Goal: Task Accomplishment & Management: Complete application form

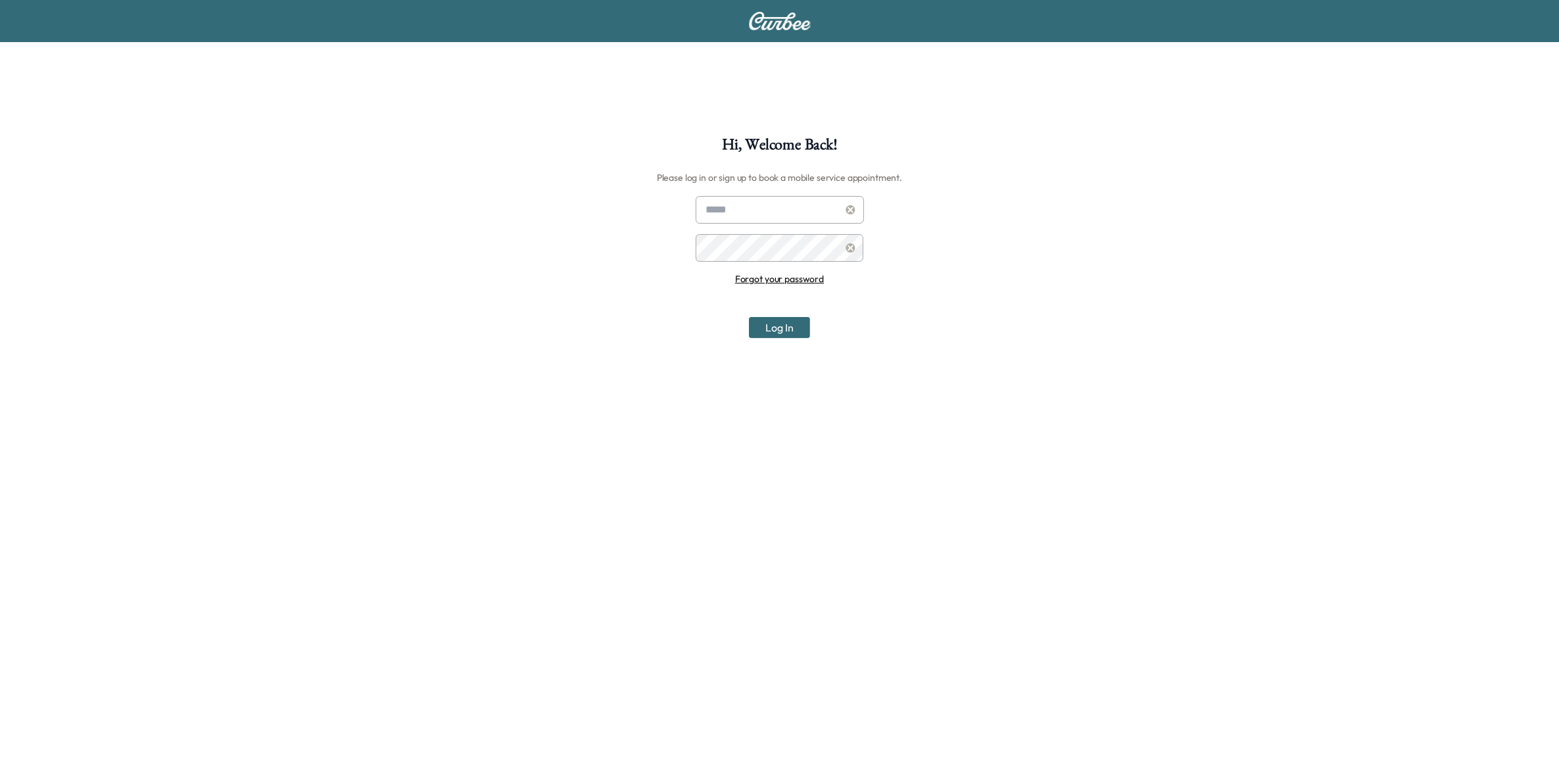
type input "**********"
click at [784, 331] on button "Log In" at bounding box center [779, 328] width 61 height 21
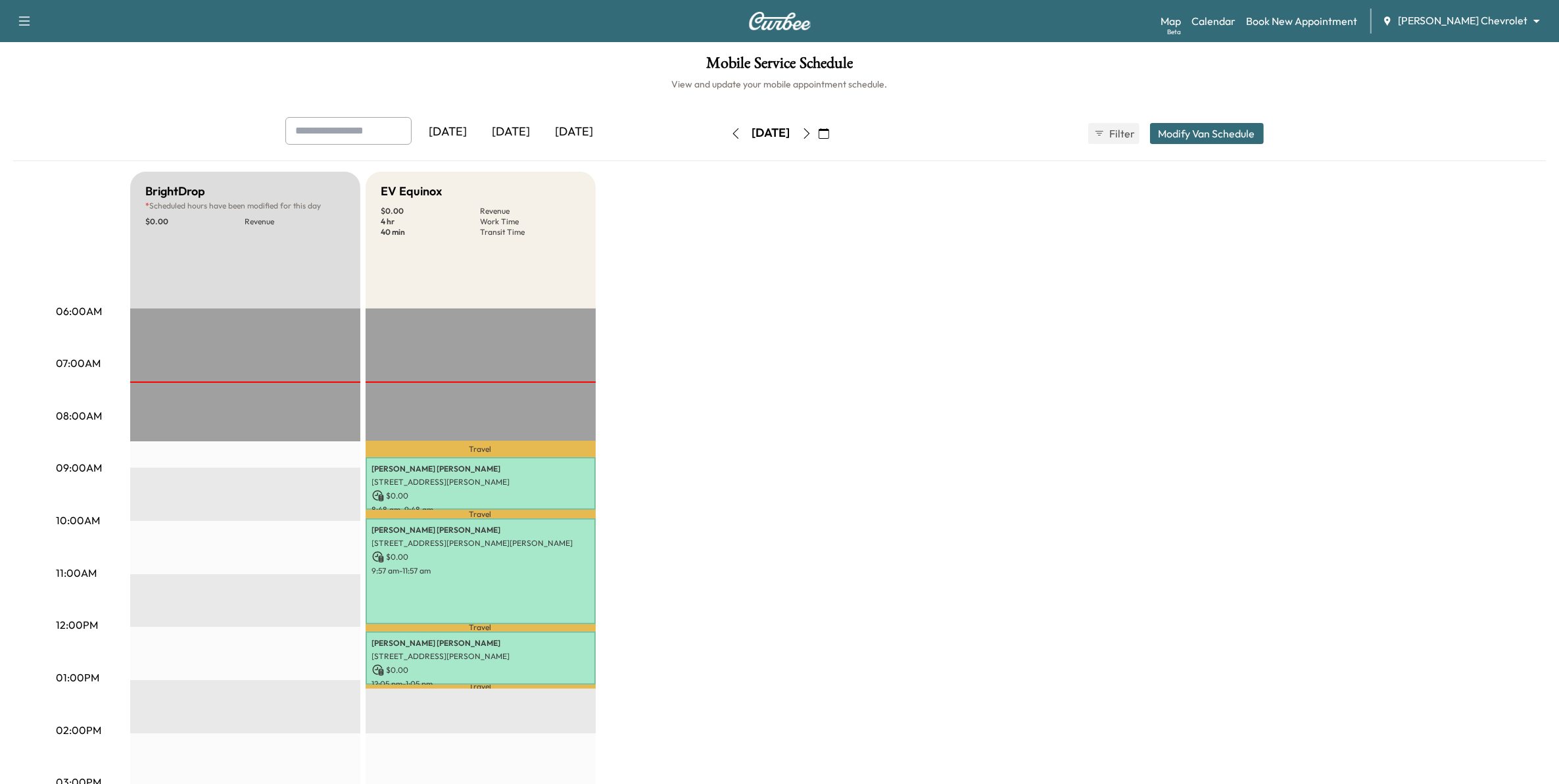
click at [1215, 11] on div "Map Beta Calendar Book New Appointment Mauer Chevrolet ******** ​" at bounding box center [1354, 21] width 388 height 25
click at [1181, 24] on link "Map Beta" at bounding box center [1170, 21] width 20 height 16
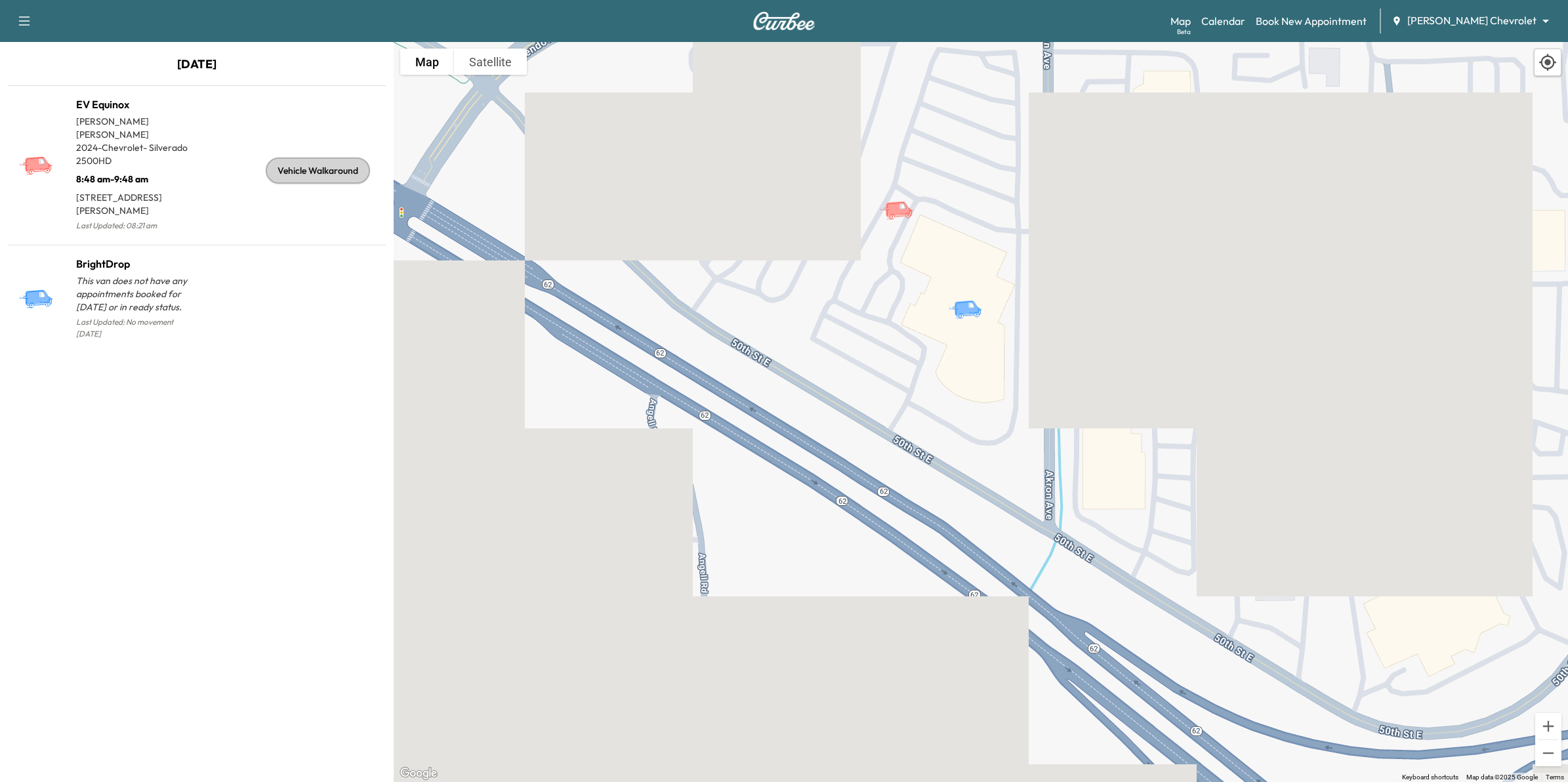
click at [899, 212] on icon "EV Equinox" at bounding box center [898, 209] width 27 height 16
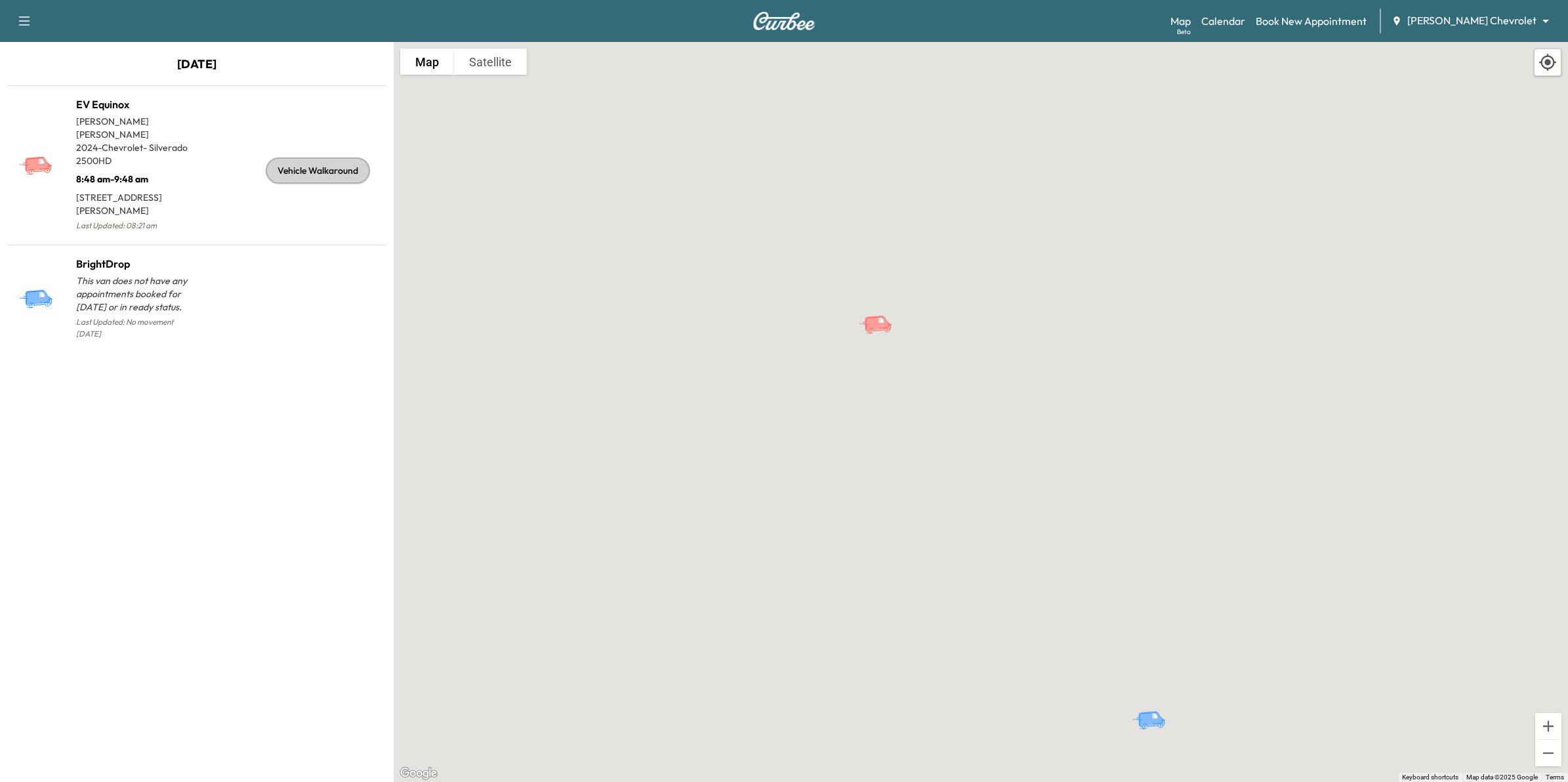
drag, startPoint x: 944, startPoint y: 166, endPoint x: 942, endPoint y: 338, distance: 172.0
click at [942, 338] on div "To activate drag with keyboard, press Alt + Enter. Once in keyboard drag state,…" at bounding box center [980, 412] width 1174 height 740
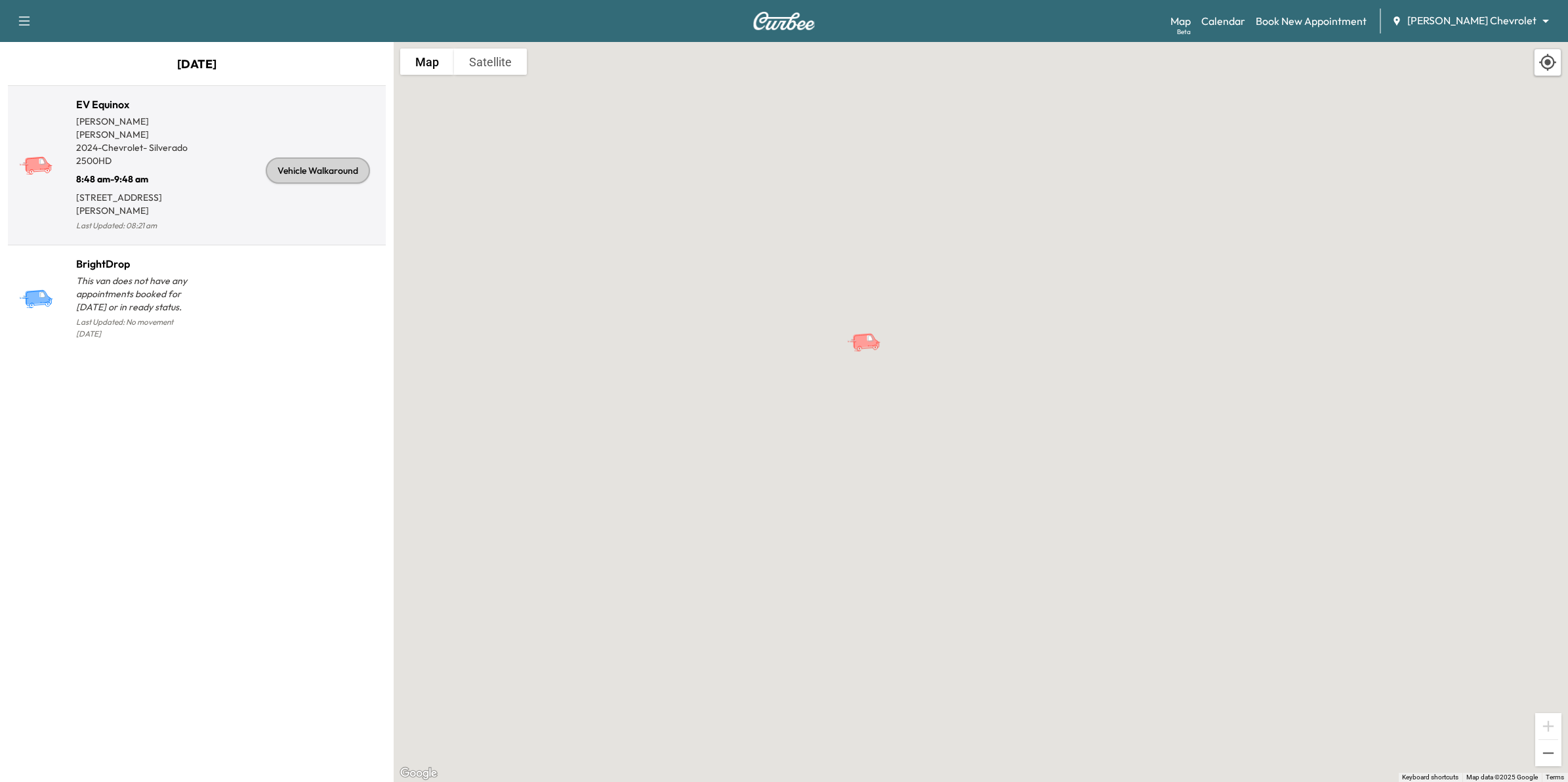
click at [213, 181] on div "Vehicle Walkaround" at bounding box center [288, 170] width 183 height 127
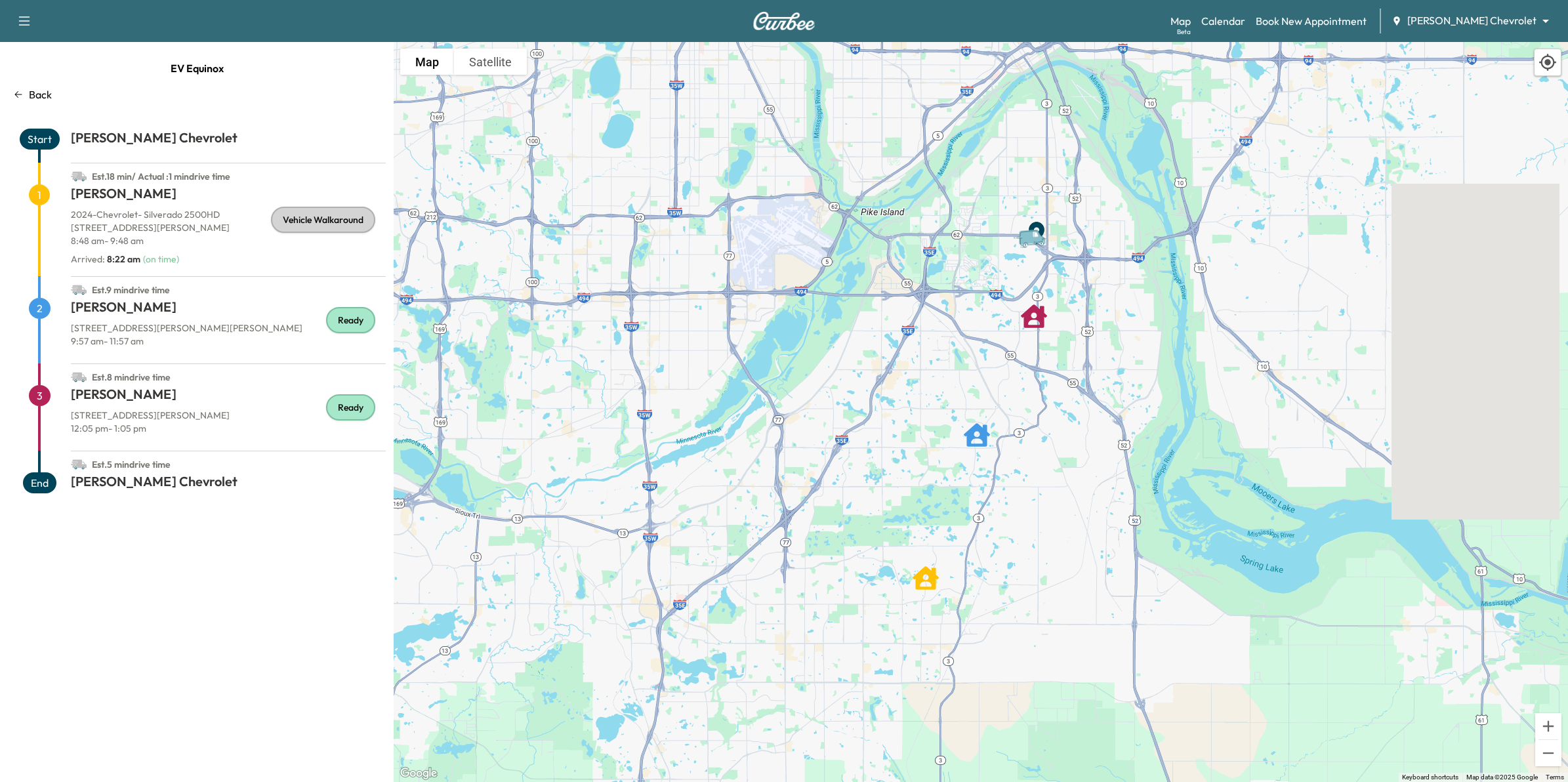
click at [19, 104] on div "EV Equinox Back Start [PERSON_NAME] Chevrolet Est. 18 min / Actual : 1 min driv…" at bounding box center [196, 412] width 394 height 740
click at [18, 95] on icon at bounding box center [18, 94] width 11 height 11
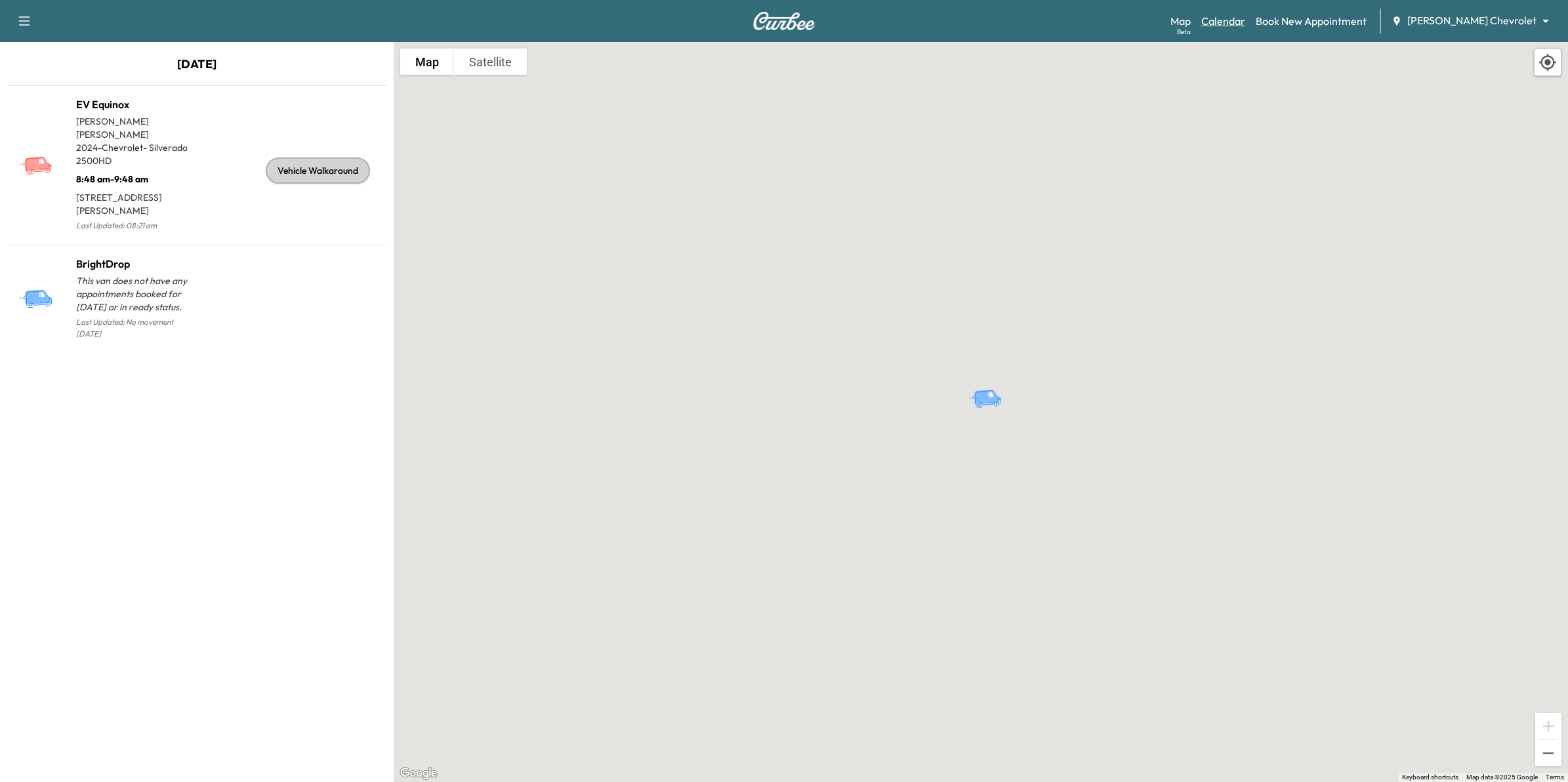
click at [1245, 20] on link "Calendar" at bounding box center [1223, 21] width 44 height 16
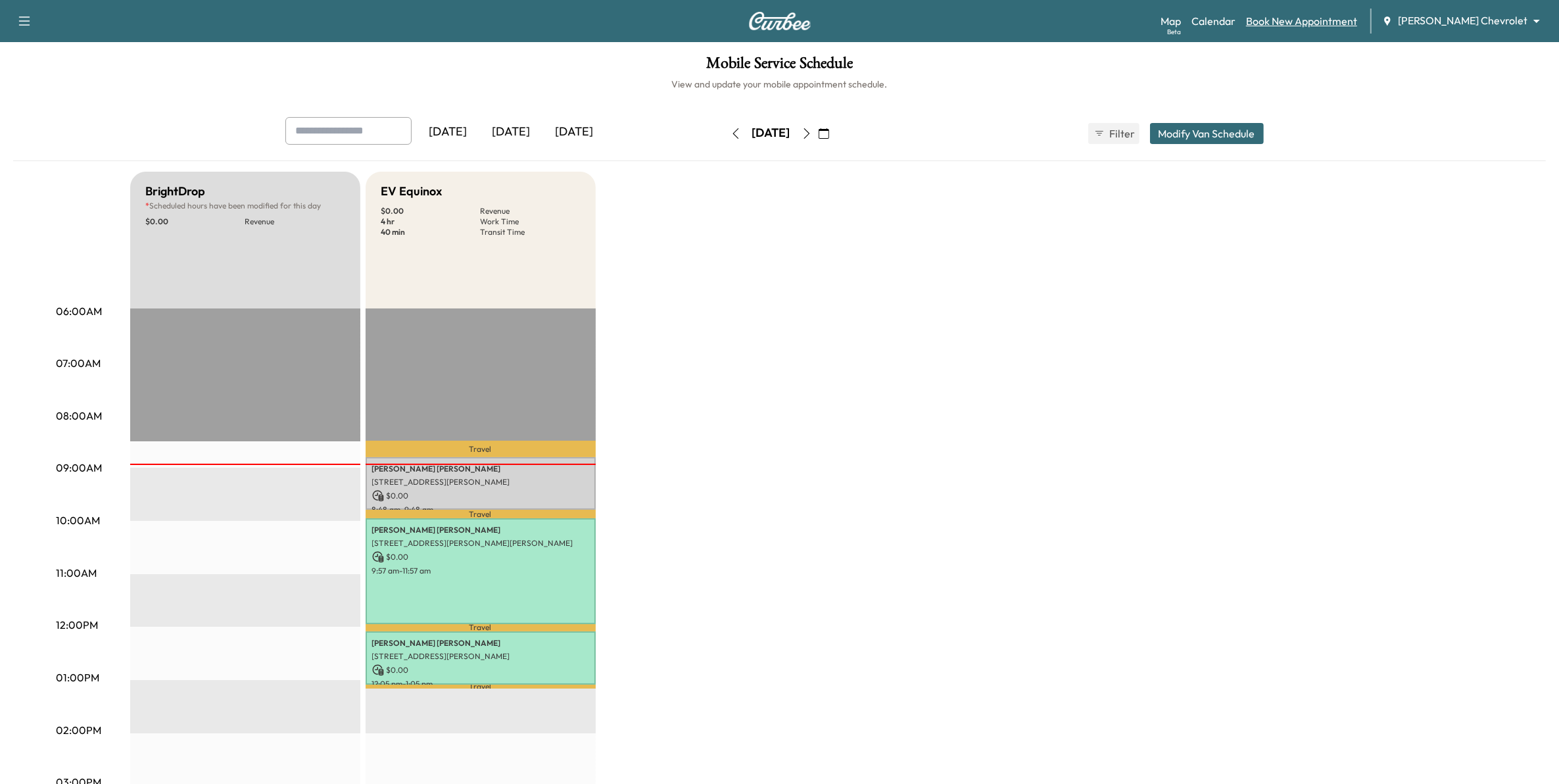
click at [1314, 19] on link "Book New Appointment" at bounding box center [1302, 21] width 111 height 16
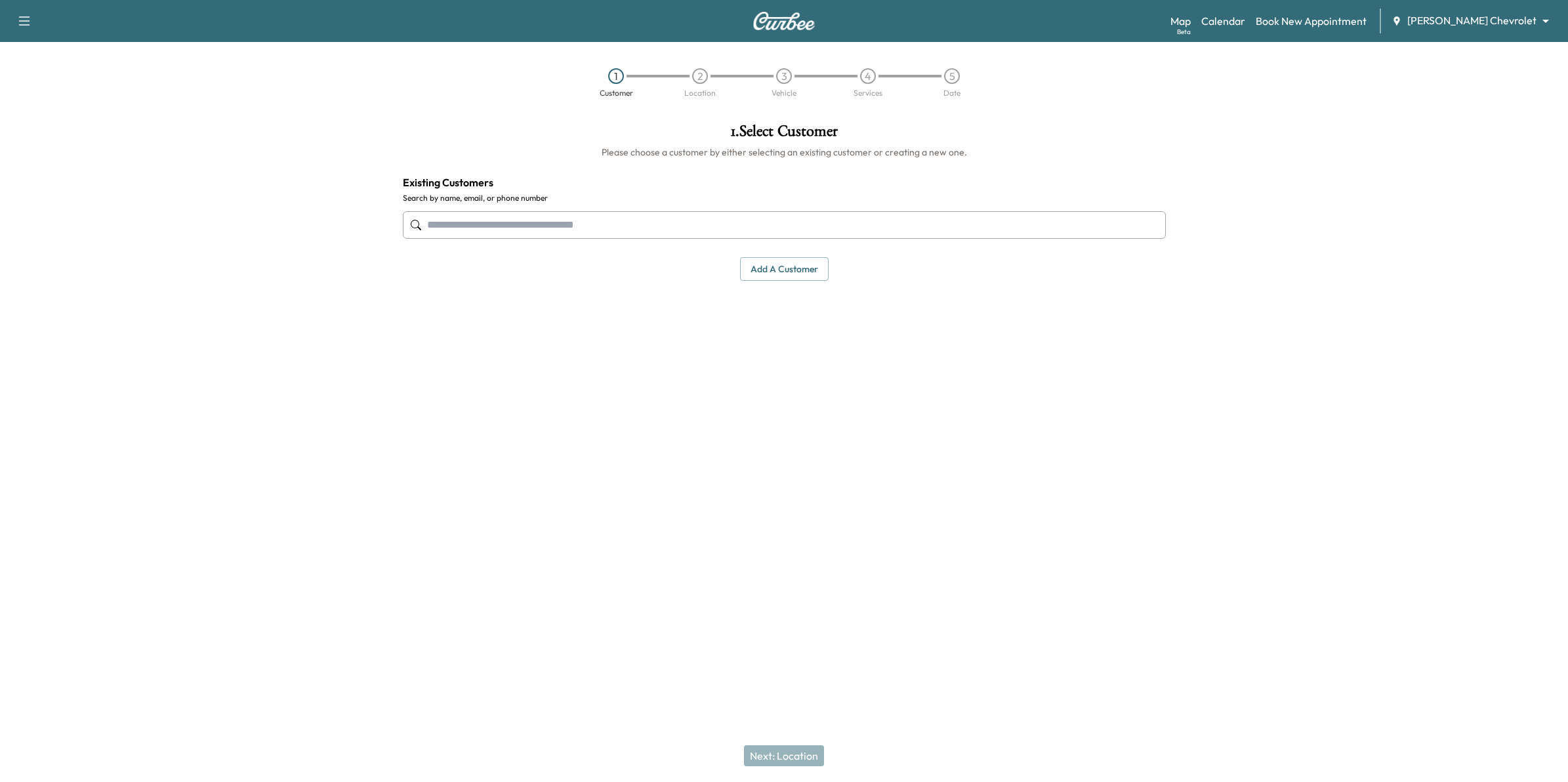
click at [584, 223] on input "text" at bounding box center [784, 225] width 763 height 27
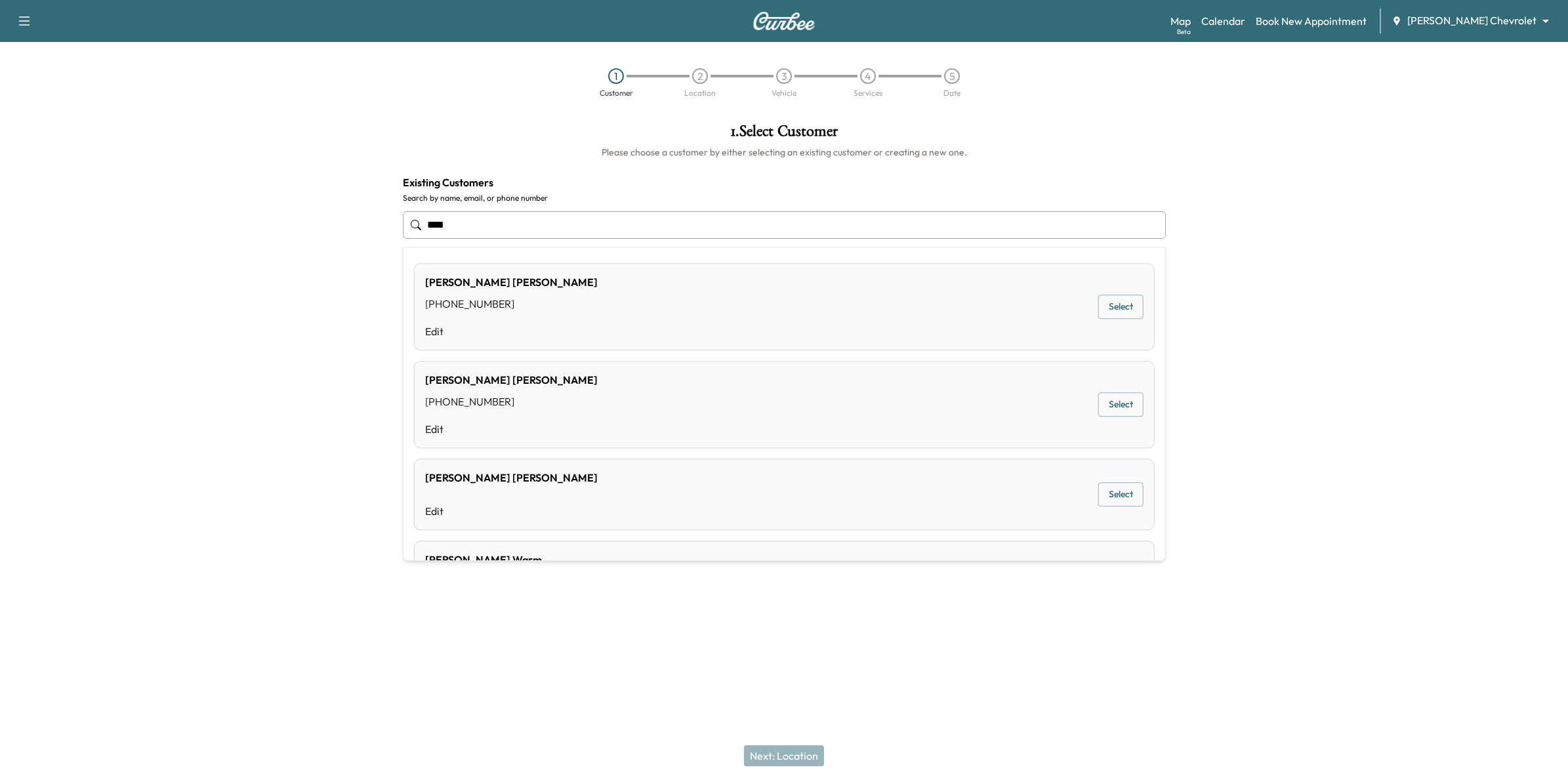
type input "****"
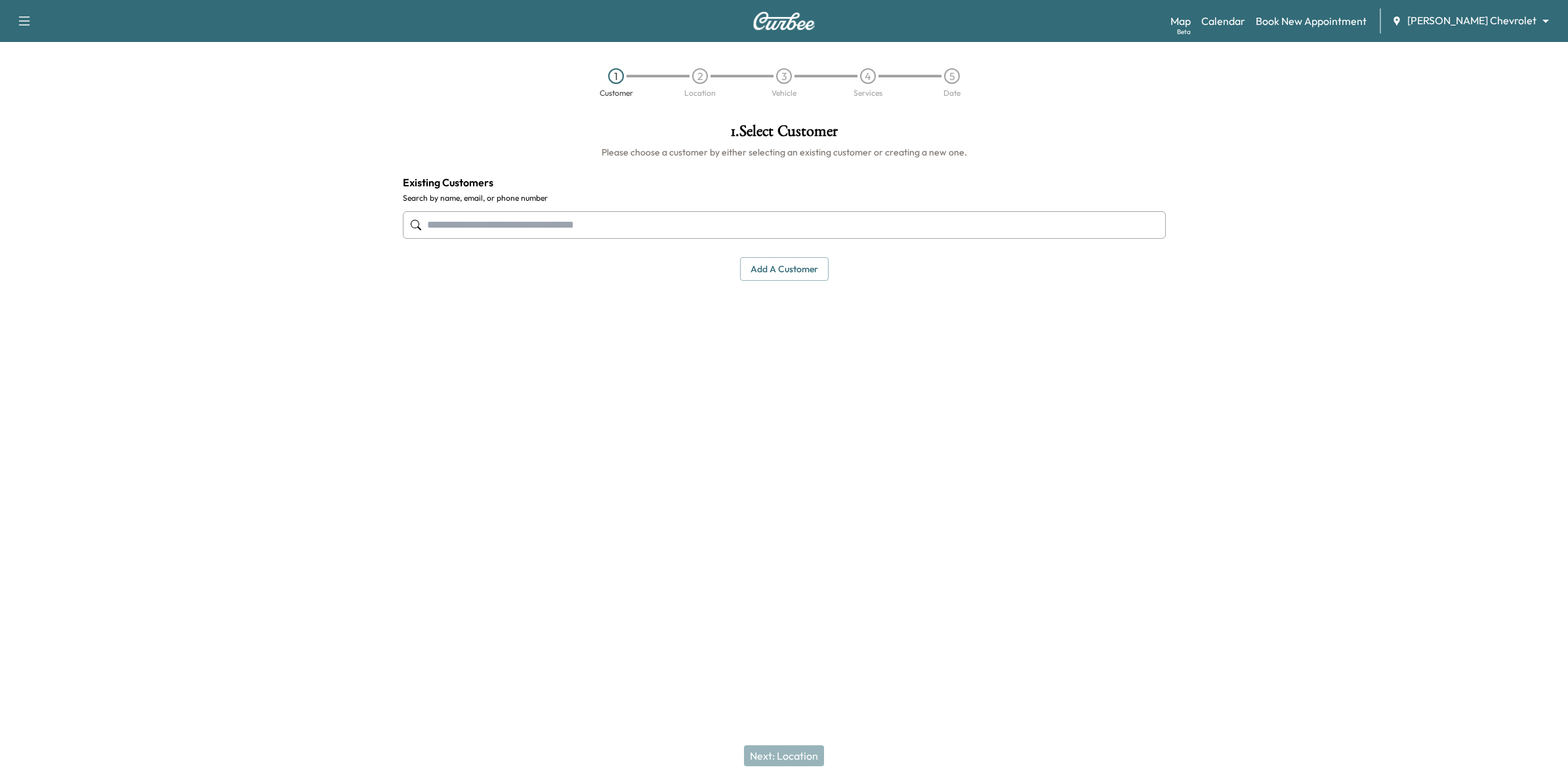
click at [595, 225] on input "text" at bounding box center [784, 225] width 763 height 27
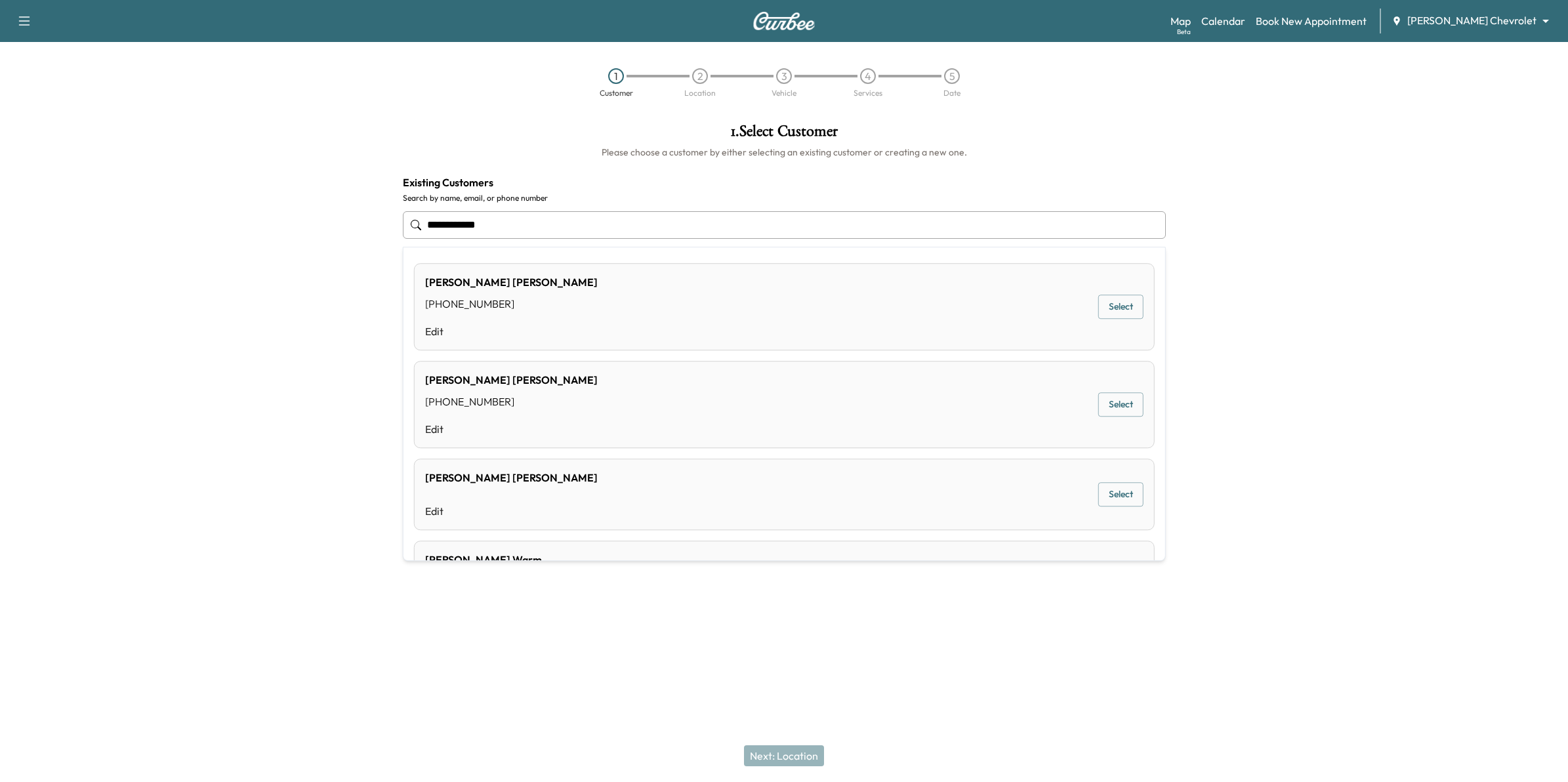
type input "**********"
drag, startPoint x: 1297, startPoint y: 480, endPoint x: 1292, endPoint y: 500, distance: 20.6
click at [1297, 483] on div at bounding box center [1372, 308] width 392 height 391
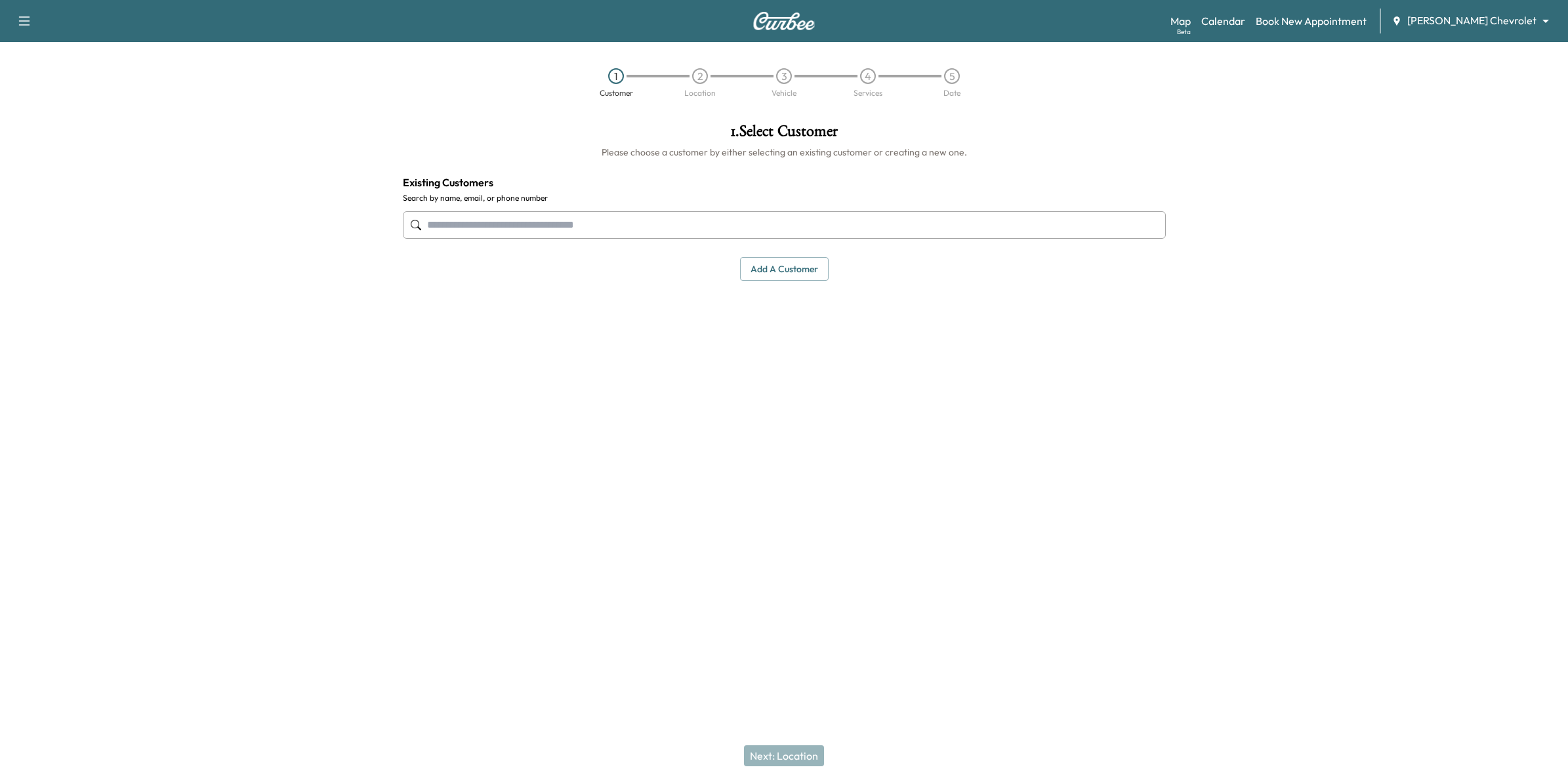
click at [803, 270] on button "Add a customer" at bounding box center [784, 269] width 89 height 25
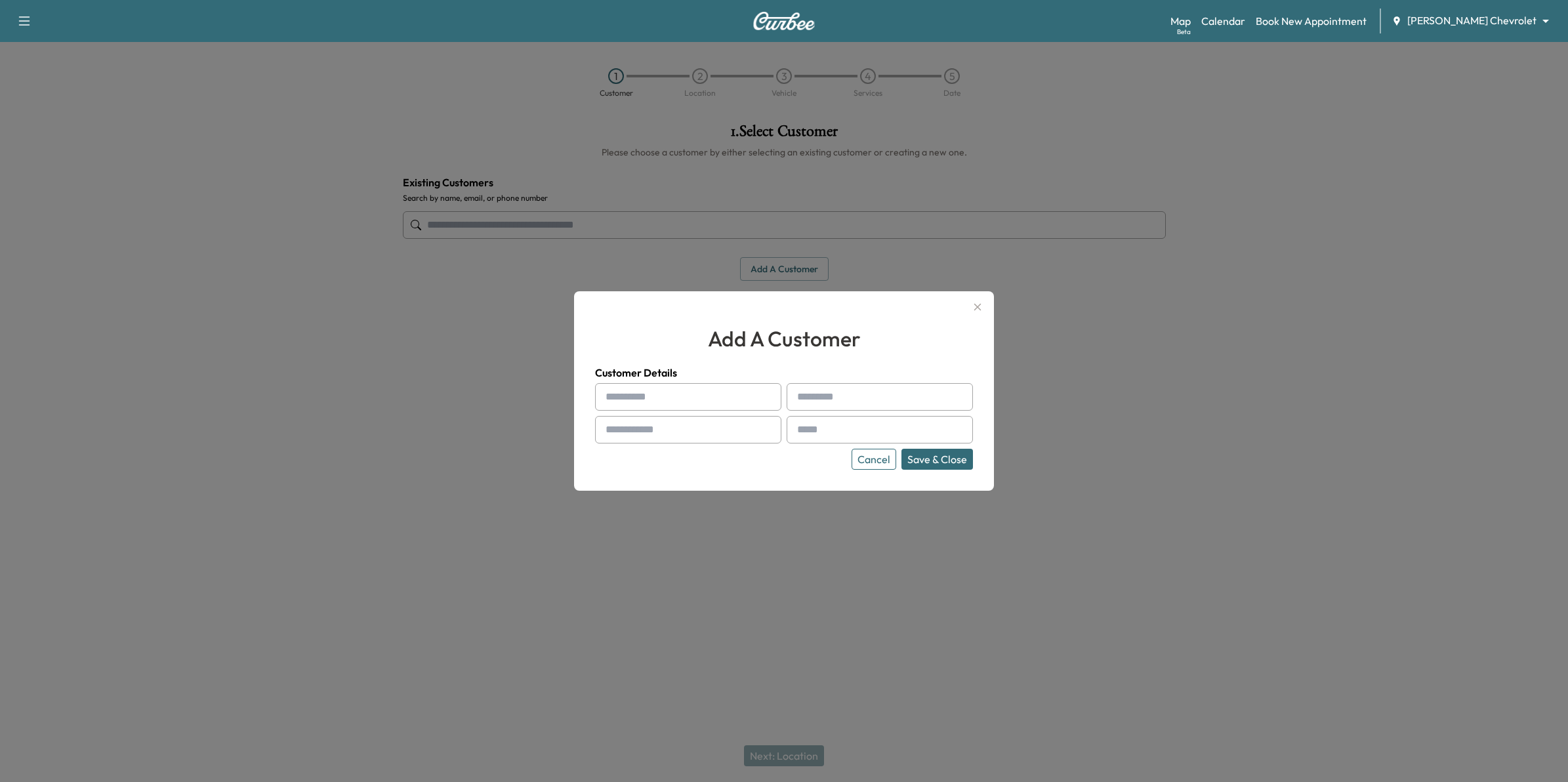
click at [697, 400] on input "text" at bounding box center [687, 396] width 186 height 27
type input "****"
type input "*******"
click at [700, 436] on input "text" at bounding box center [687, 429] width 186 height 27
type input "**********"
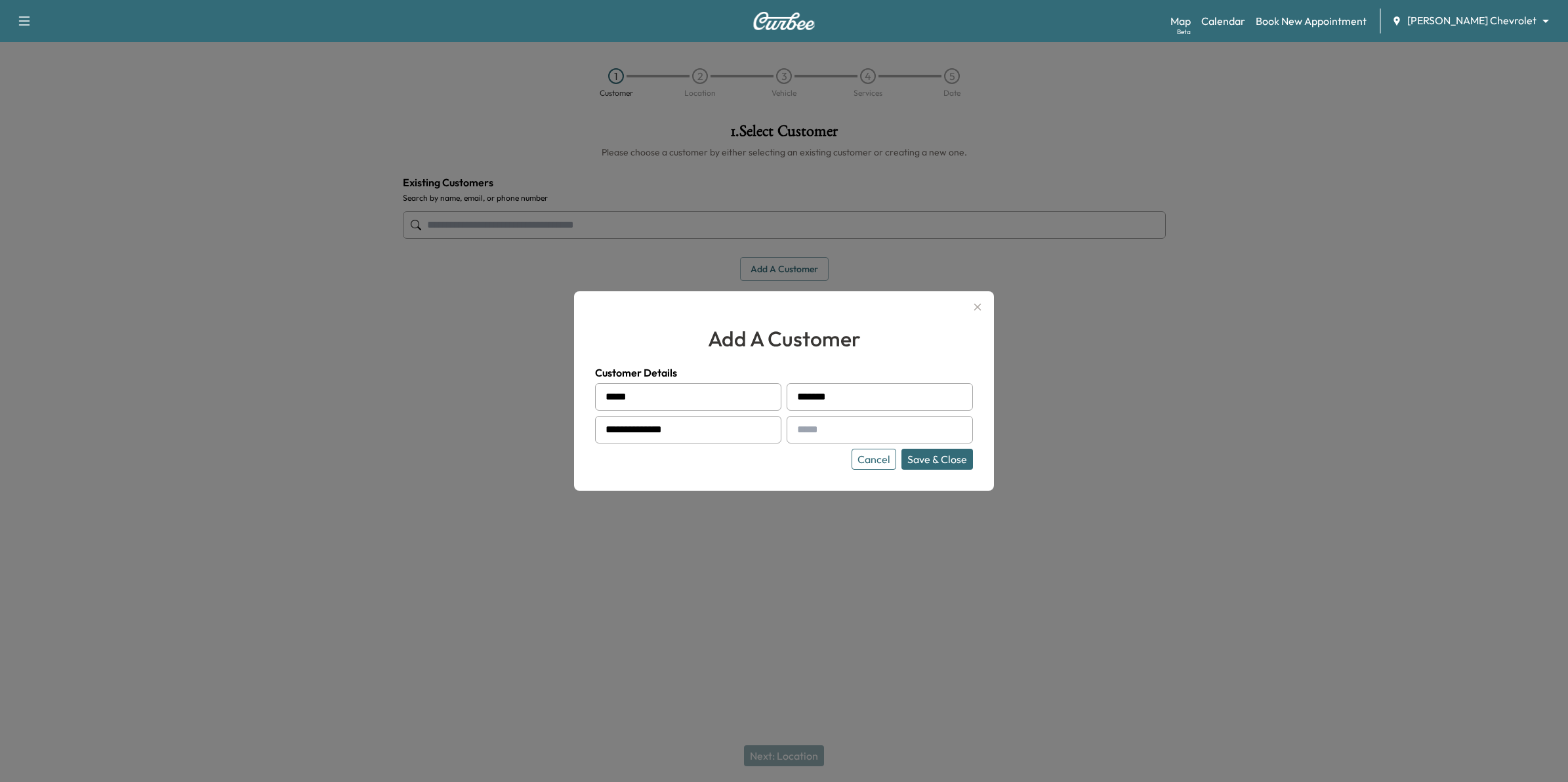
drag, startPoint x: 835, startPoint y: 437, endPoint x: 892, endPoint y: 436, distance: 57.0
click at [835, 437] on input "text" at bounding box center [879, 429] width 186 height 27
type input "**********"
click at [951, 457] on button "Save & Close" at bounding box center [936, 459] width 71 height 21
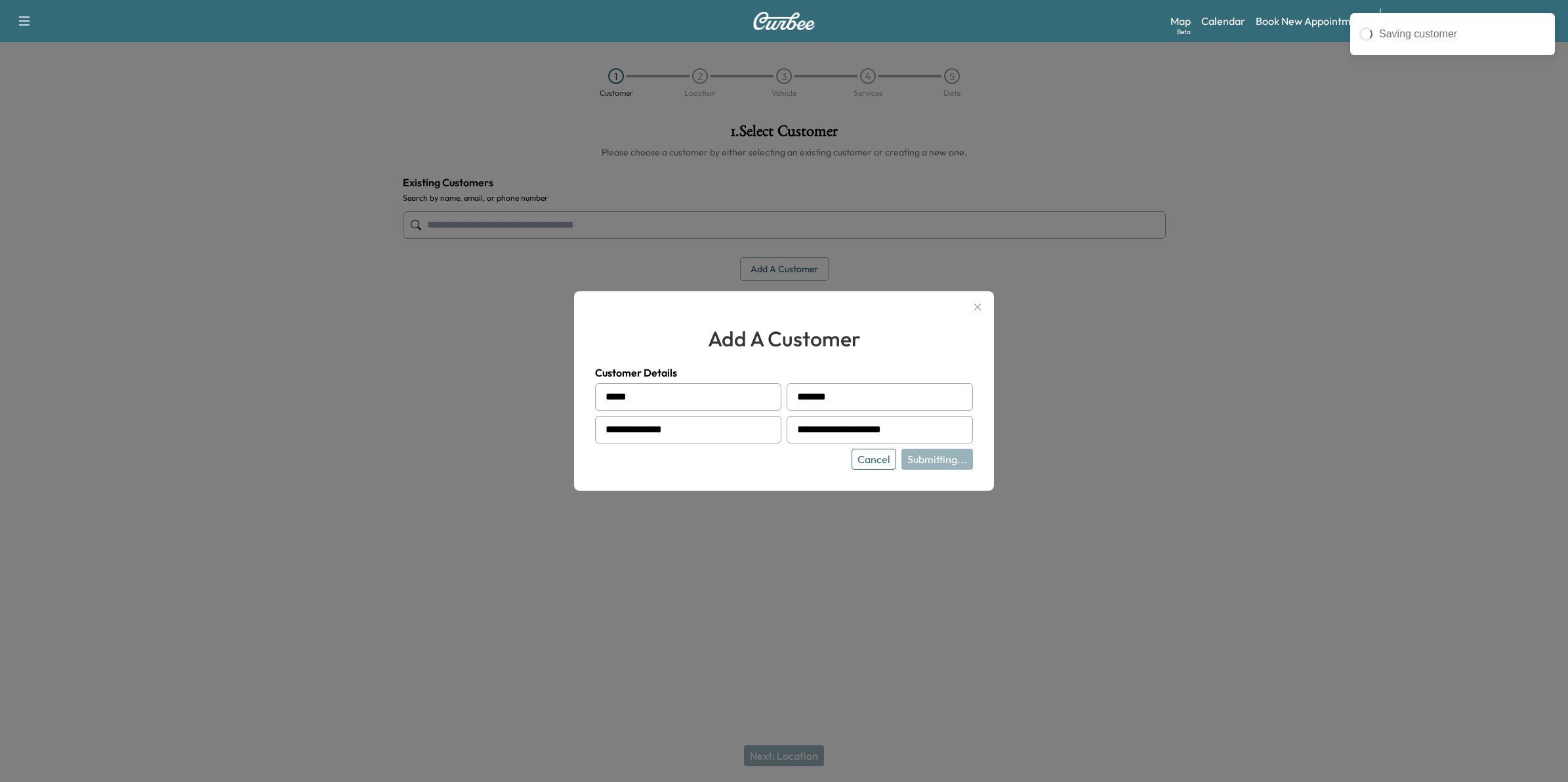
type input "**********"
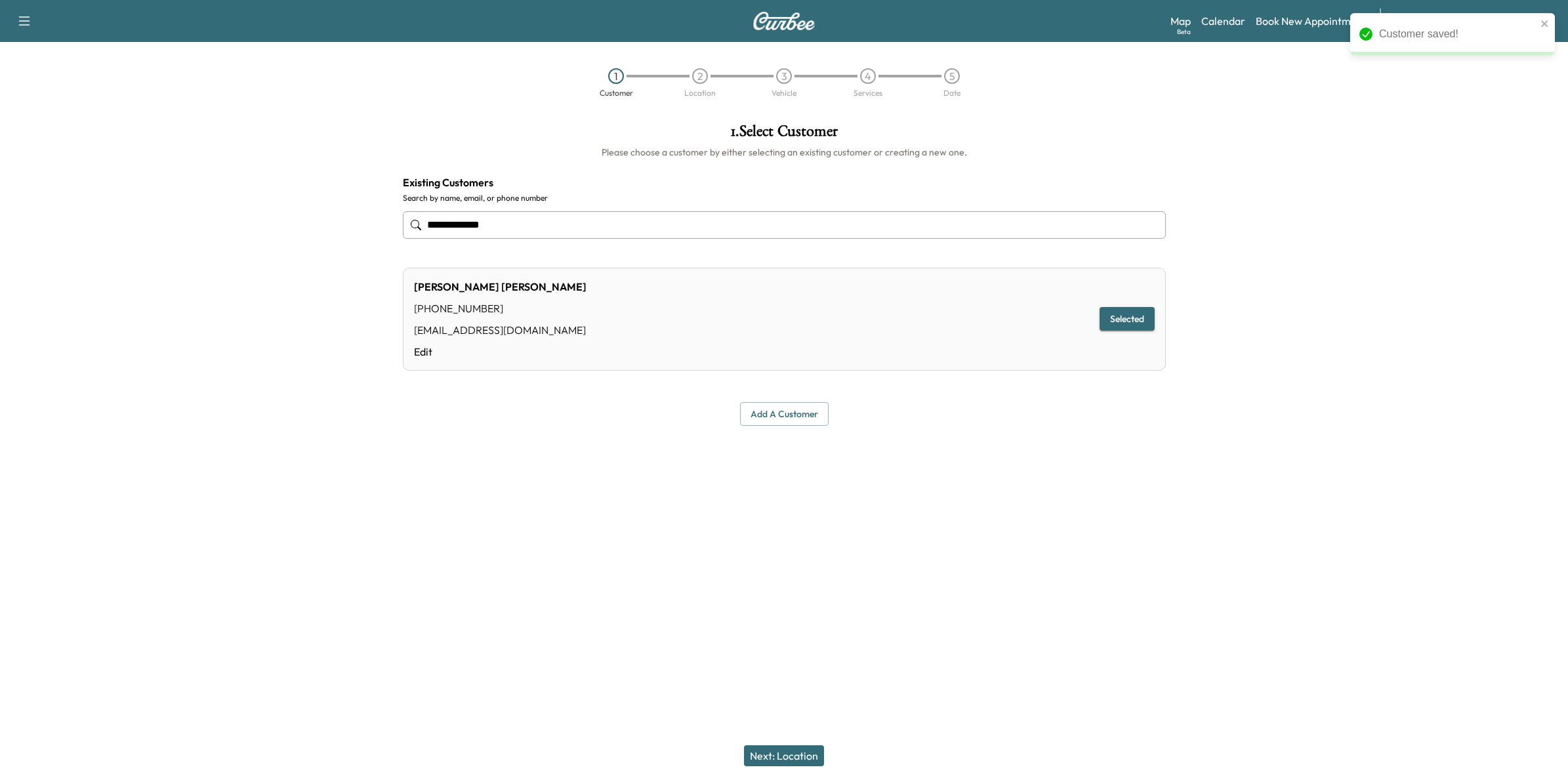
click at [1113, 320] on button "Selected" at bounding box center [1127, 319] width 55 height 25
click at [779, 758] on button "Next: Location" at bounding box center [783, 756] width 80 height 21
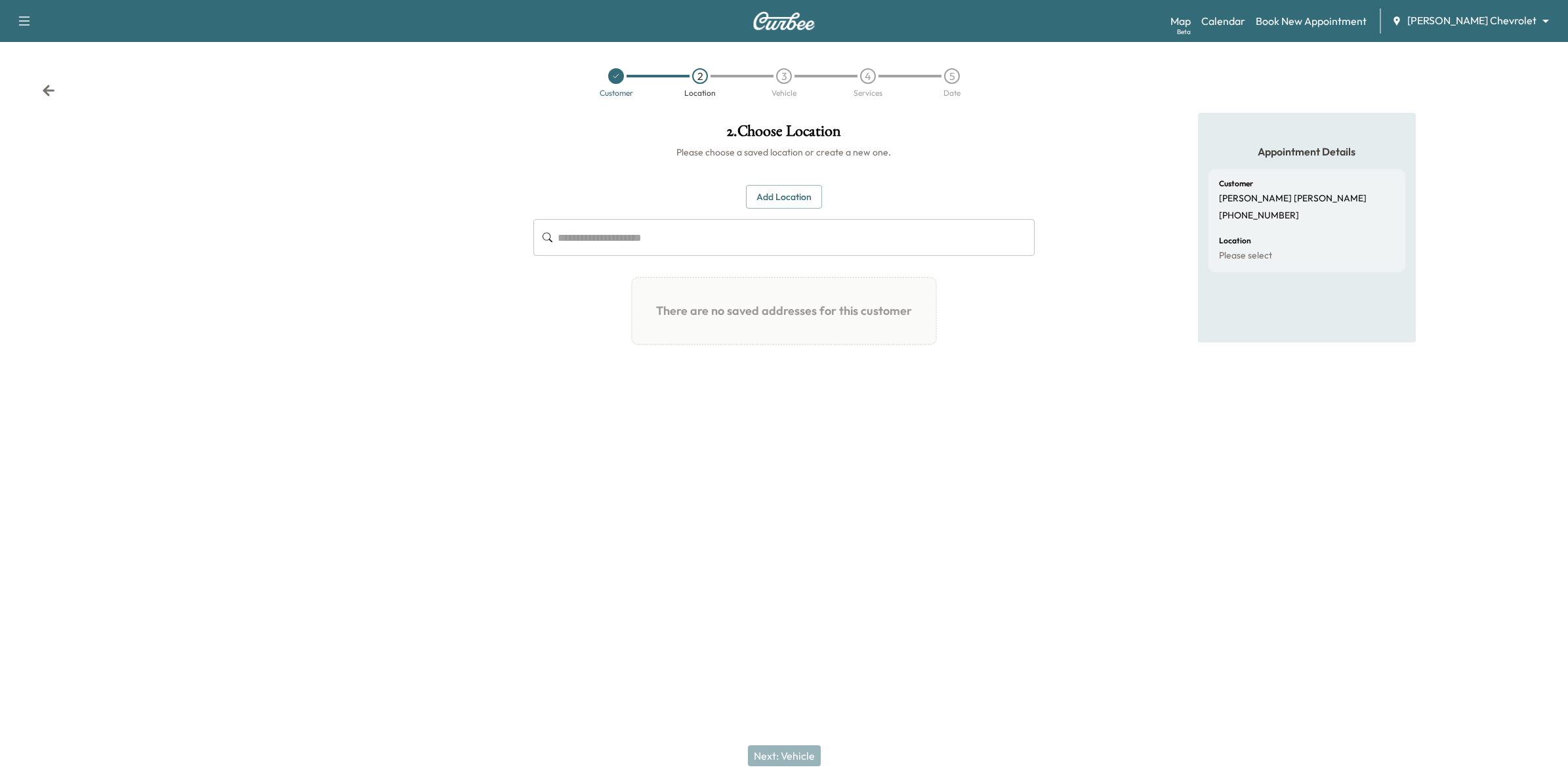
click at [788, 202] on button "Add Location" at bounding box center [784, 197] width 76 height 25
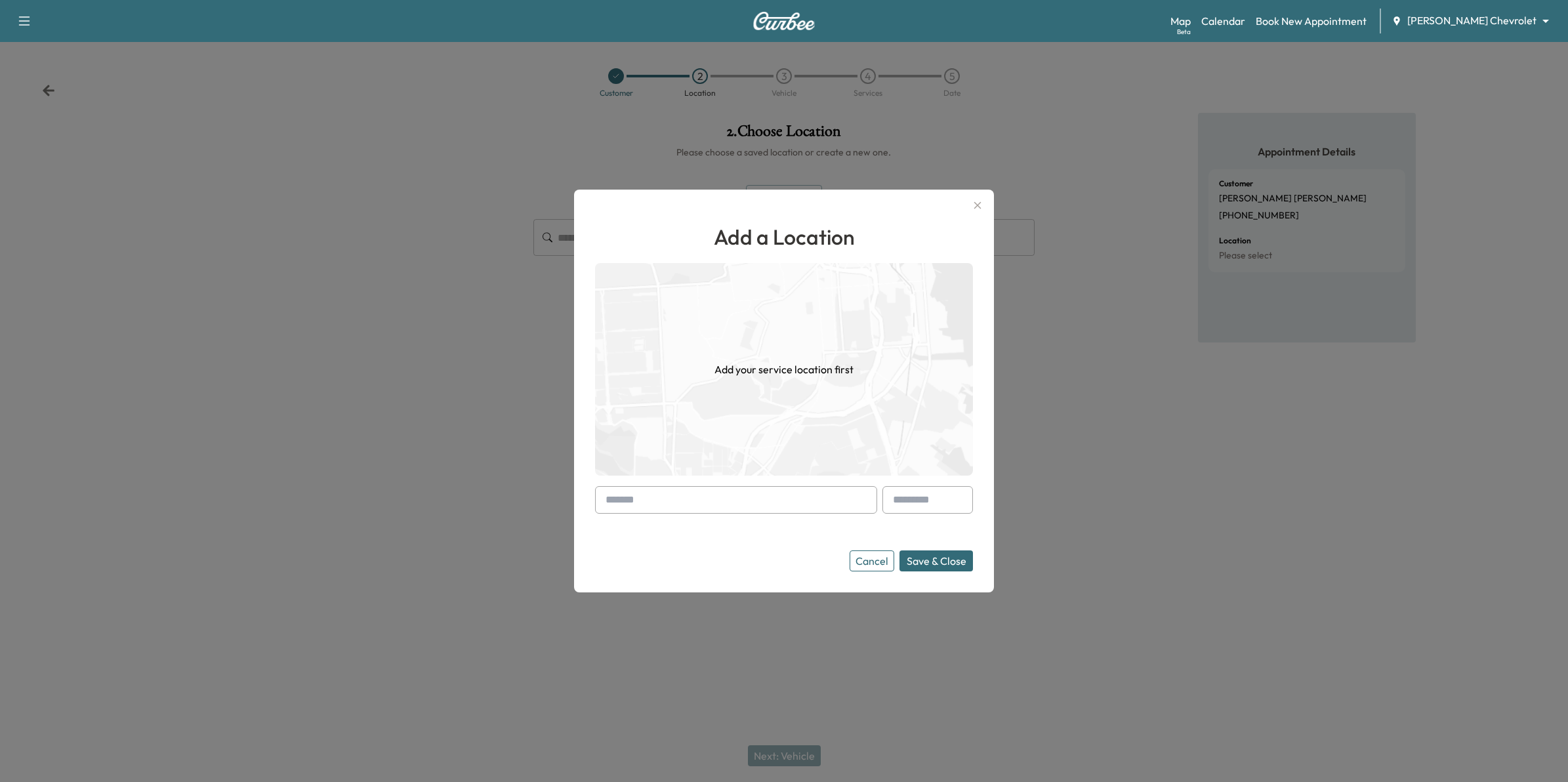
click at [831, 509] on input "text" at bounding box center [736, 499] width 282 height 27
click at [651, 503] on input "text" at bounding box center [736, 499] width 282 height 27
click at [818, 506] on input "text" at bounding box center [736, 499] width 282 height 27
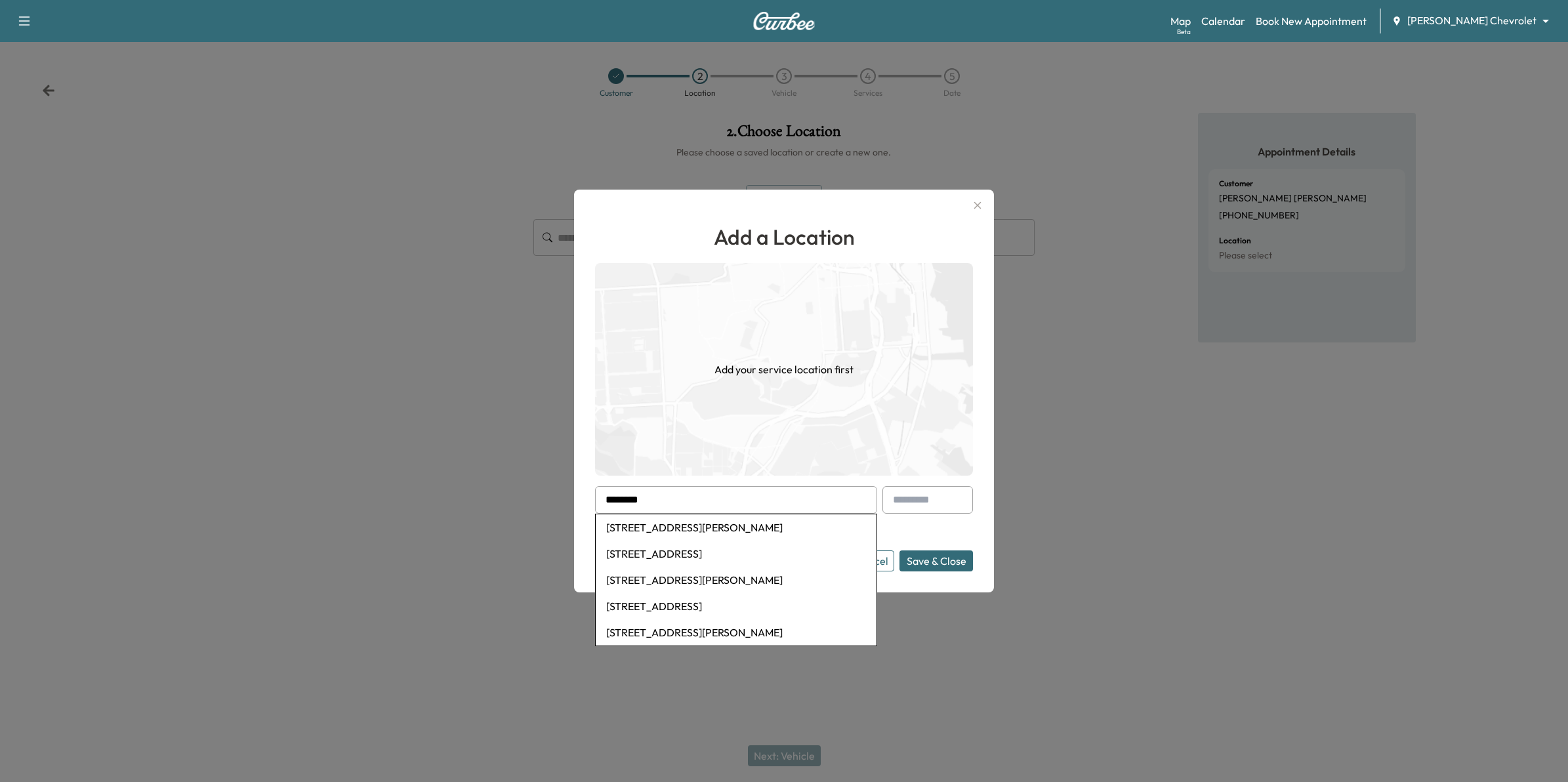
click at [715, 525] on li "3080 Lexington Avenue South, Eagan, MN, USA" at bounding box center [736, 527] width 281 height 26
type input "**********"
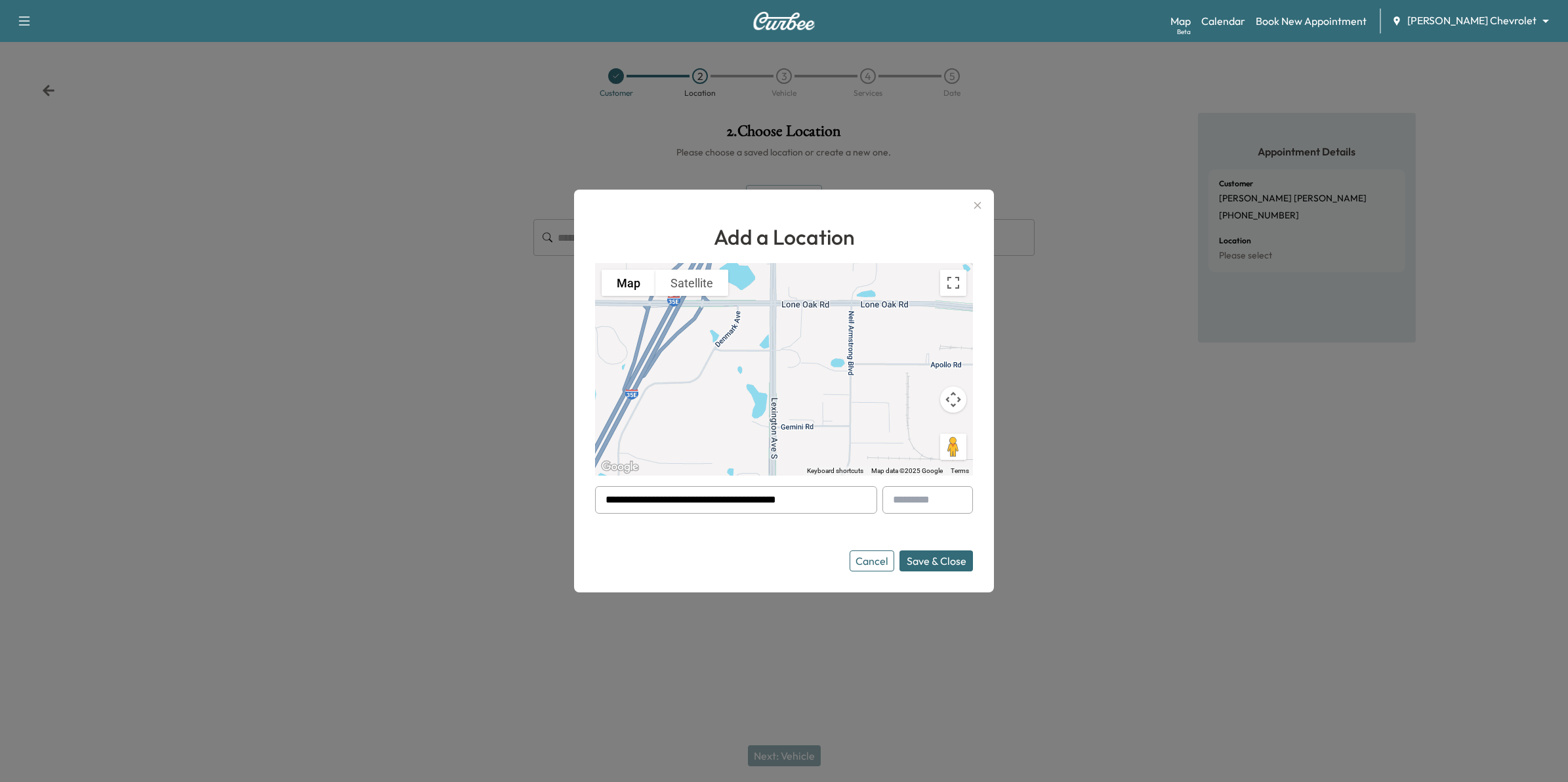
click at [933, 558] on button "Save & Close" at bounding box center [936, 561] width 73 height 21
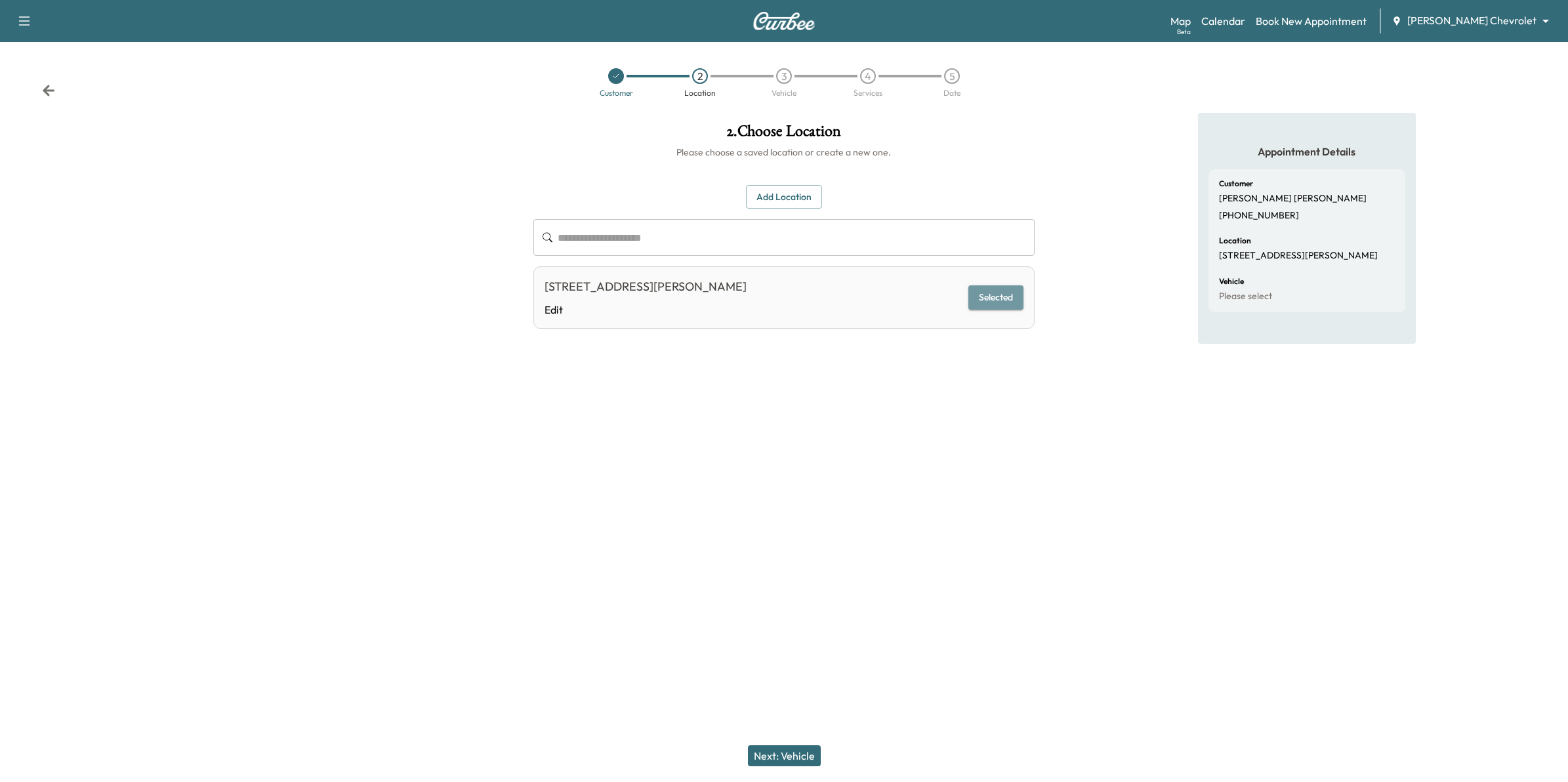
drag, startPoint x: 986, startPoint y: 304, endPoint x: 988, endPoint y: 323, distance: 19.1
click at [985, 304] on button "Selected" at bounding box center [995, 298] width 55 height 25
click at [797, 751] on button "Next: Vehicle" at bounding box center [784, 756] width 73 height 21
click at [786, 192] on button "Add a Vehicle" at bounding box center [784, 192] width 78 height 25
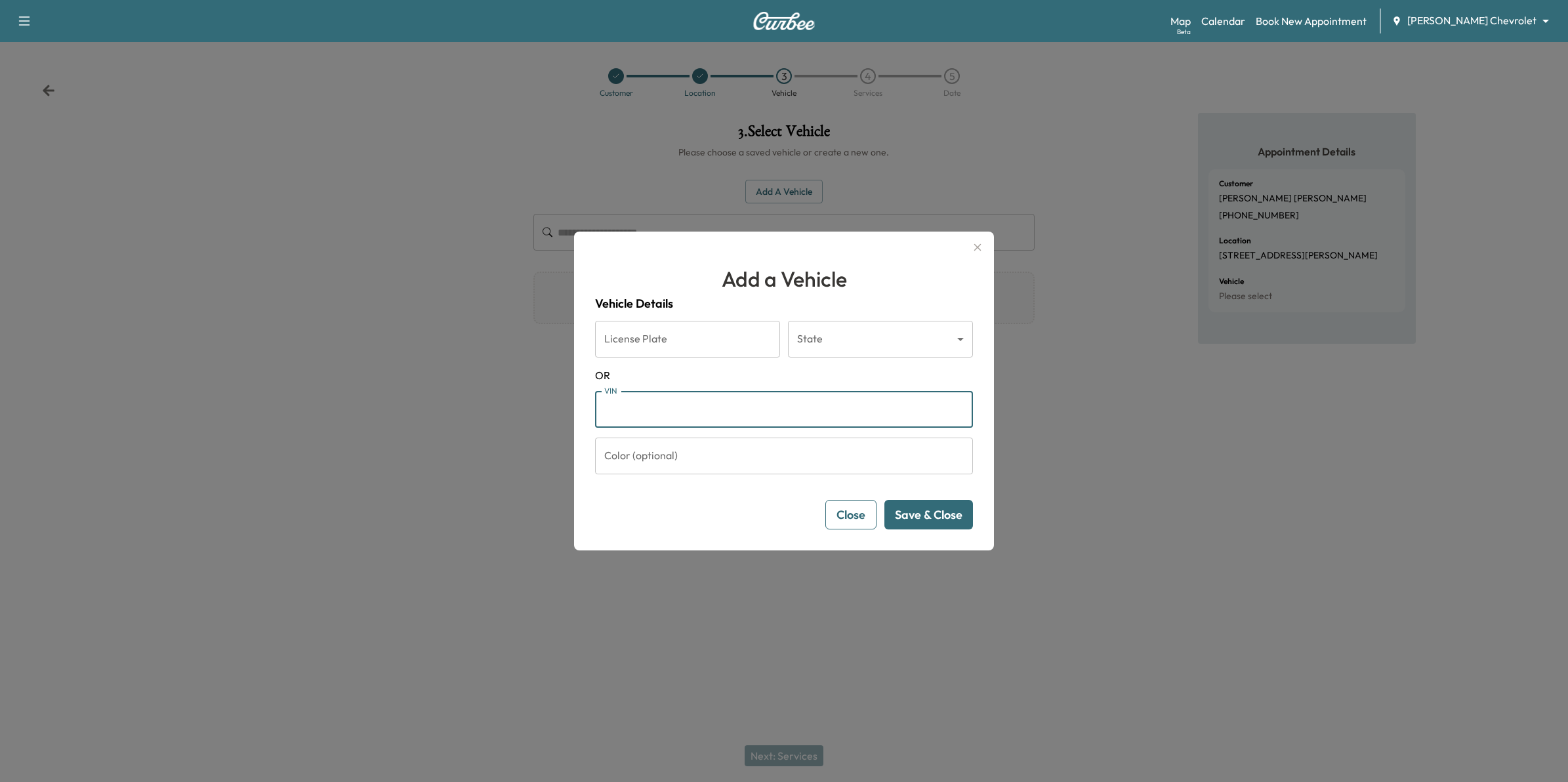
paste input "**********"
type input "**********"
click at [966, 505] on button "Save & Close" at bounding box center [928, 514] width 89 height 30
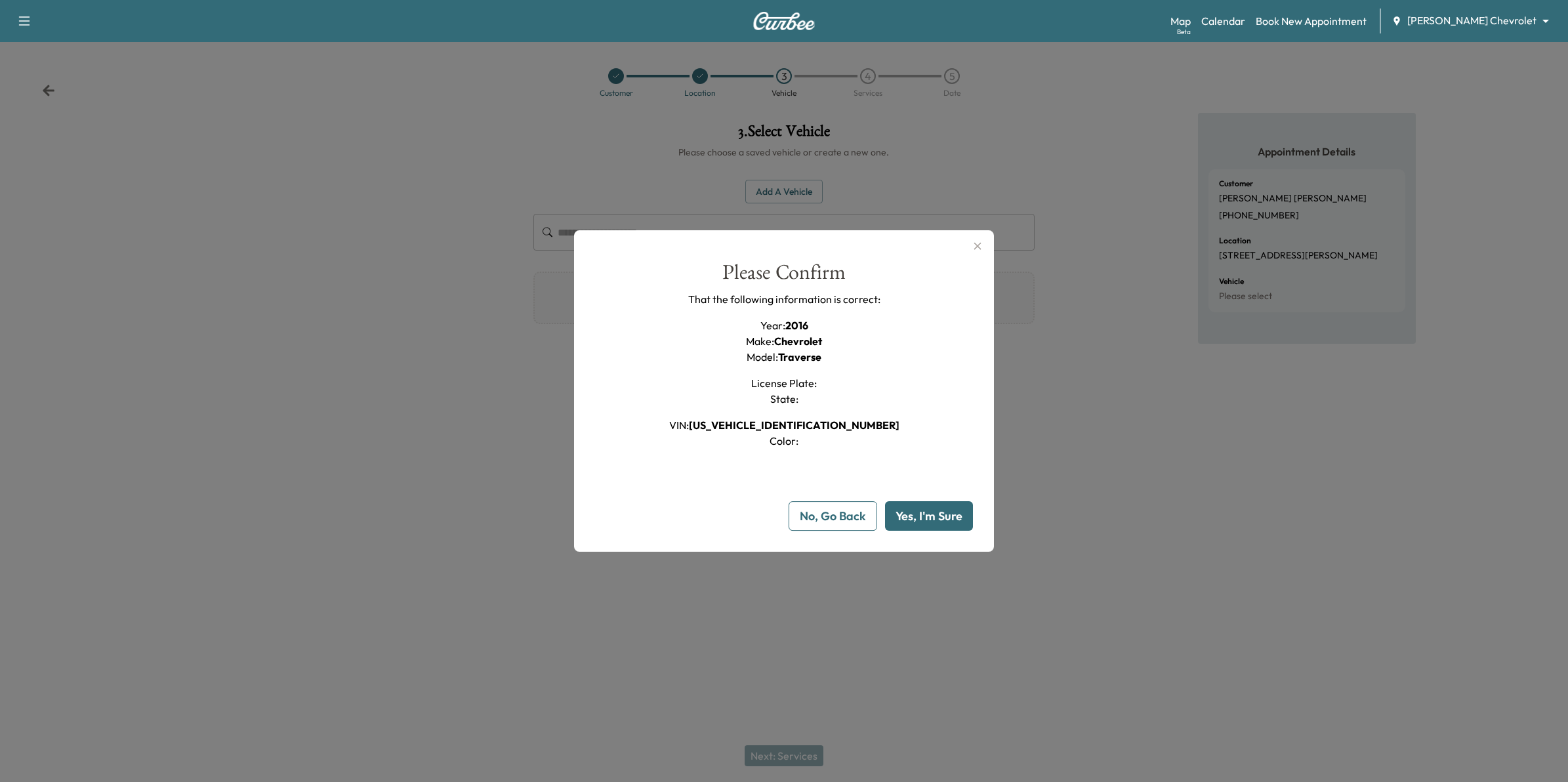
click at [932, 520] on button "Yes, I'm Sure" at bounding box center [928, 516] width 88 height 30
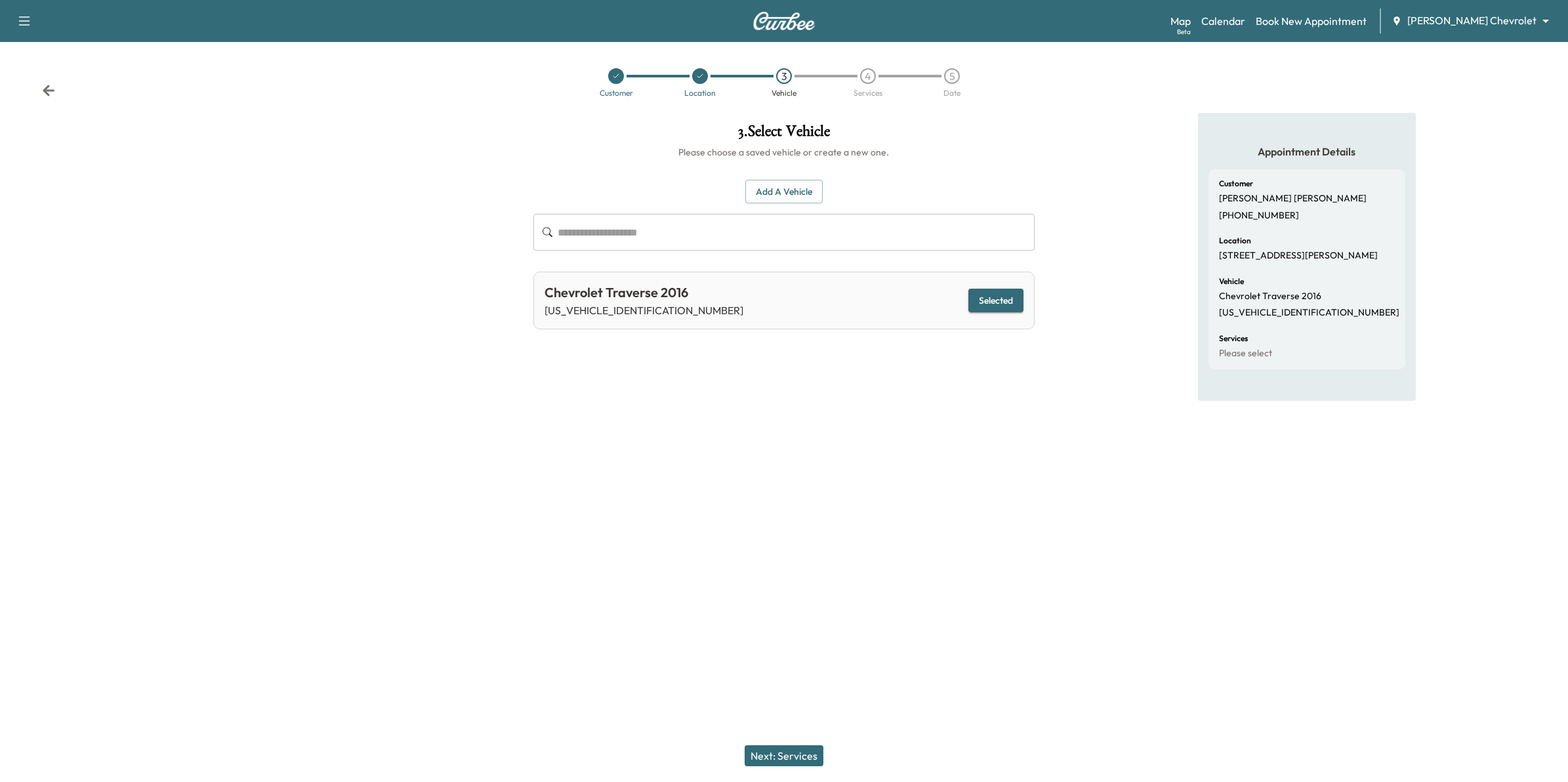
click at [792, 759] on button "Next: Services" at bounding box center [783, 756] width 78 height 21
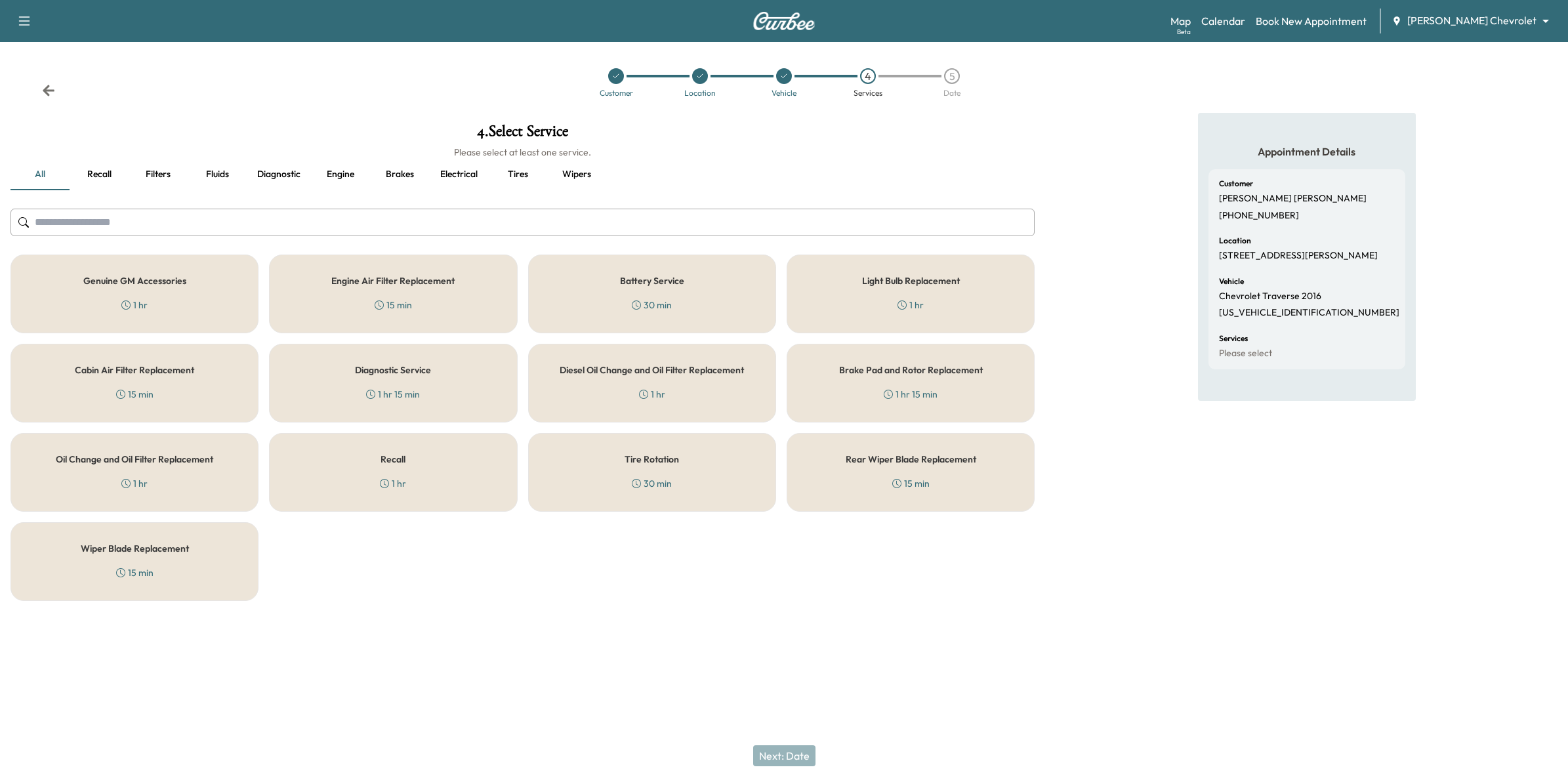
click at [400, 472] on div "Recall 1 hr" at bounding box center [392, 471] width 248 height 78
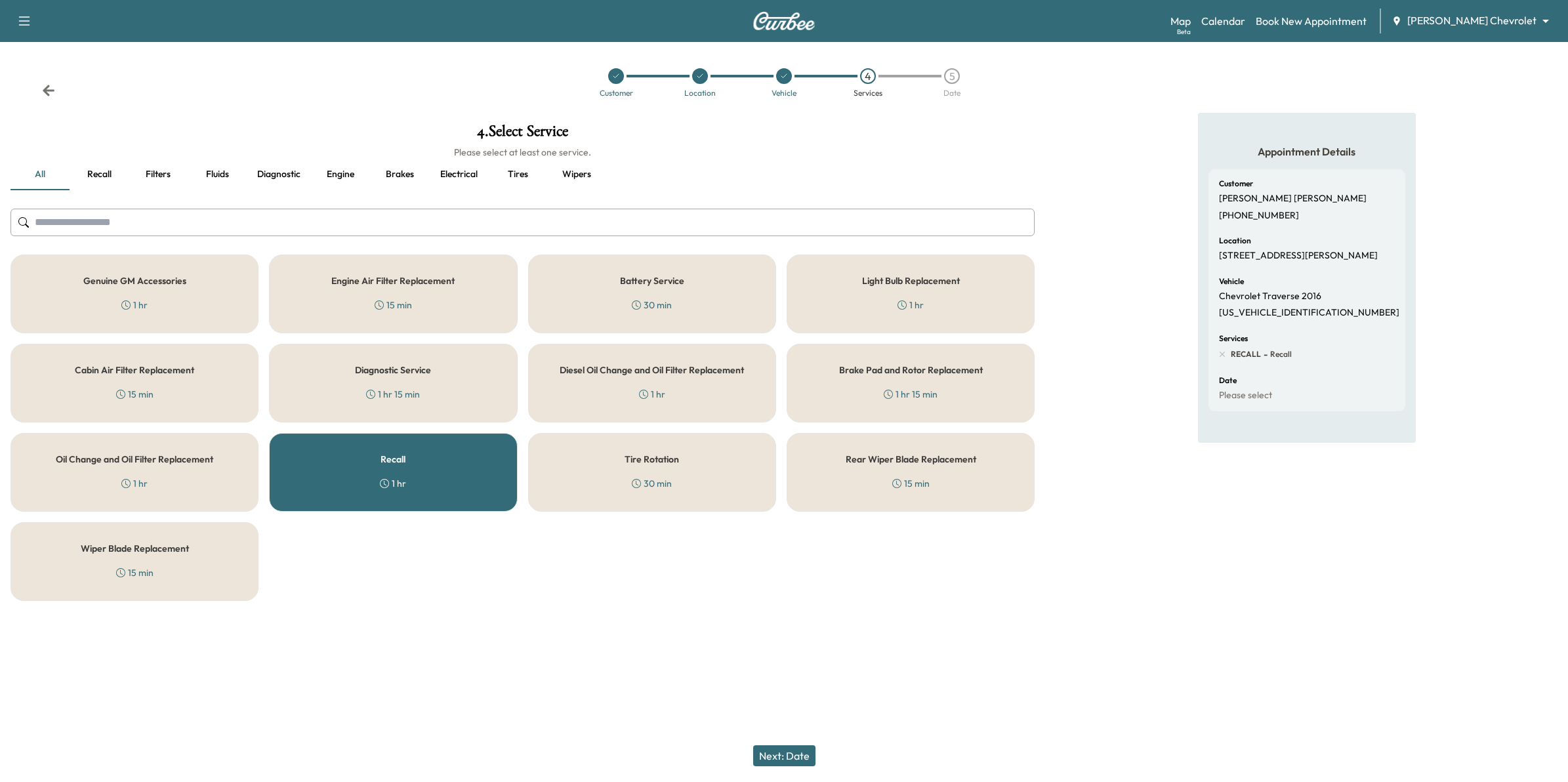
click at [803, 756] on button "Next: Date" at bounding box center [784, 756] width 63 height 21
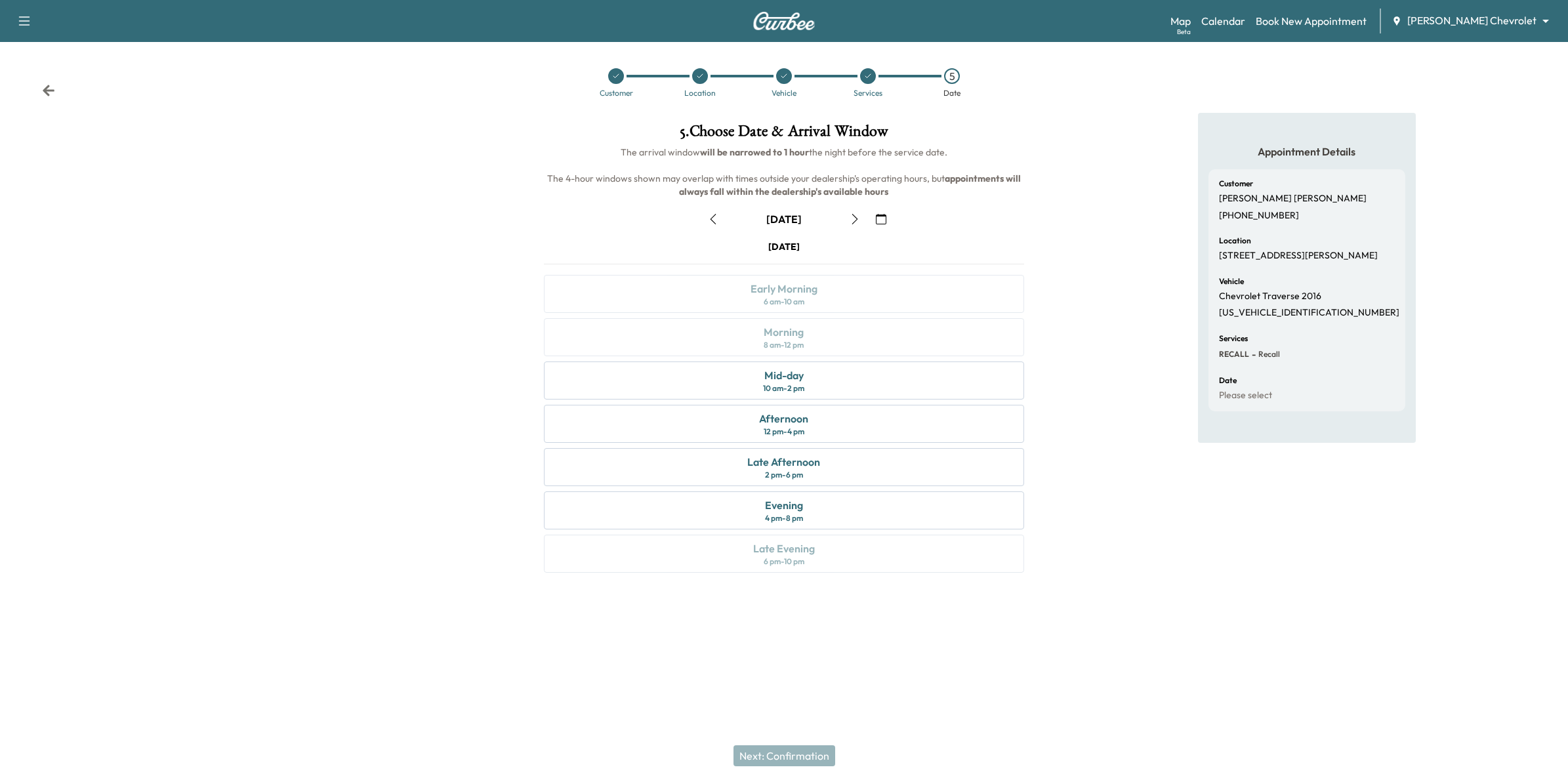
click at [879, 212] on button "button" at bounding box center [880, 219] width 22 height 21
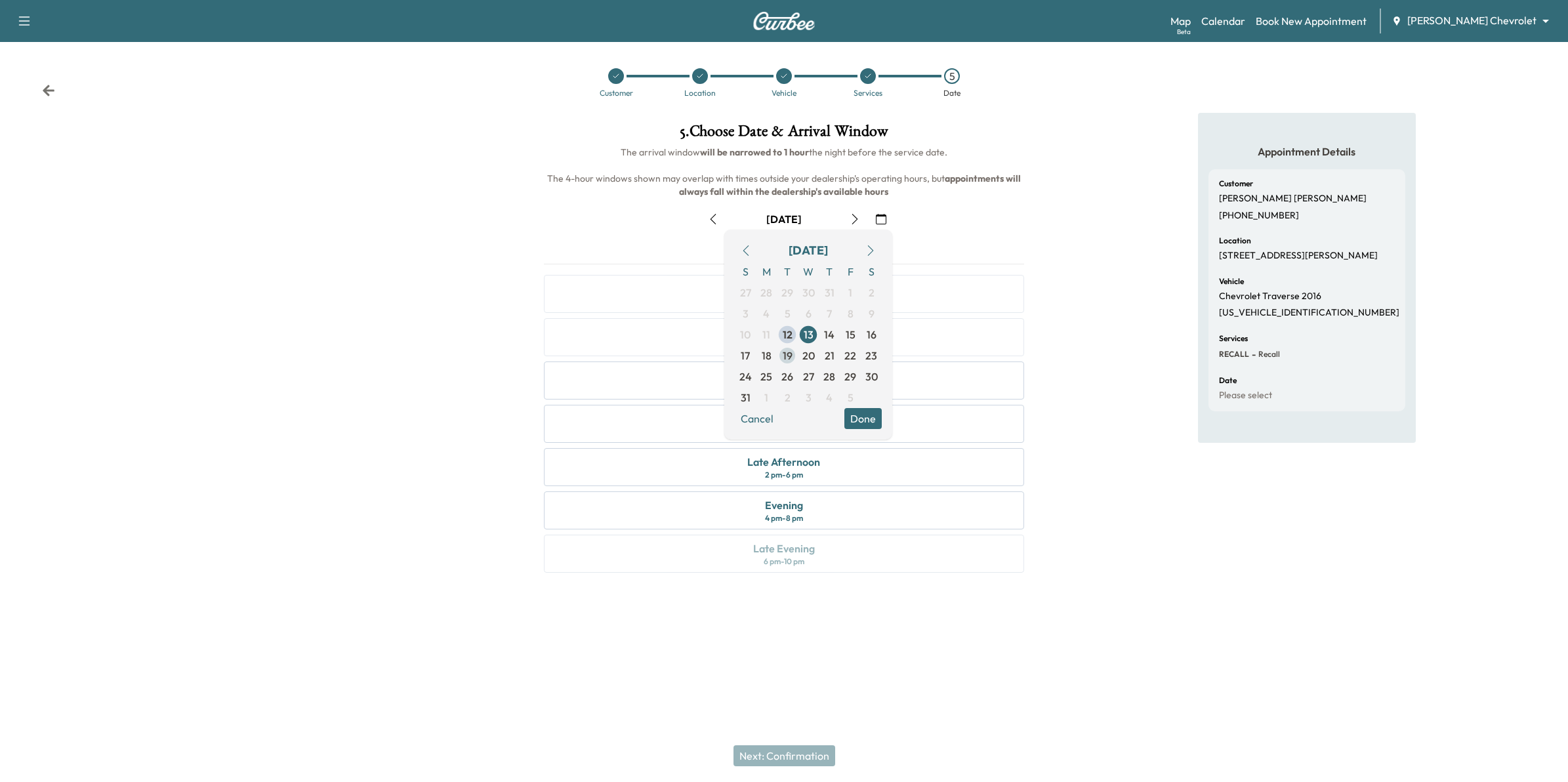
click at [782, 351] on span "19" at bounding box center [787, 356] width 10 height 16
click at [859, 418] on button "Done" at bounding box center [862, 418] width 37 height 21
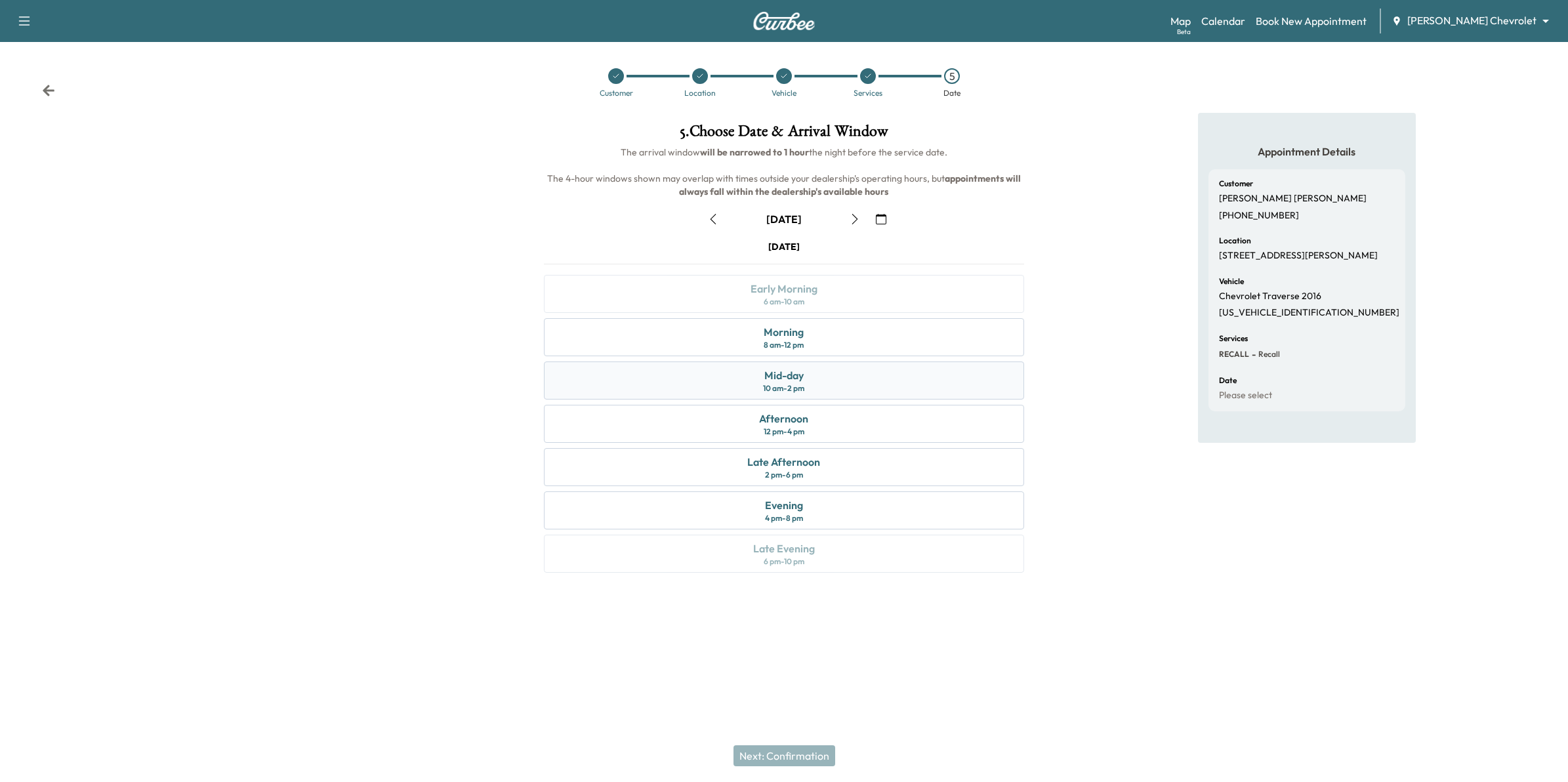
click at [834, 385] on div "Mid-day 10 am - 2 pm" at bounding box center [784, 380] width 481 height 38
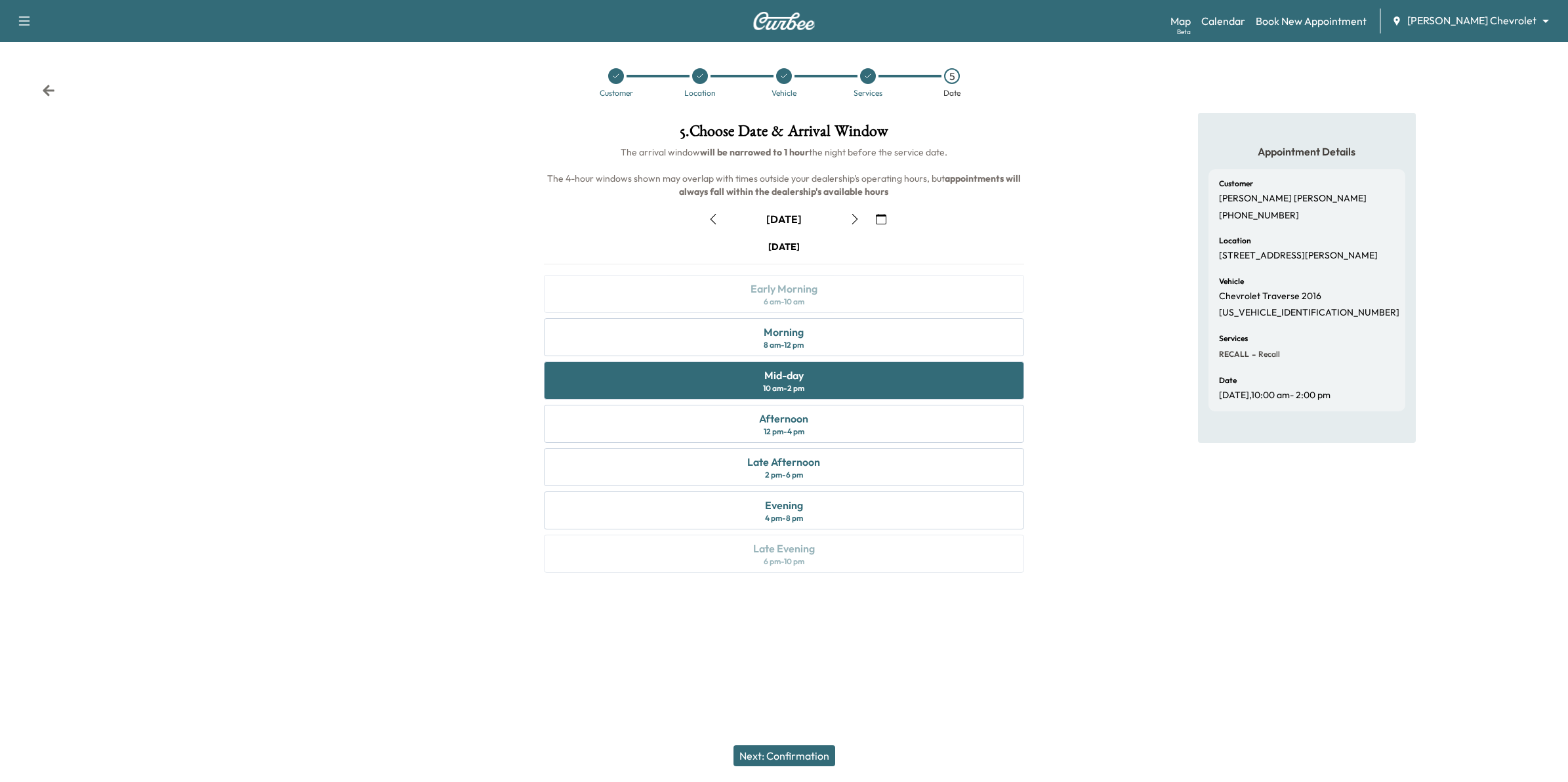
click at [815, 751] on button "Next: Confirmation" at bounding box center [783, 756] width 101 height 21
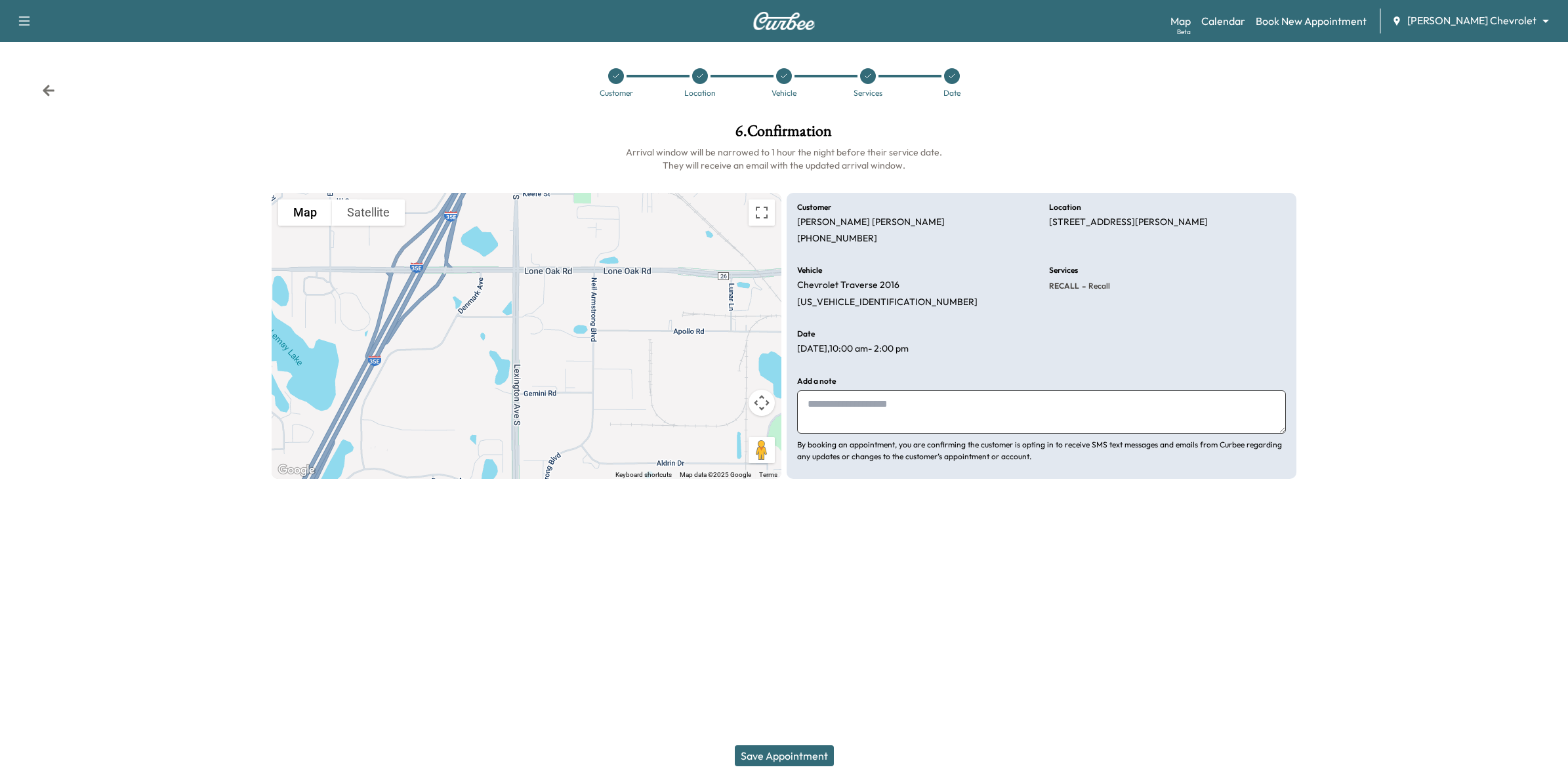
click at [906, 408] on textarea at bounding box center [1041, 411] width 489 height 43
drag, startPoint x: 1004, startPoint y: 402, endPoint x: 1008, endPoint y: 408, distance: 7.2
click at [1110, 407] on textarea "**********" at bounding box center [1041, 410] width 489 height 43
click at [809, 403] on textarea "**********" at bounding box center [1041, 410] width 489 height 43
click at [1126, 411] on textarea "**********" at bounding box center [1041, 410] width 489 height 43
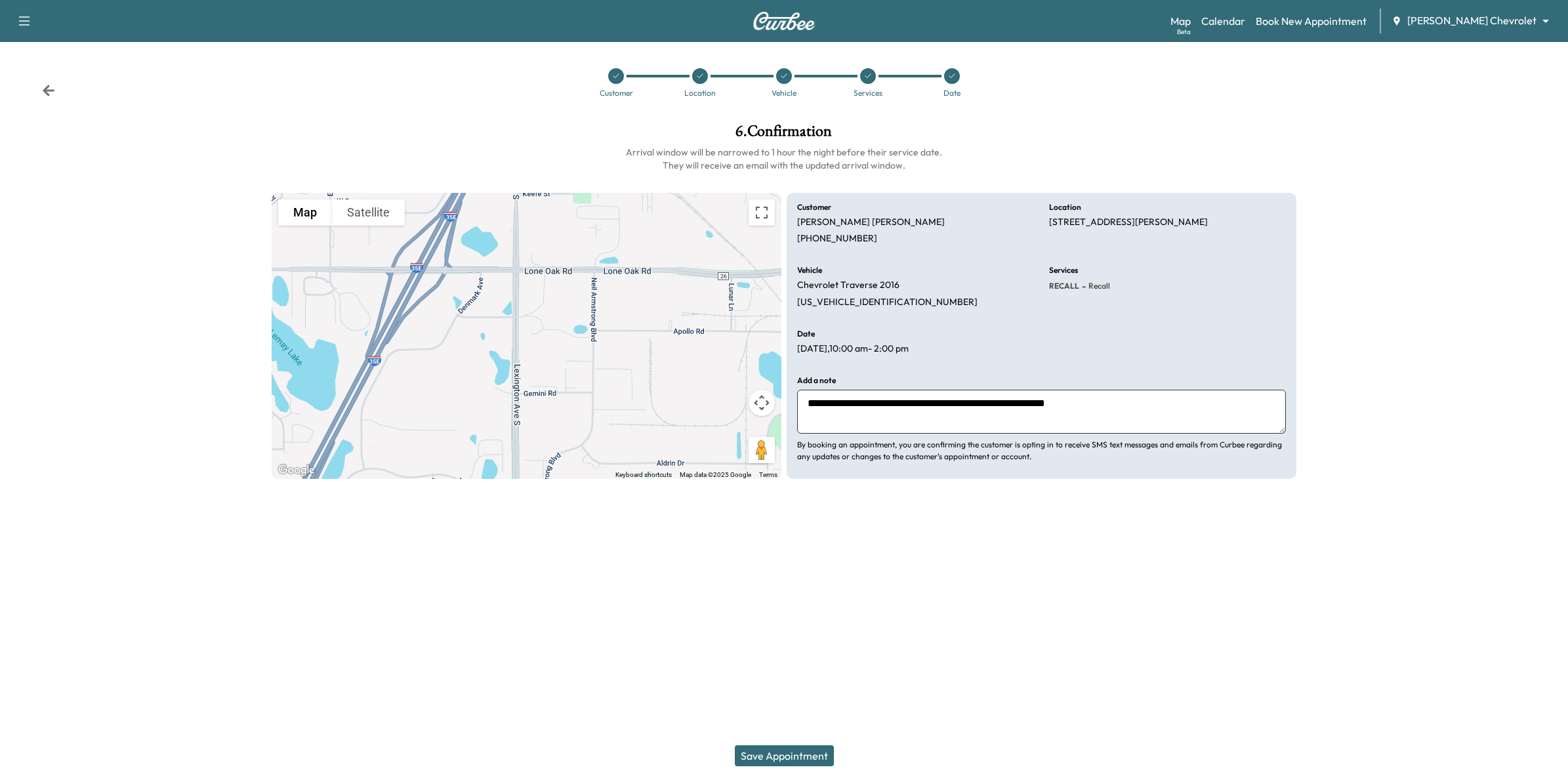
click at [949, 404] on textarea "**********" at bounding box center [1041, 410] width 489 height 43
click at [1099, 404] on textarea "**********" at bounding box center [1041, 410] width 489 height 43
type textarea "**********"
click at [780, 756] on button "Save Appointment" at bounding box center [784, 756] width 99 height 21
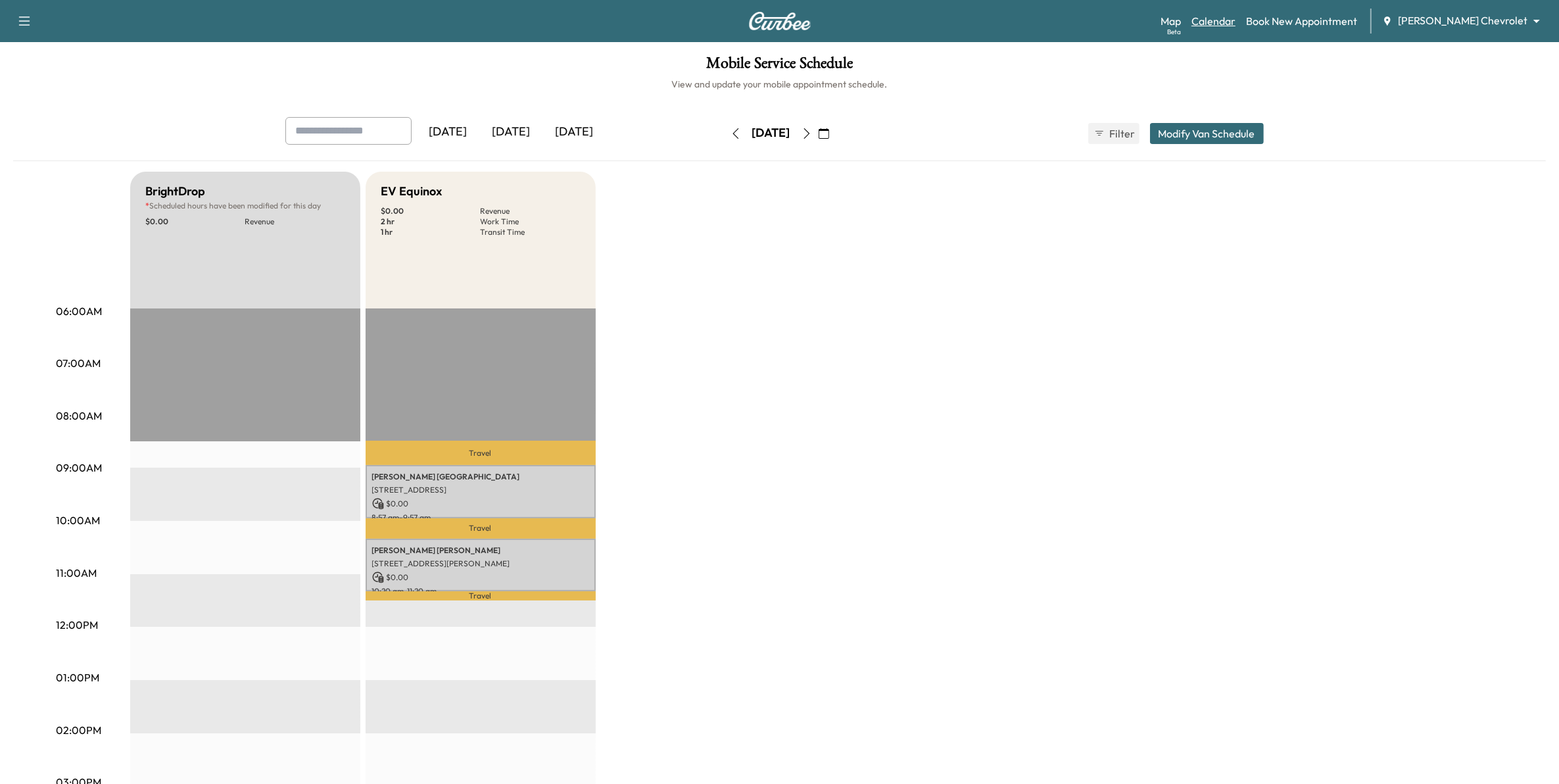
click at [1236, 25] on link "Calendar" at bounding box center [1214, 21] width 44 height 16
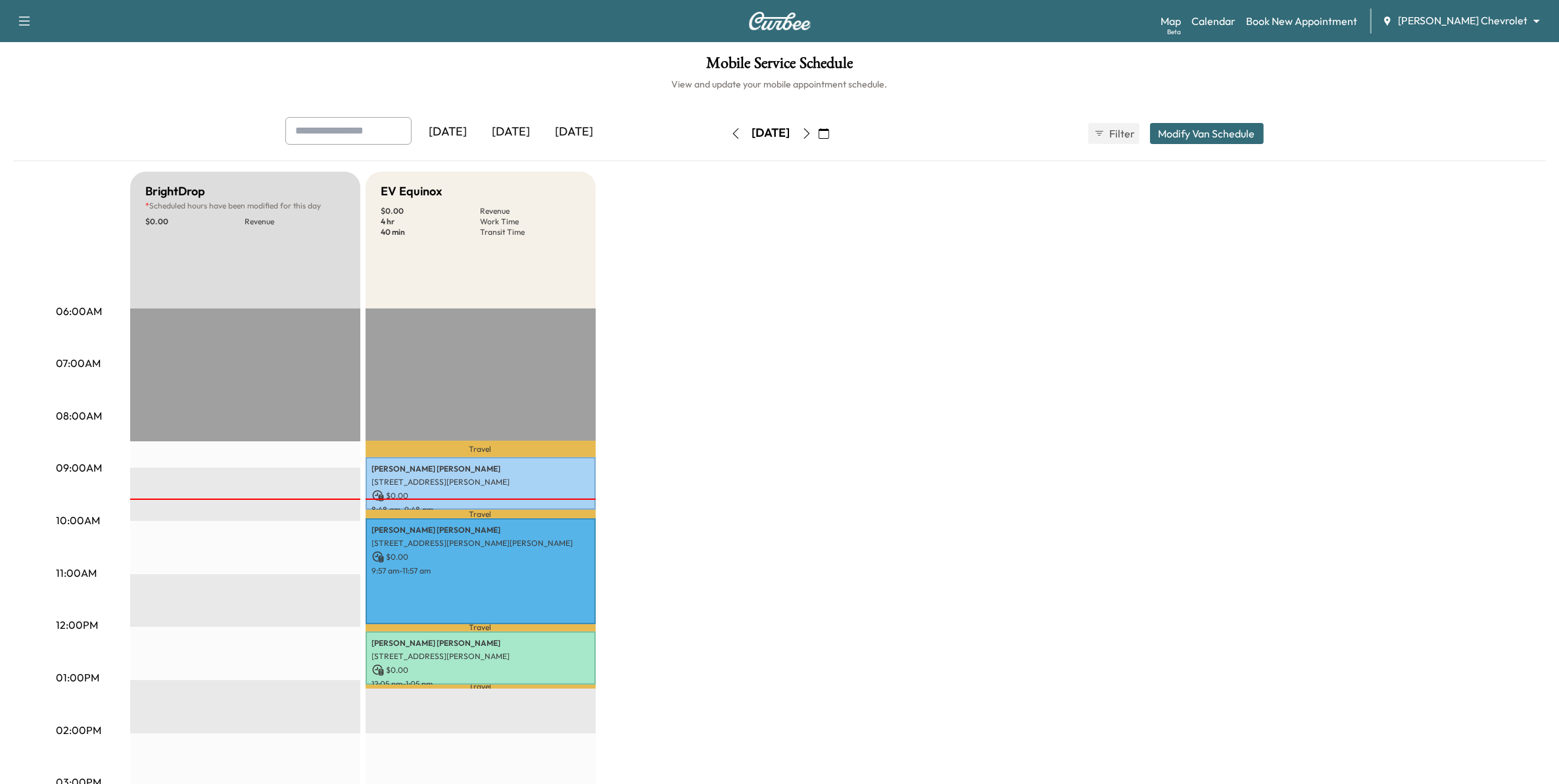
click at [813, 132] on icon "button" at bounding box center [807, 133] width 11 height 11
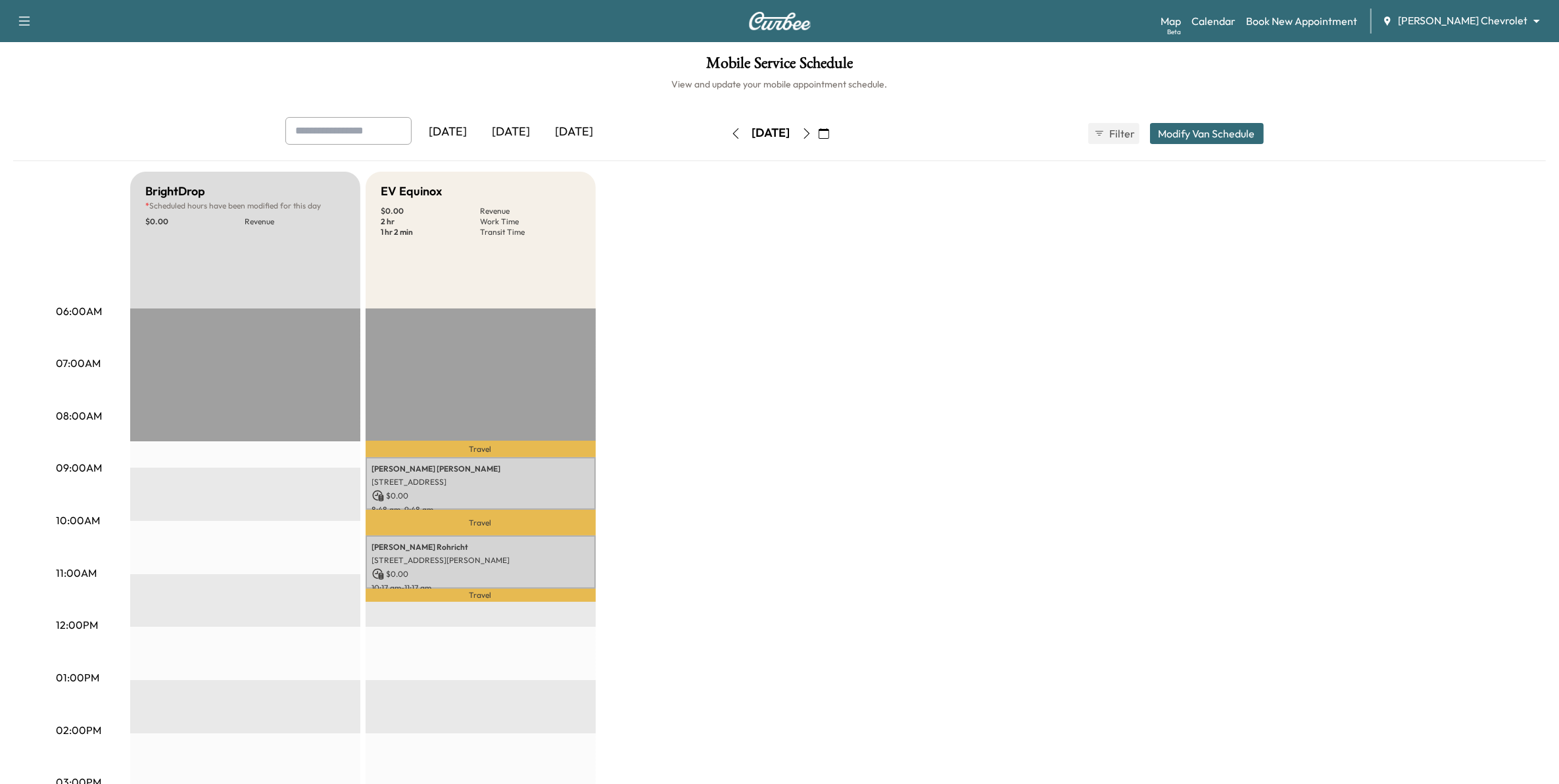
click at [813, 135] on icon "button" at bounding box center [807, 133] width 11 height 11
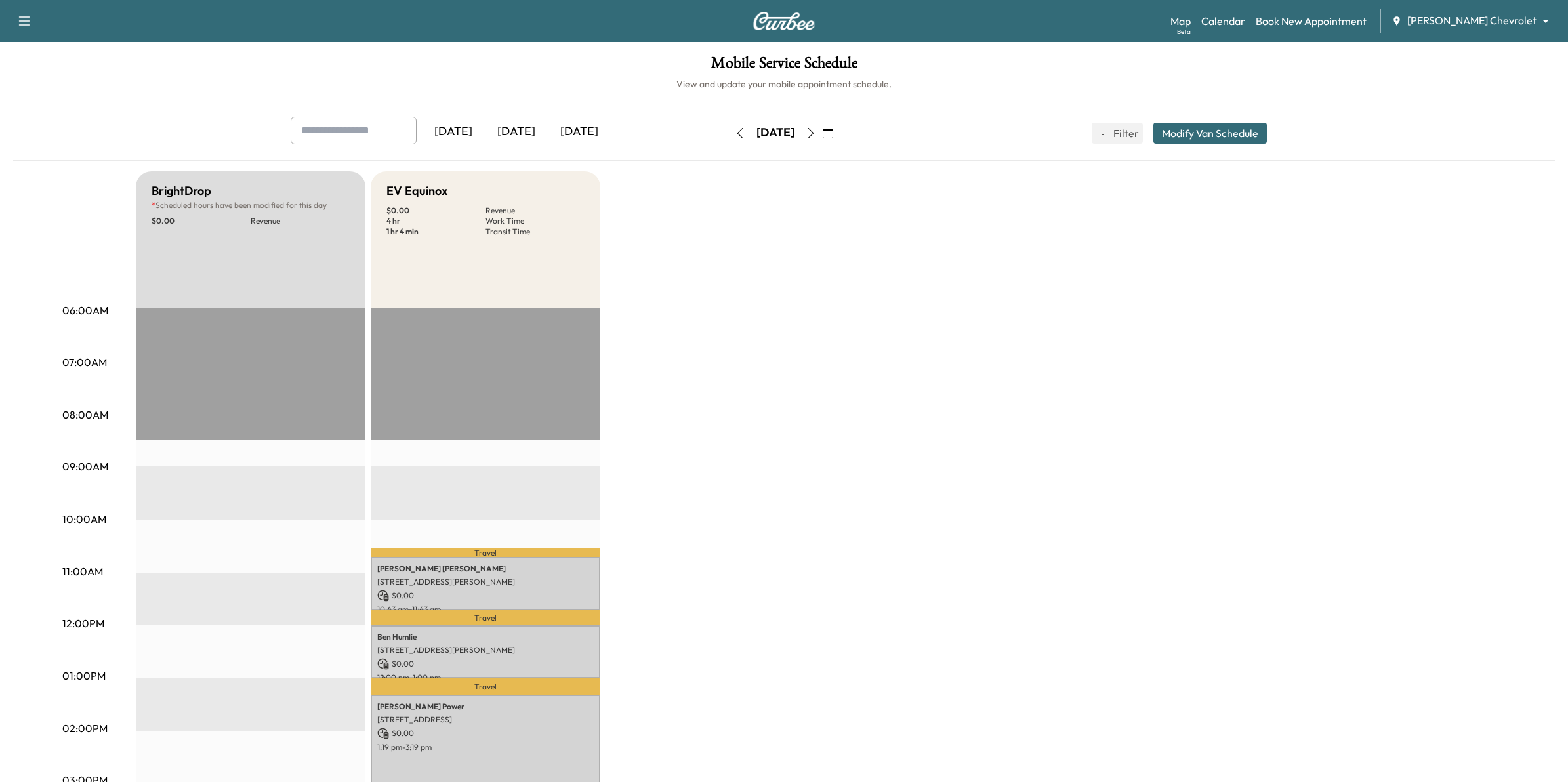
click at [839, 135] on div "Thursday, August 14 August 2025 S M T W T F S 27 28 29 30 31 1 2 3 4 5 6 7 8 9 …" at bounding box center [783, 133] width 110 height 21
click at [810, 129] on icon "button" at bounding box center [805, 133] width 11 height 11
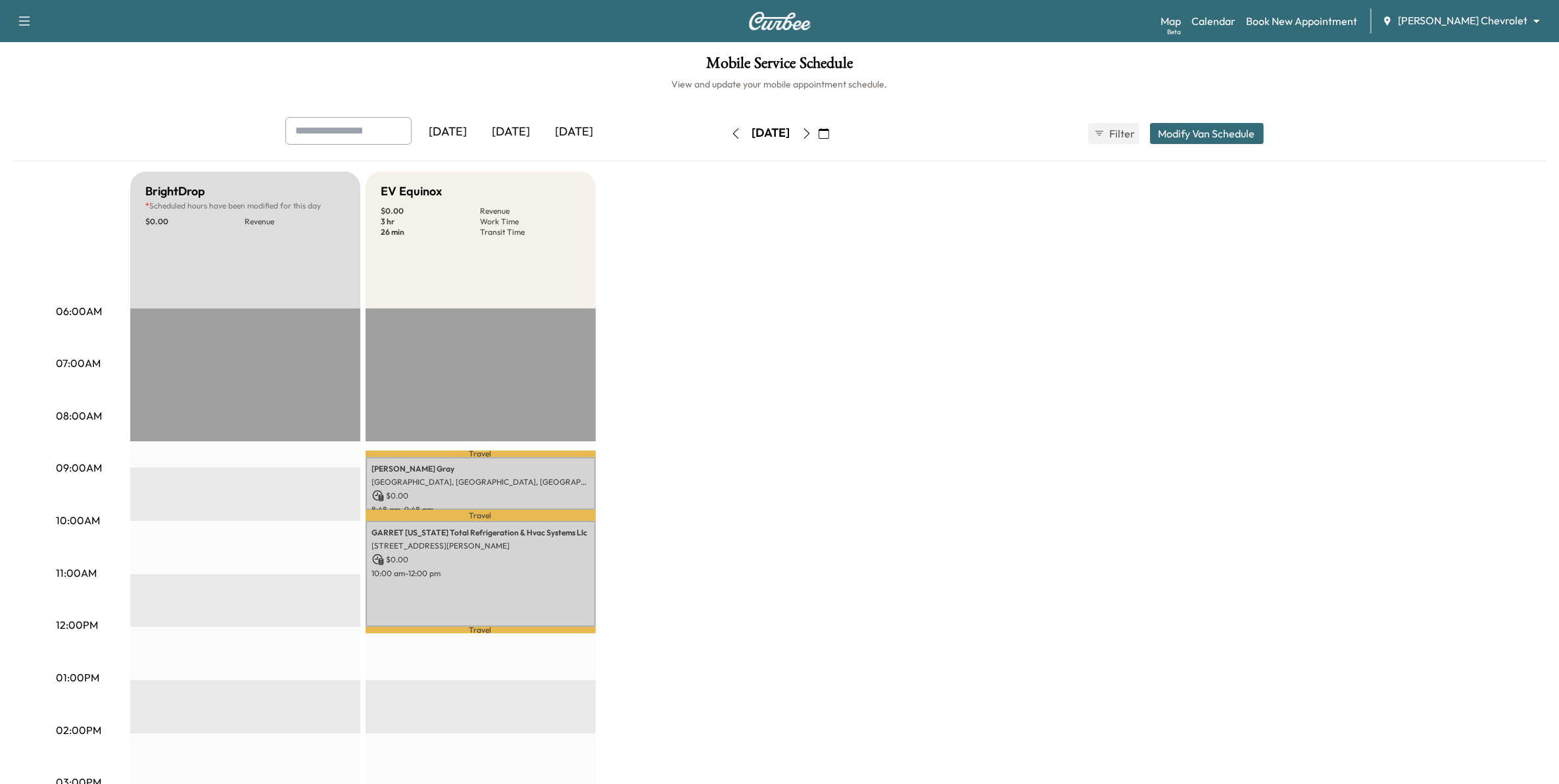
click at [818, 132] on button "button" at bounding box center [806, 133] width 22 height 21
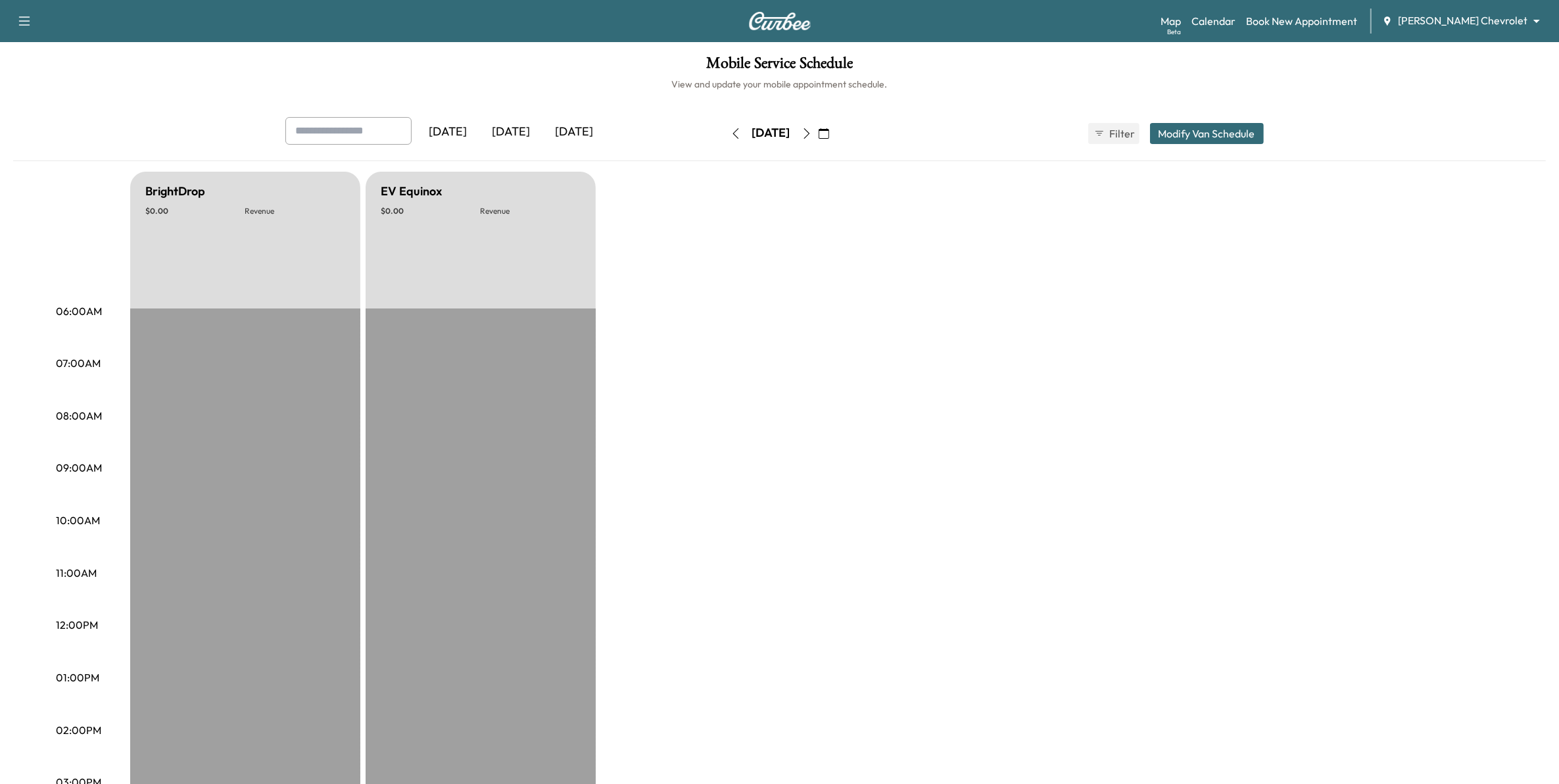
click at [813, 135] on icon "button" at bounding box center [807, 133] width 11 height 11
click at [813, 132] on icon "button" at bounding box center [807, 133] width 11 height 11
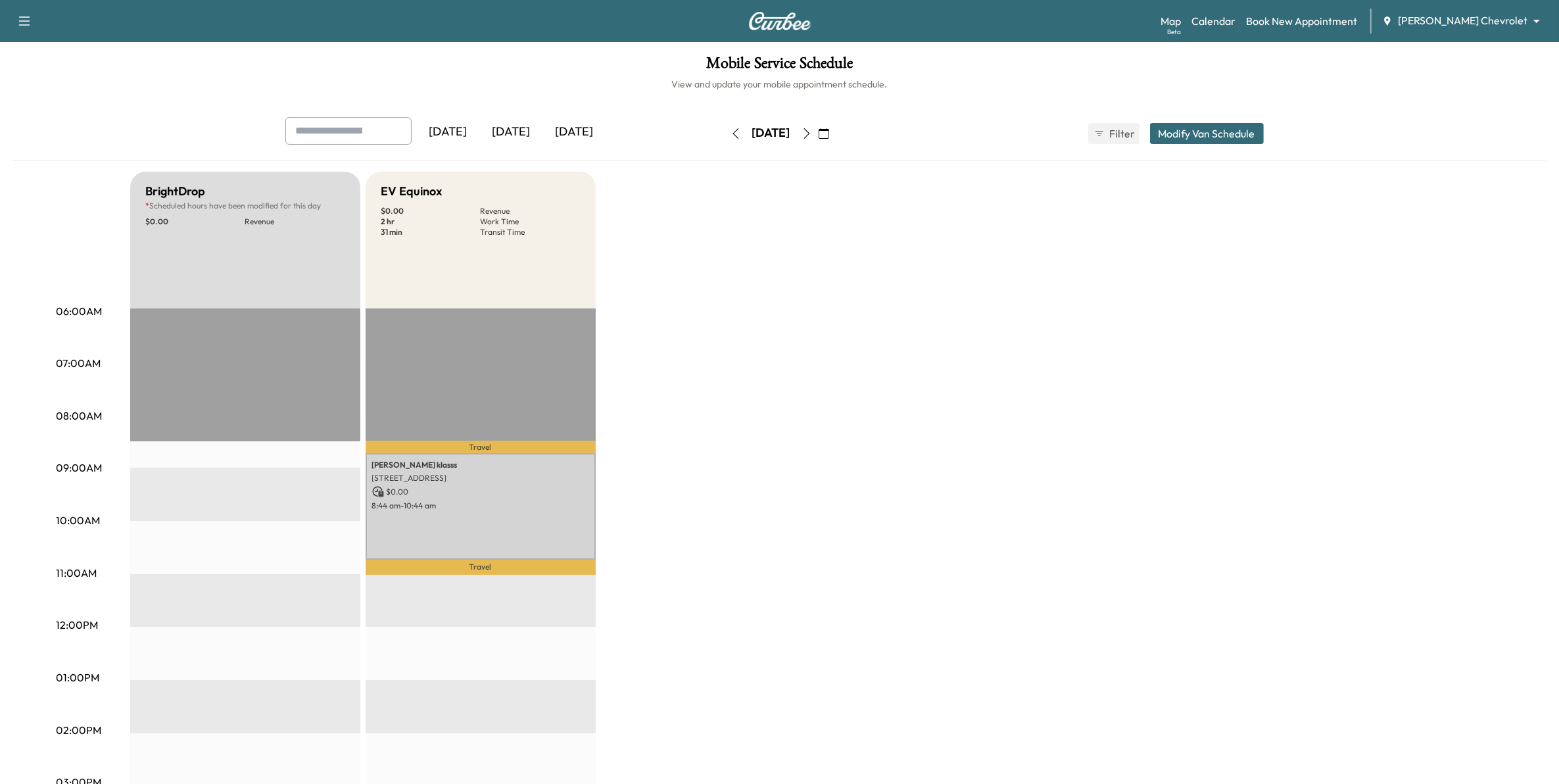
click at [813, 132] on icon "button" at bounding box center [807, 133] width 11 height 11
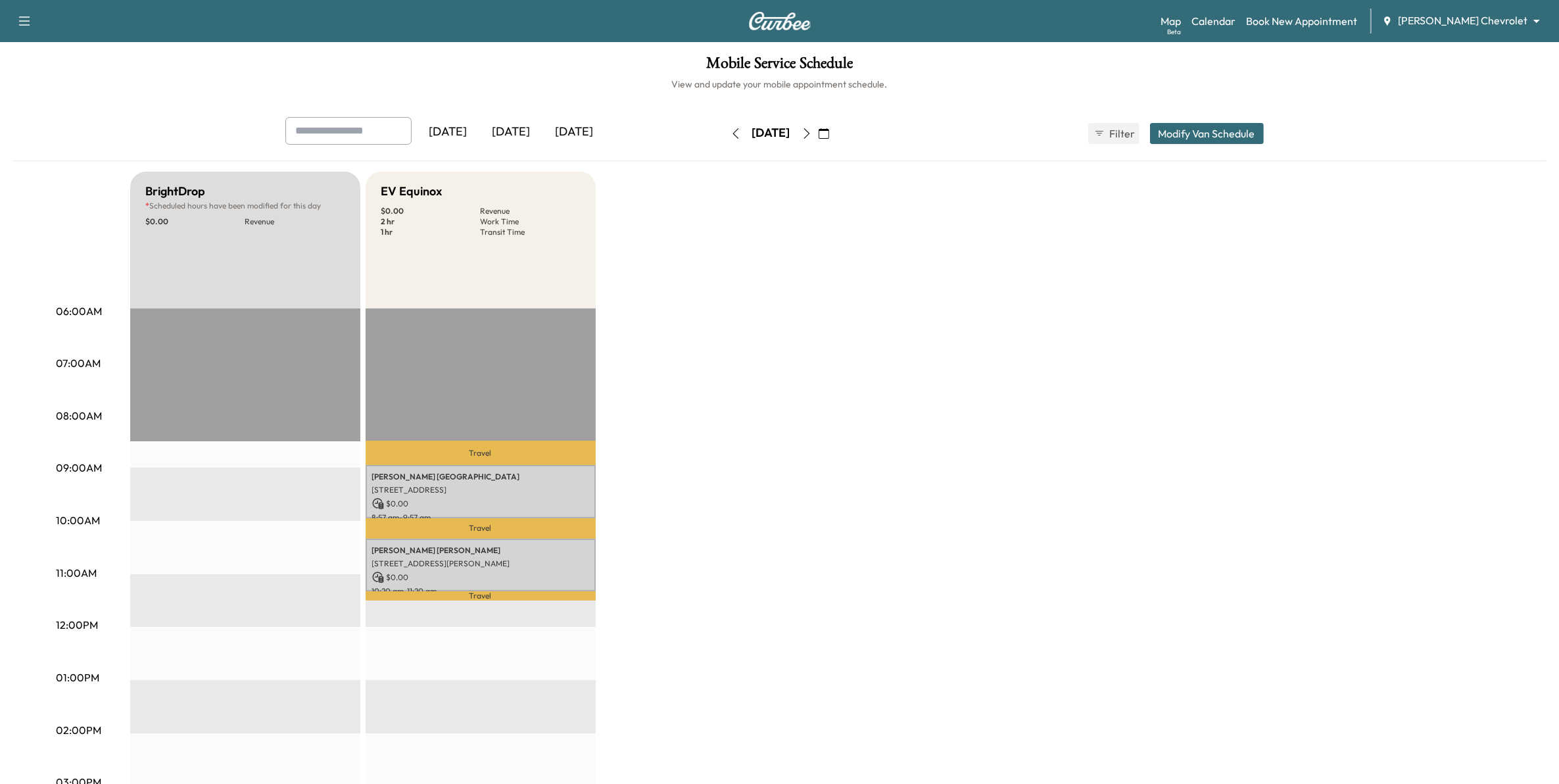
click at [813, 128] on icon "button" at bounding box center [807, 133] width 11 height 11
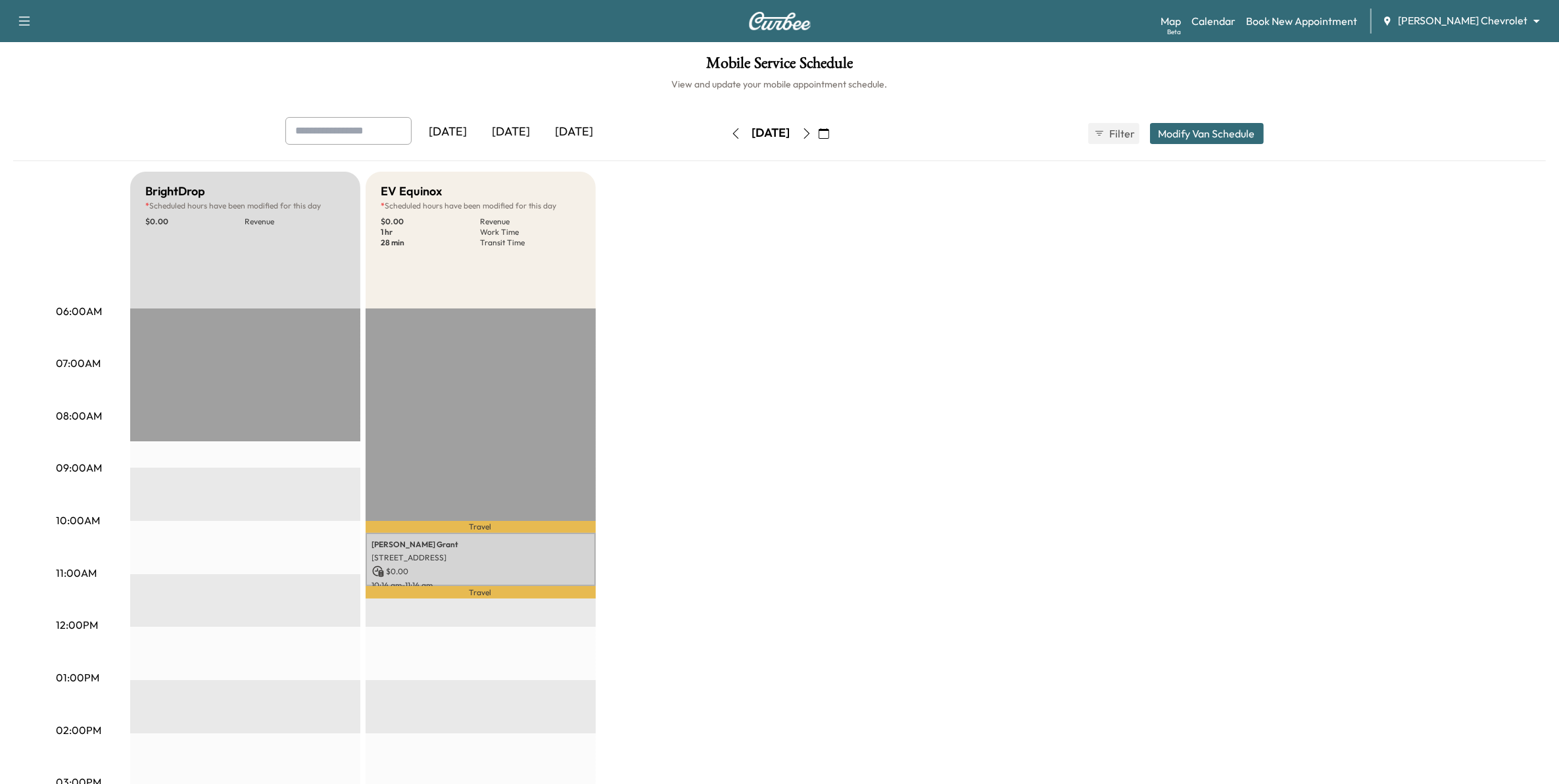
click at [813, 133] on icon "button" at bounding box center [807, 133] width 11 height 11
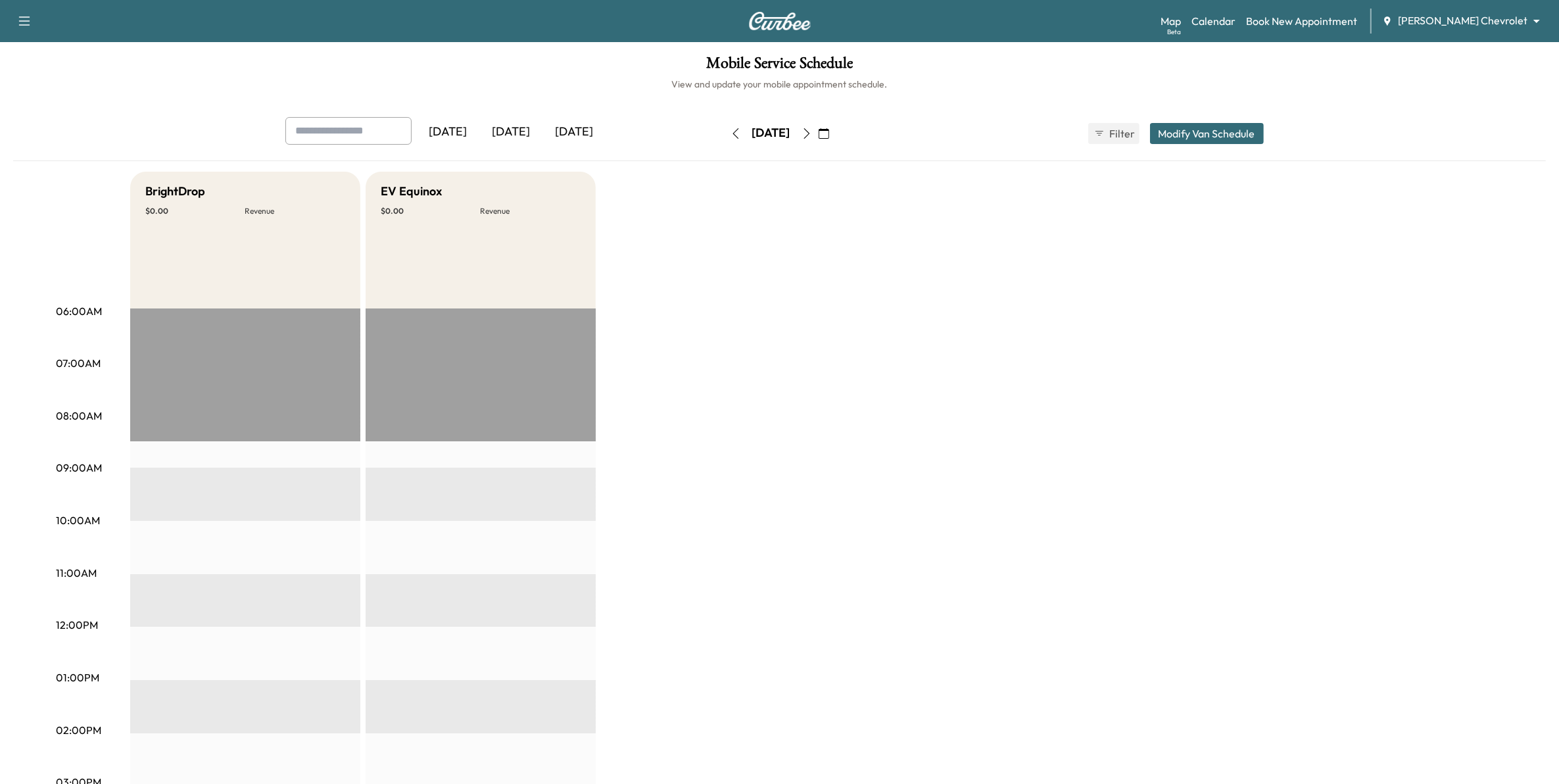
click at [813, 135] on icon "button" at bounding box center [807, 133] width 11 height 11
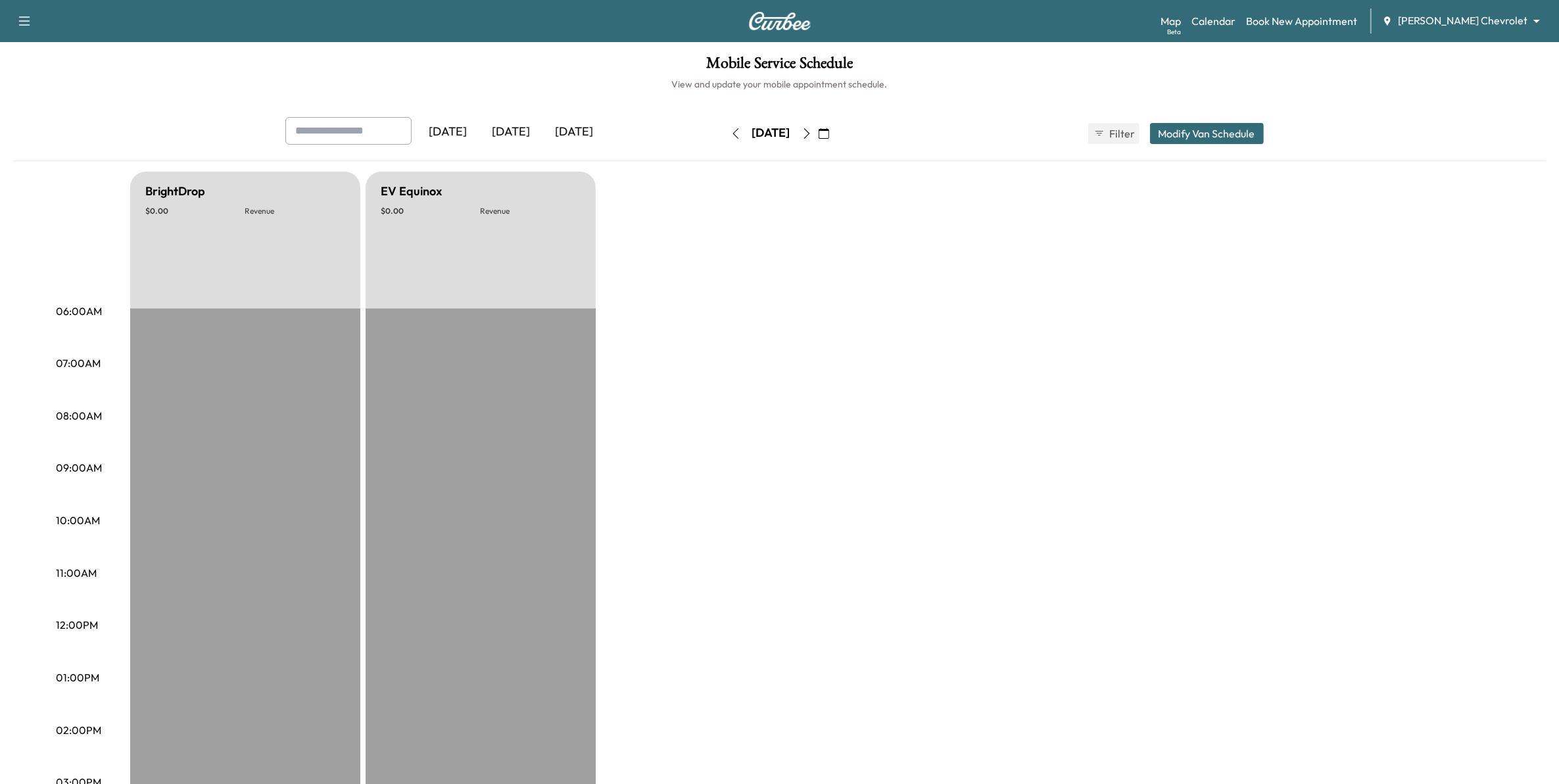
click at [732, 135] on icon "button" at bounding box center [735, 133] width 6 height 11
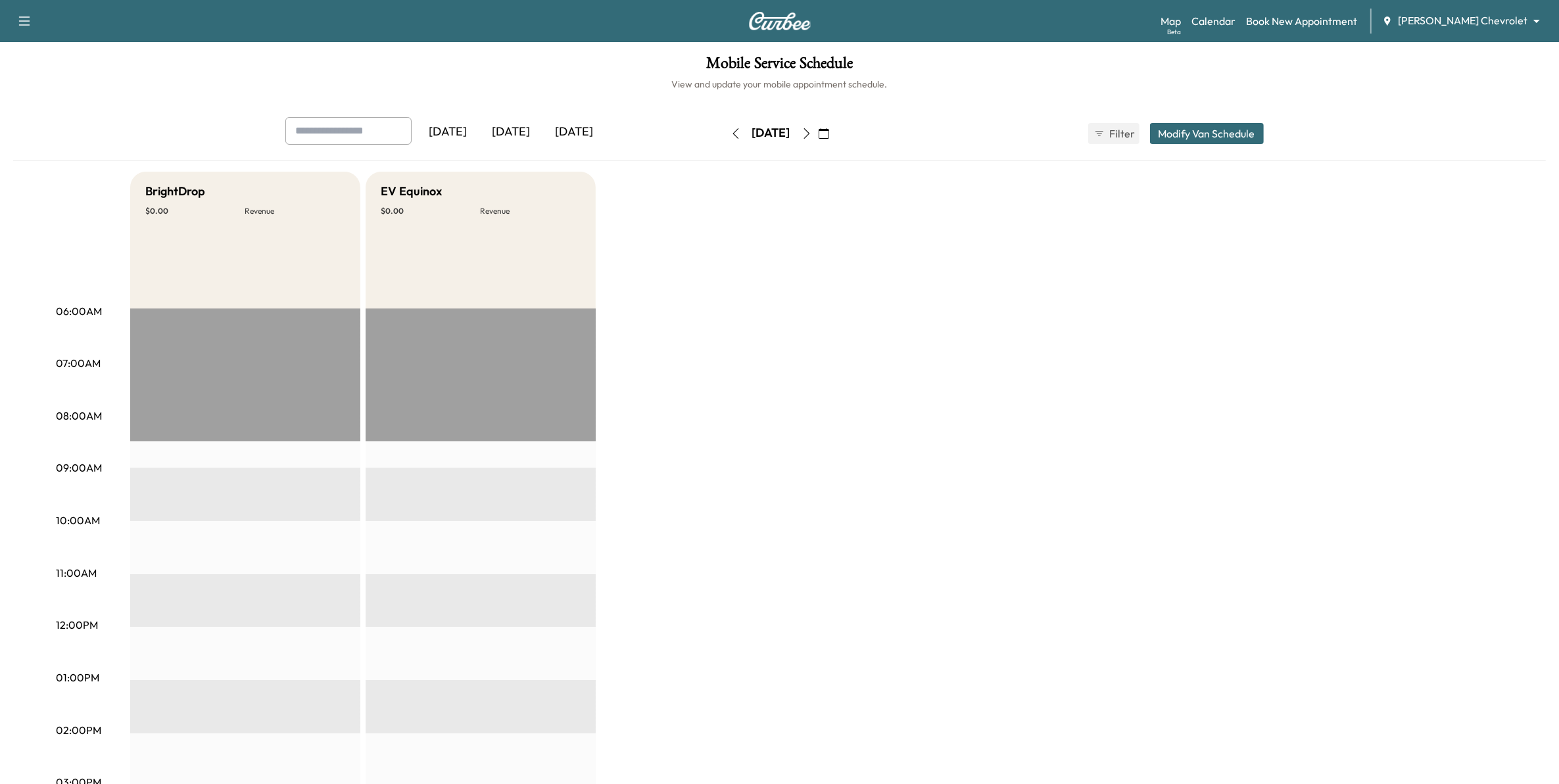
drag, startPoint x: 866, startPoint y: 132, endPoint x: 859, endPoint y: 137, distance: 8.6
click at [866, 132] on div "Yesterday Today Tomorrow Friday, August 22 August 2025 S M T W T F S 27 28 29 3…" at bounding box center [780, 133] width 1010 height 33
click at [836, 137] on button "button" at bounding box center [823, 133] width 22 height 21
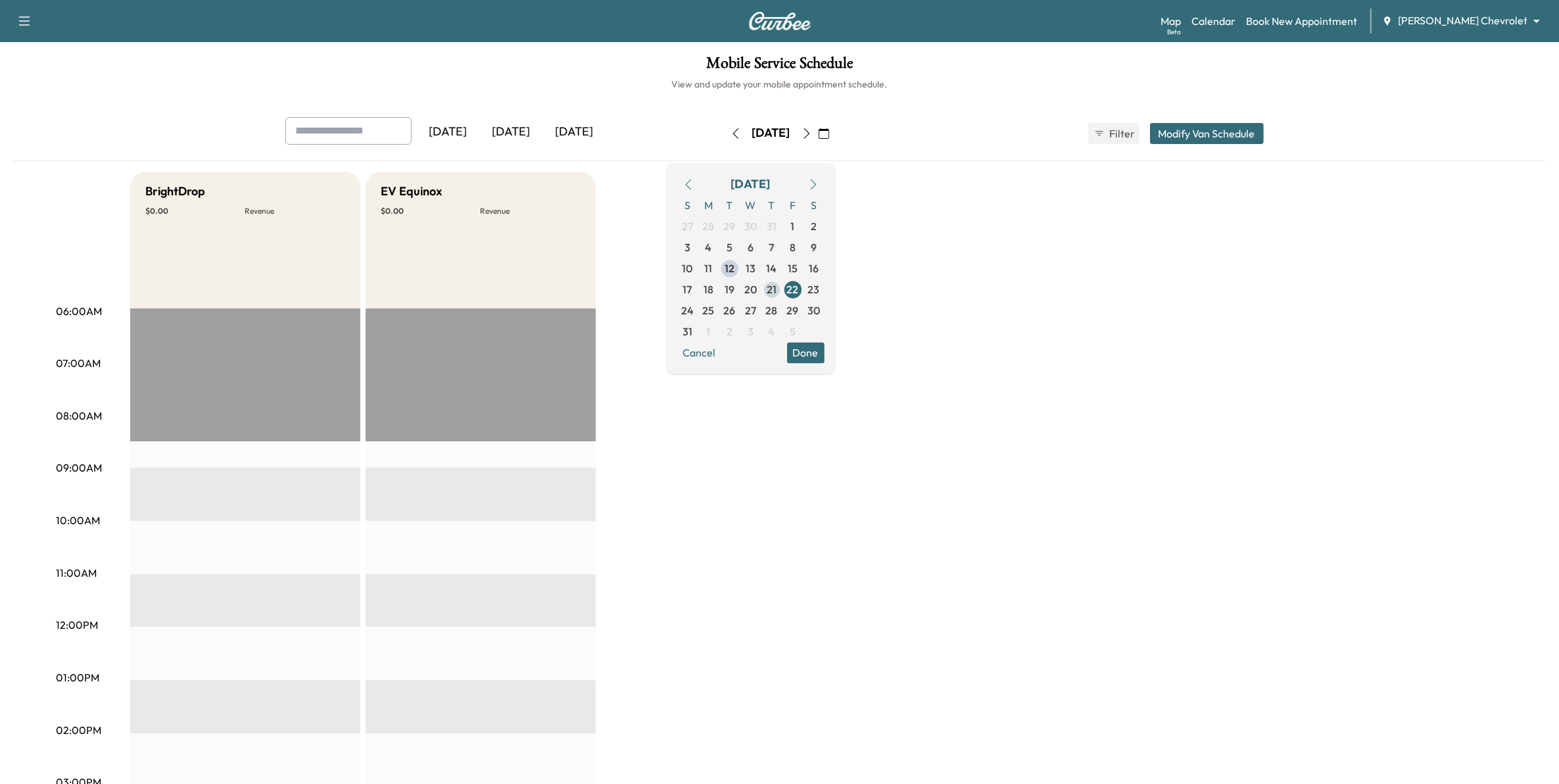
click at [783, 290] on span "21" at bounding box center [772, 290] width 21 height 21
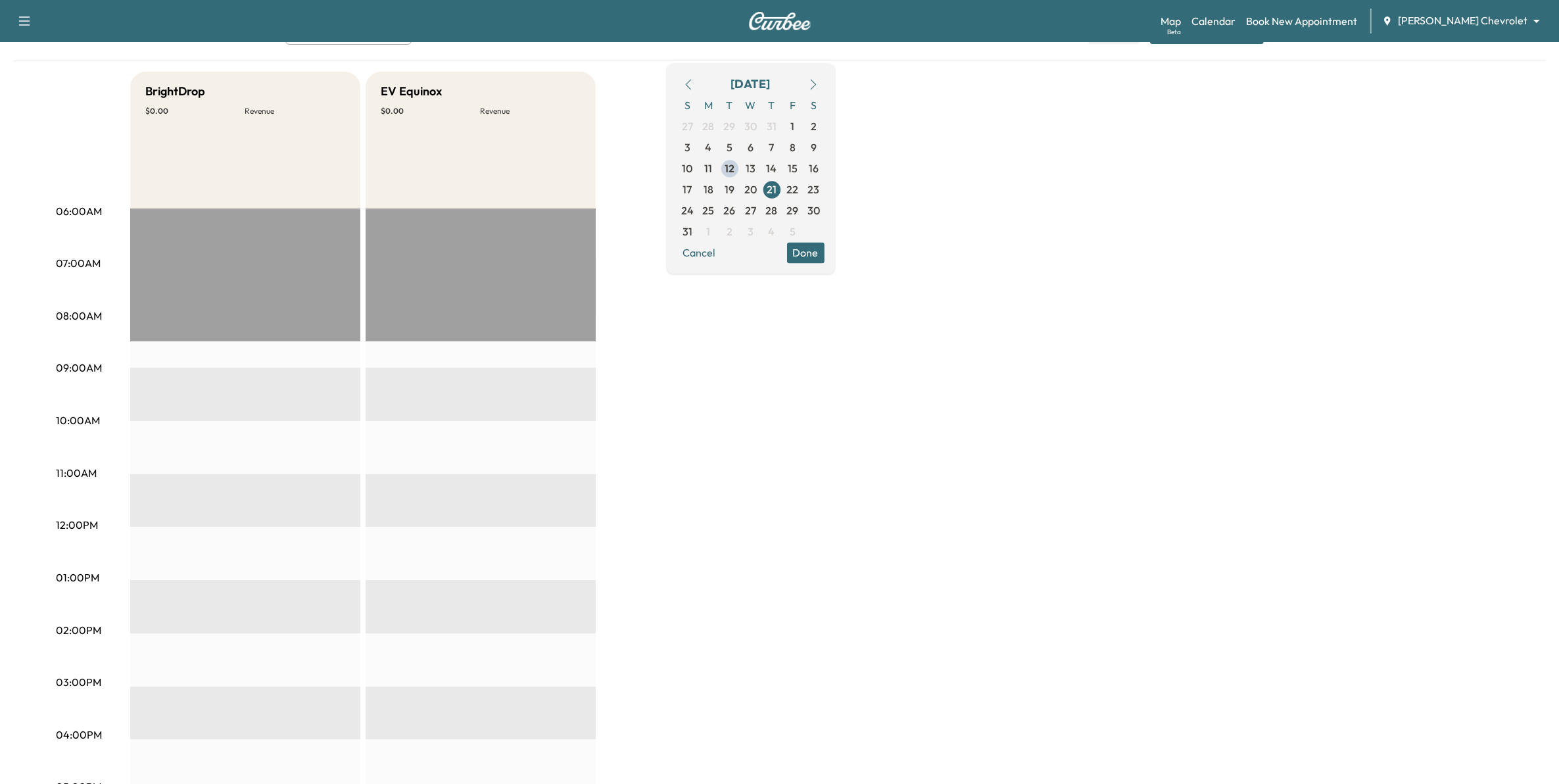
scroll to position [82, 0]
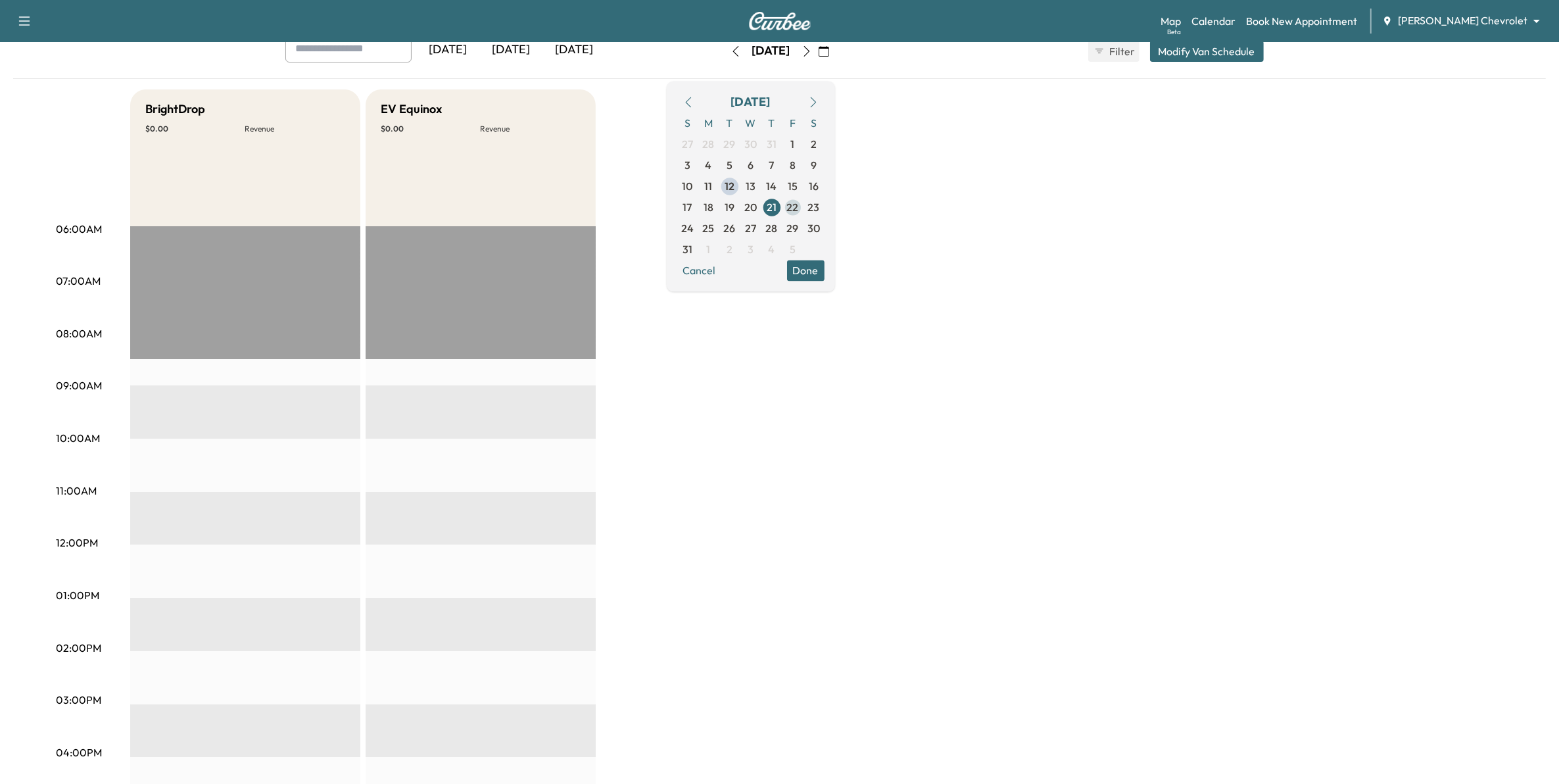
click at [799, 212] on span "22" at bounding box center [792, 207] width 11 height 16
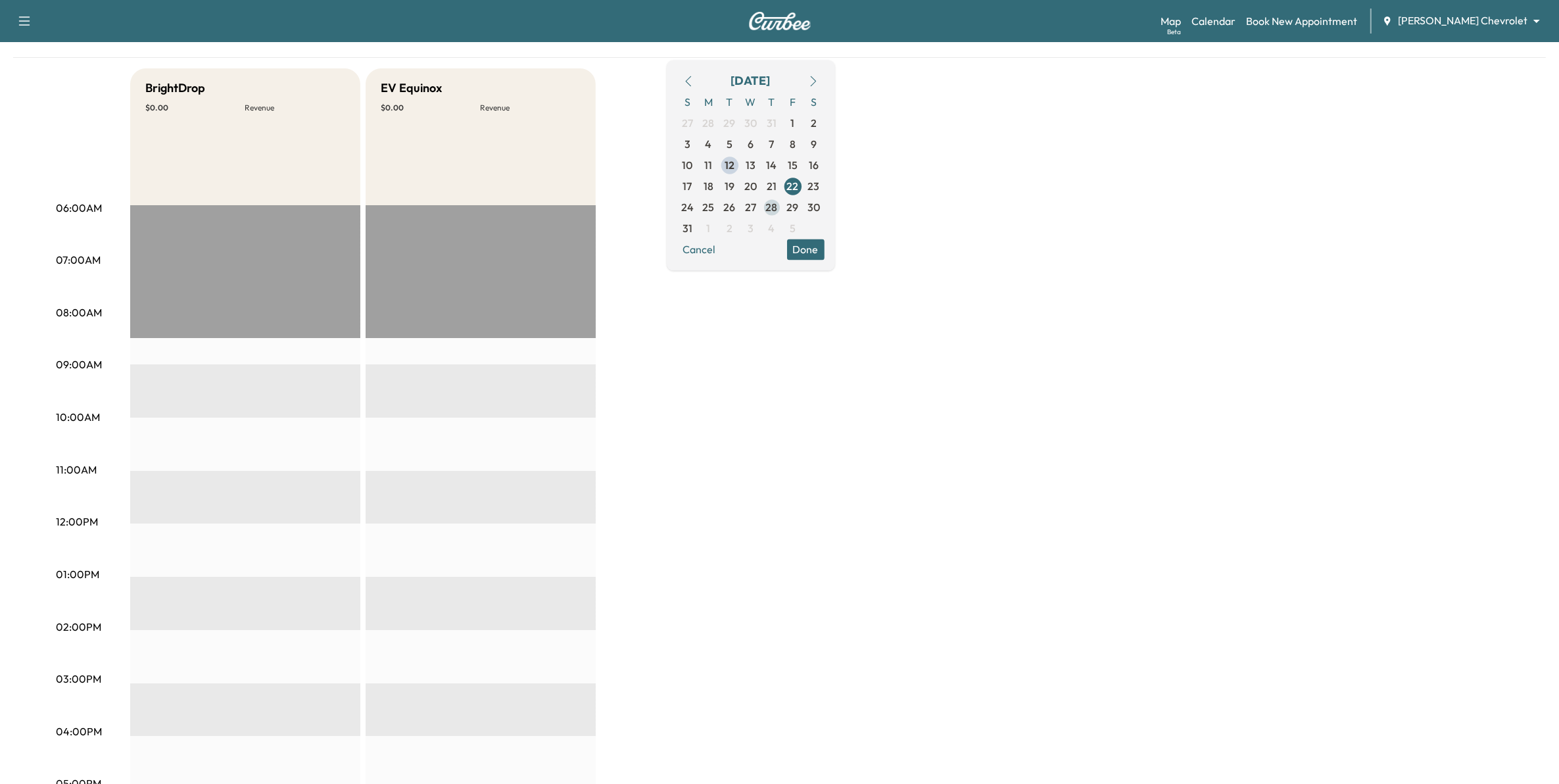
scroll to position [82, 0]
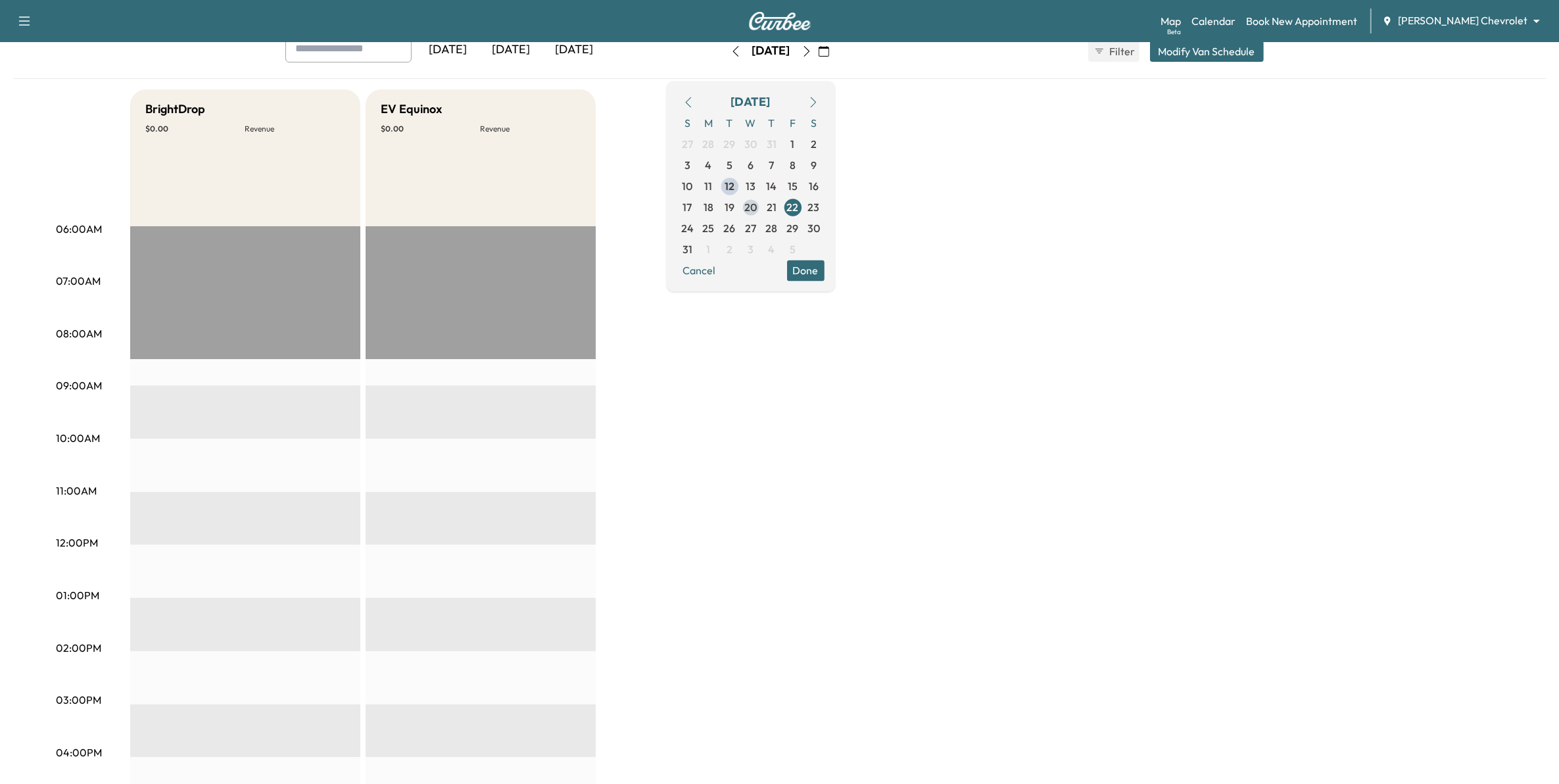
click at [757, 207] on span "20" at bounding box center [751, 207] width 12 height 16
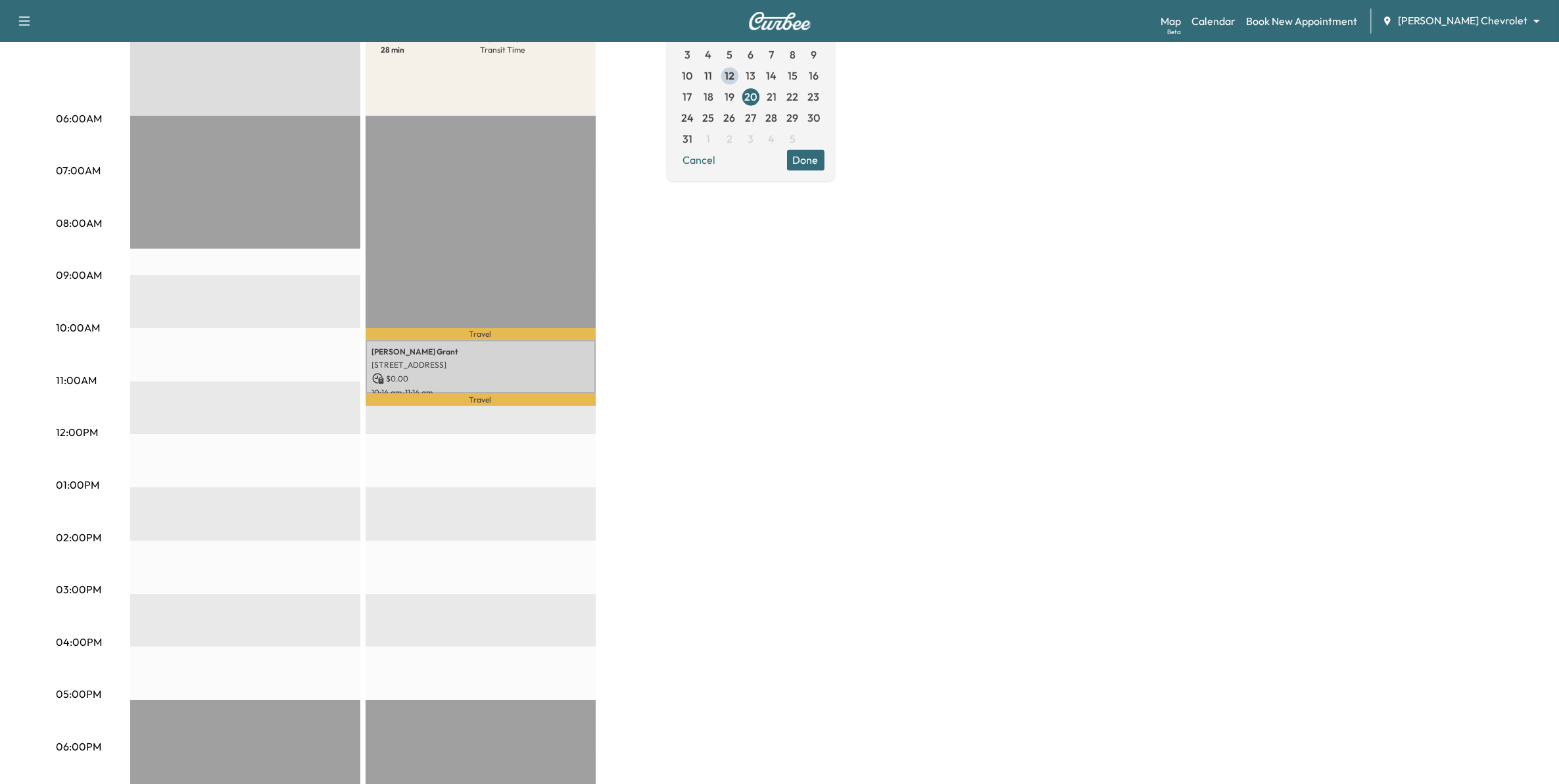
scroll to position [164, 0]
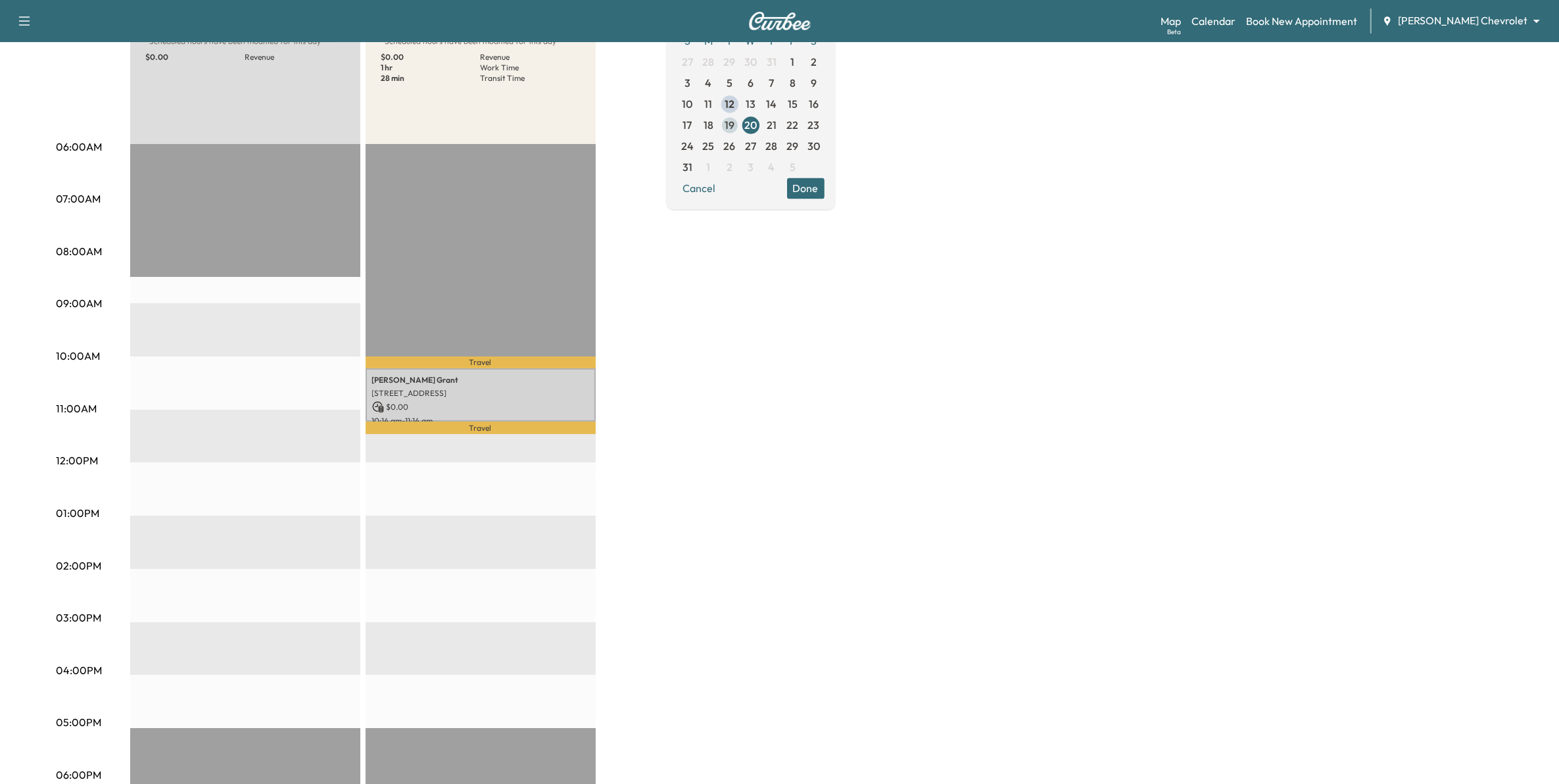
click at [740, 124] on span "19" at bounding box center [730, 125] width 21 height 21
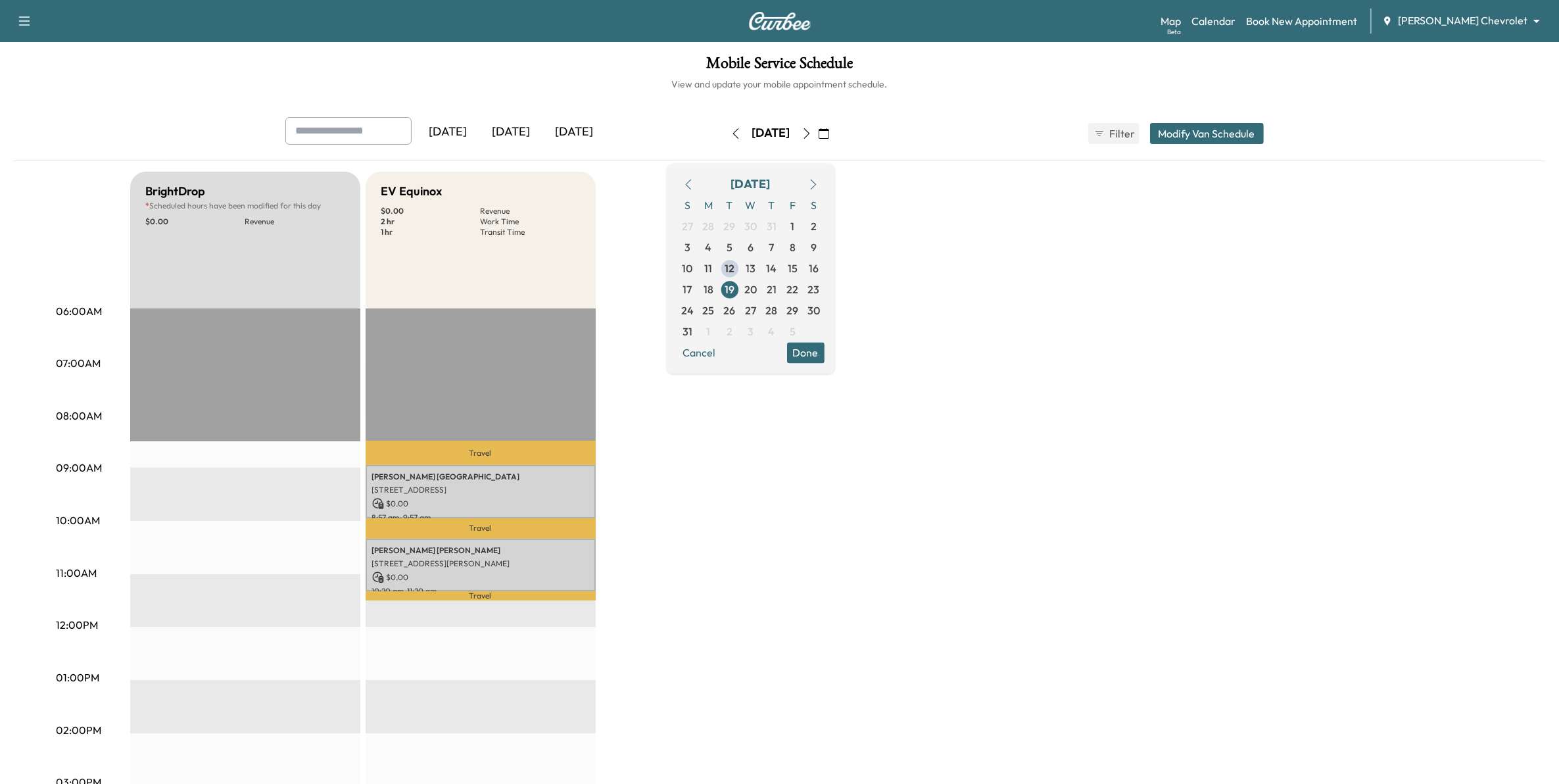
click at [825, 351] on button "Done" at bounding box center [806, 352] width 37 height 21
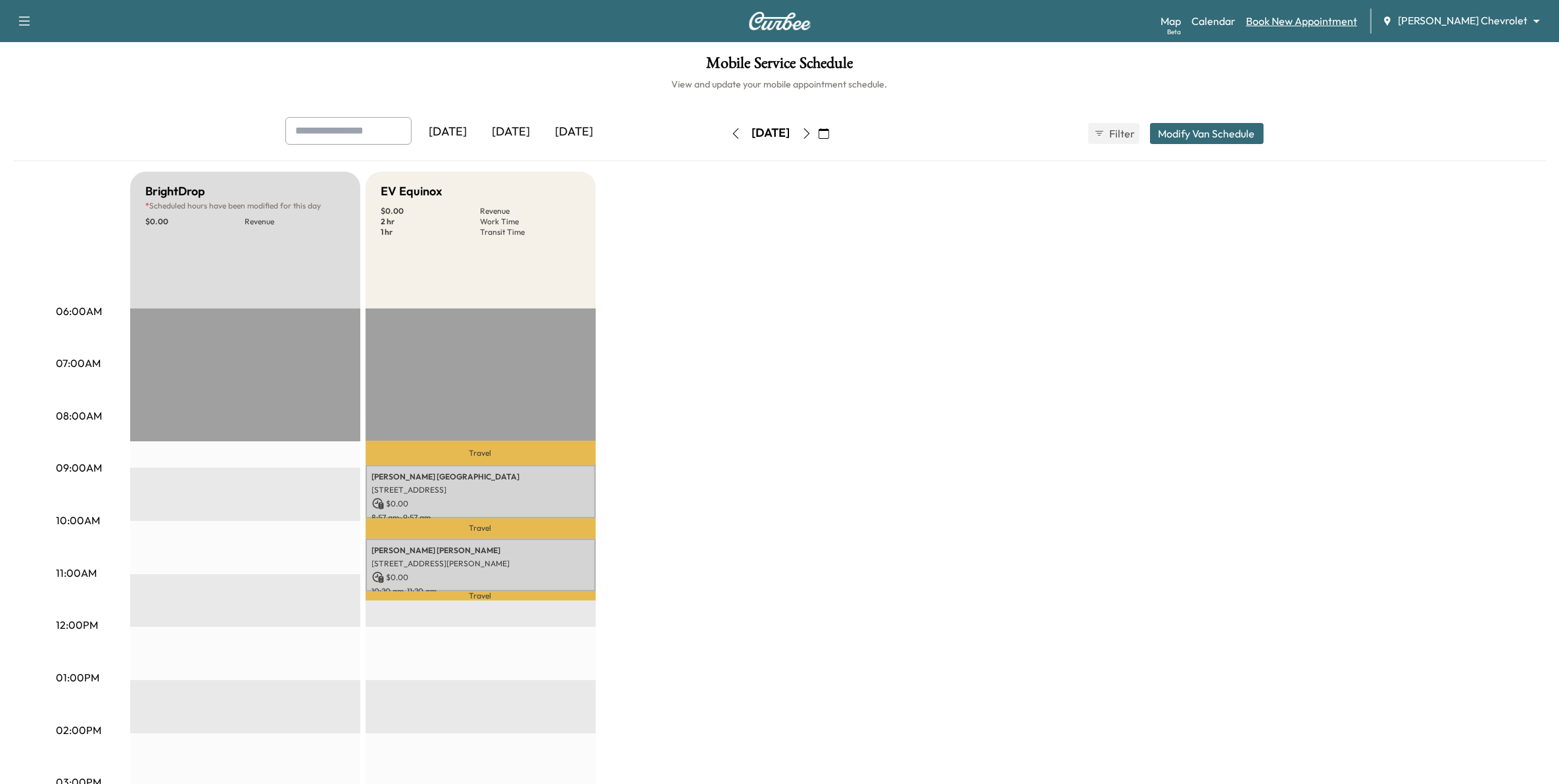
click at [1311, 24] on link "Book New Appointment" at bounding box center [1302, 21] width 111 height 16
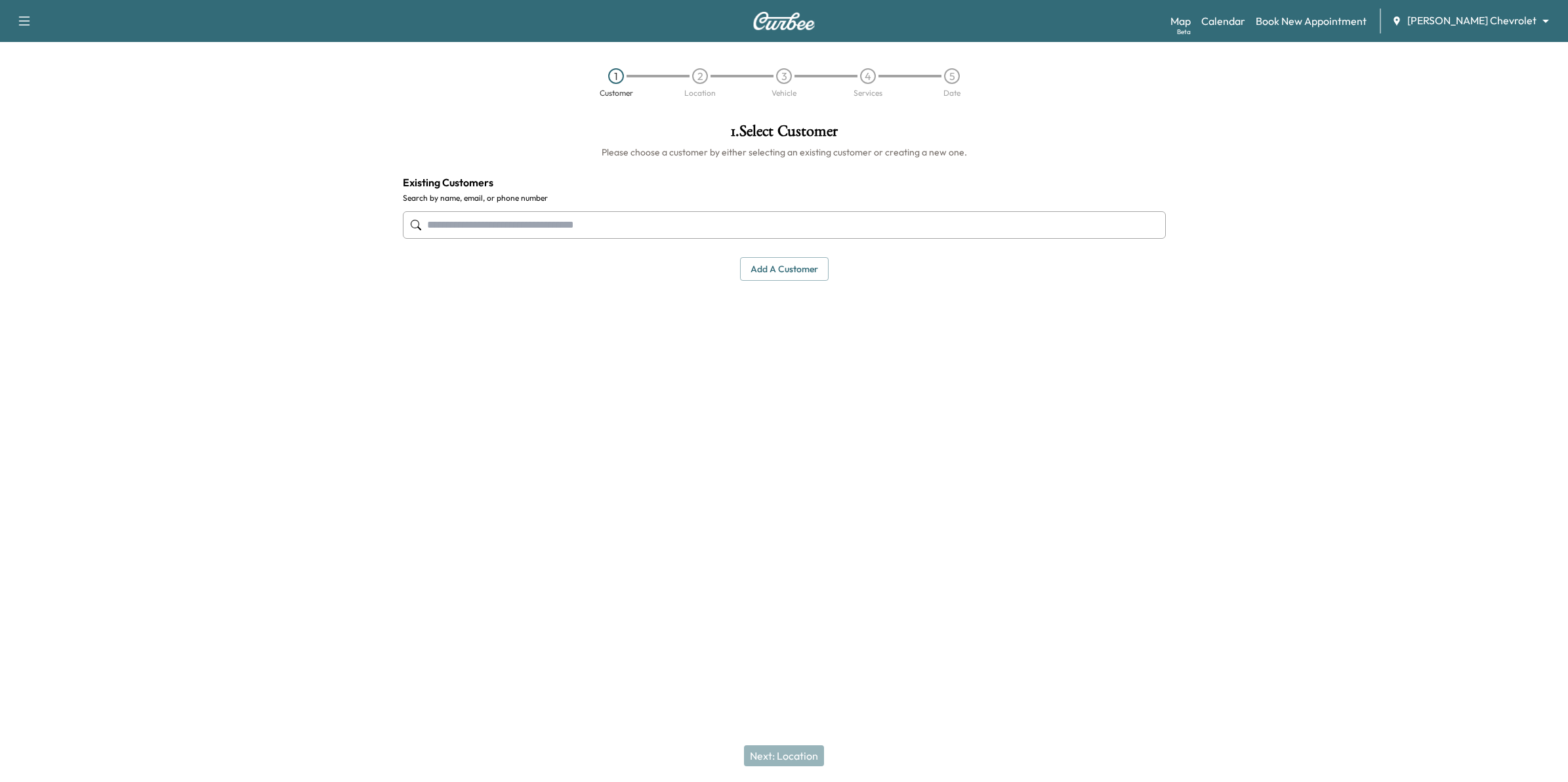
click at [611, 224] on input "text" at bounding box center [784, 225] width 763 height 27
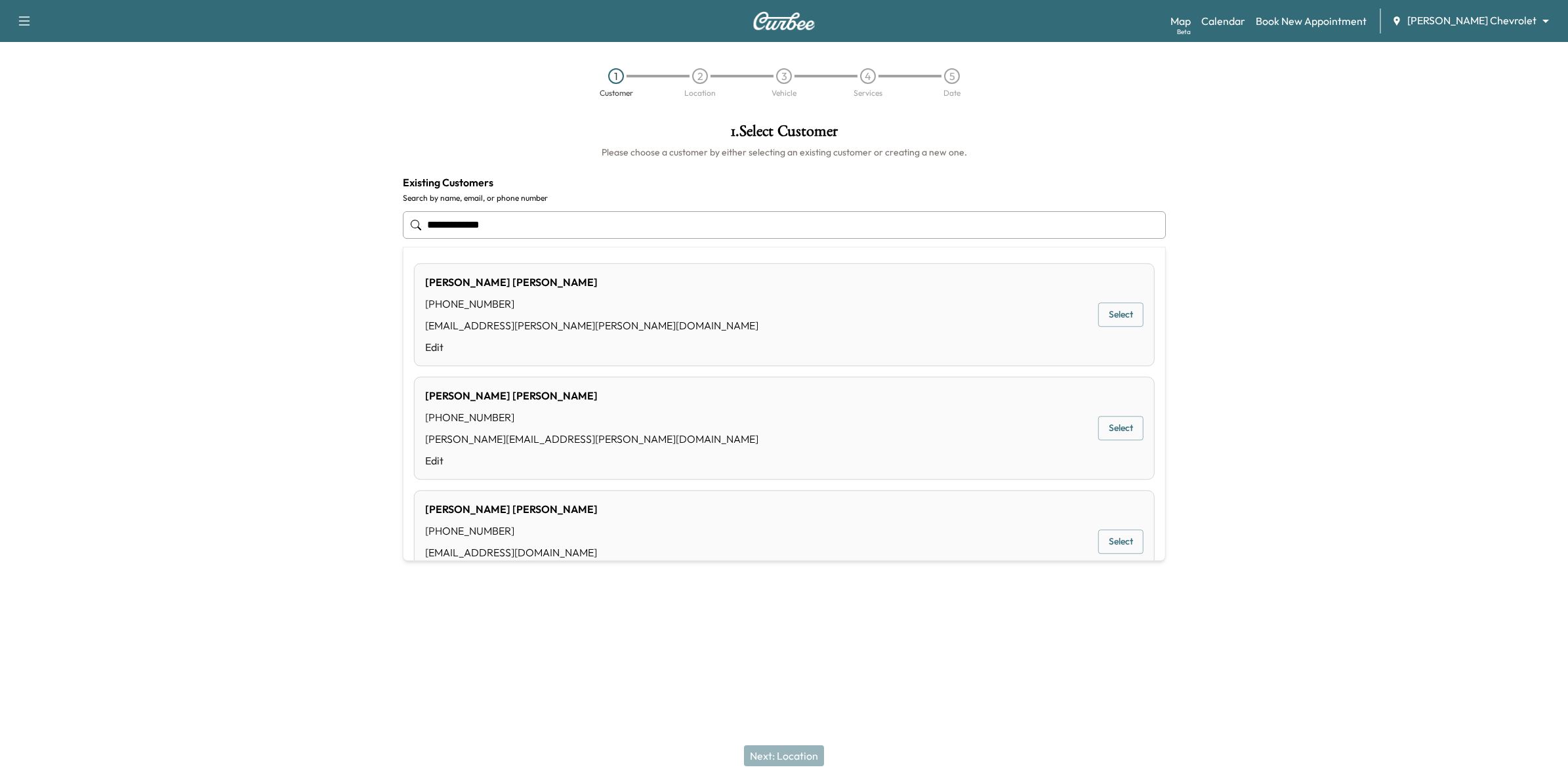
type input "**********"
click at [1217, 428] on div at bounding box center [1372, 308] width 392 height 391
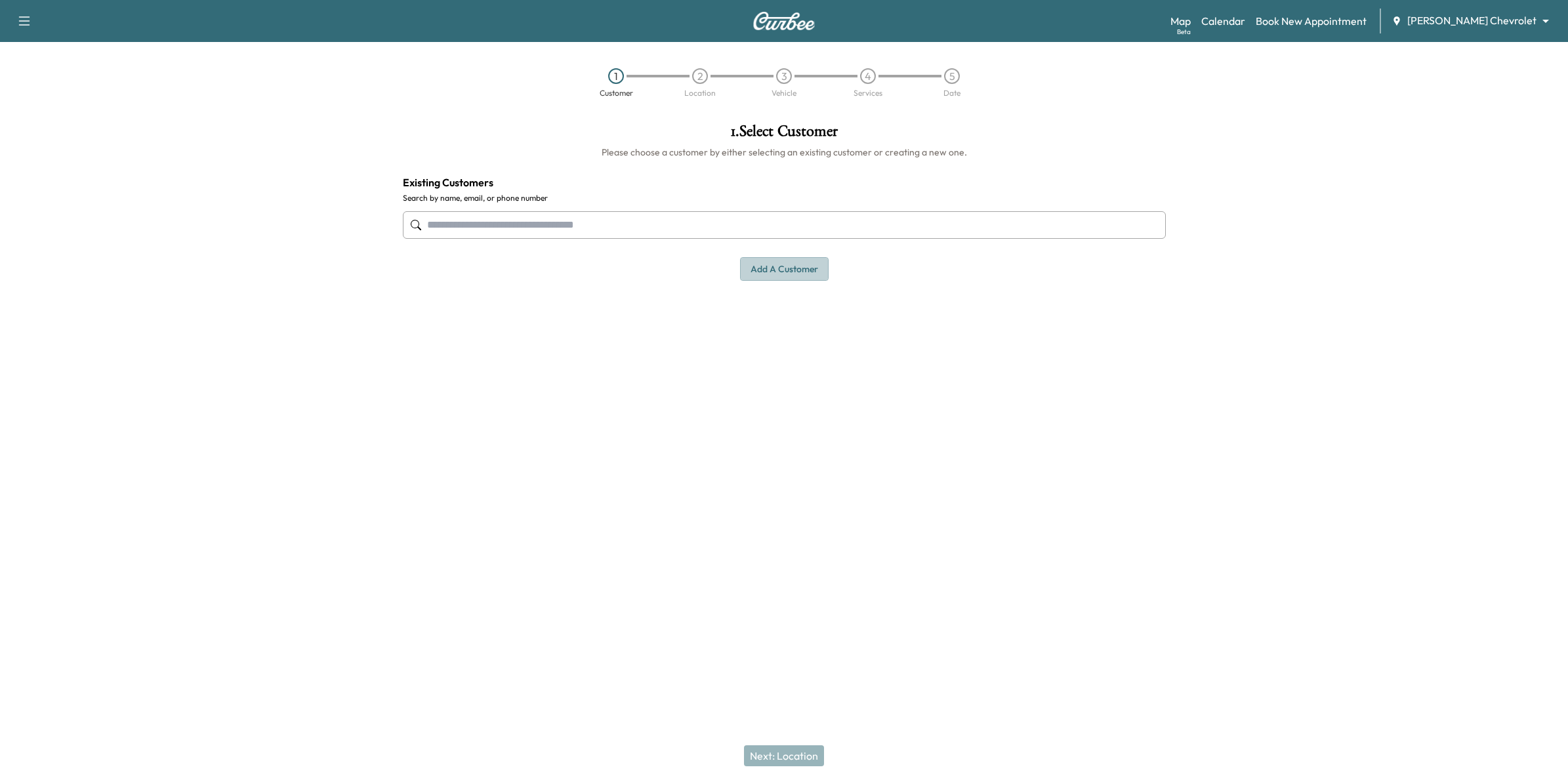
click at [817, 269] on button "Add a customer" at bounding box center [784, 269] width 89 height 25
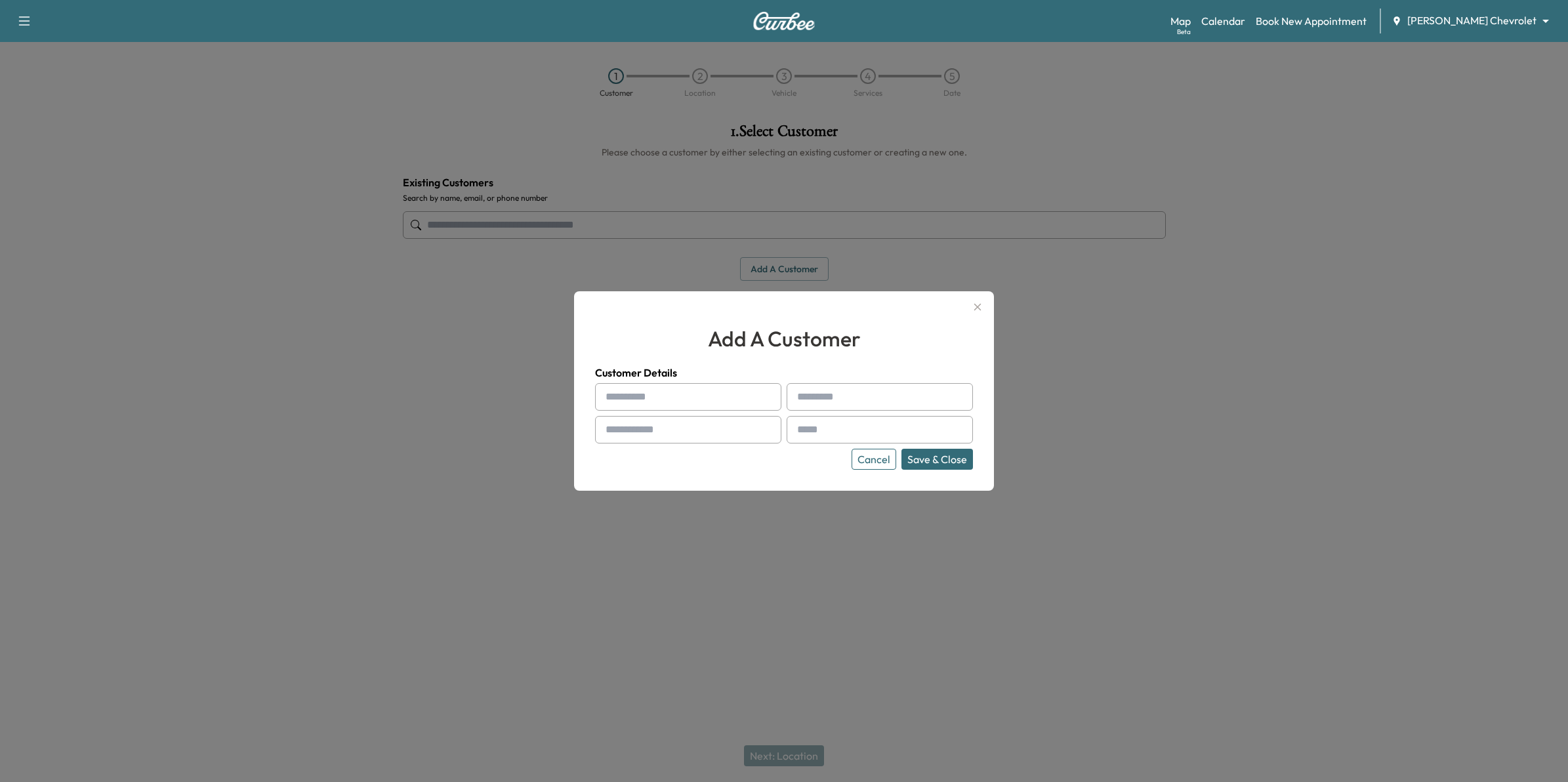
click at [740, 398] on input "text" at bounding box center [687, 396] width 186 height 27
type input "****"
type input "********"
type input "**********"
click at [961, 457] on button "Save & Close" at bounding box center [936, 459] width 71 height 21
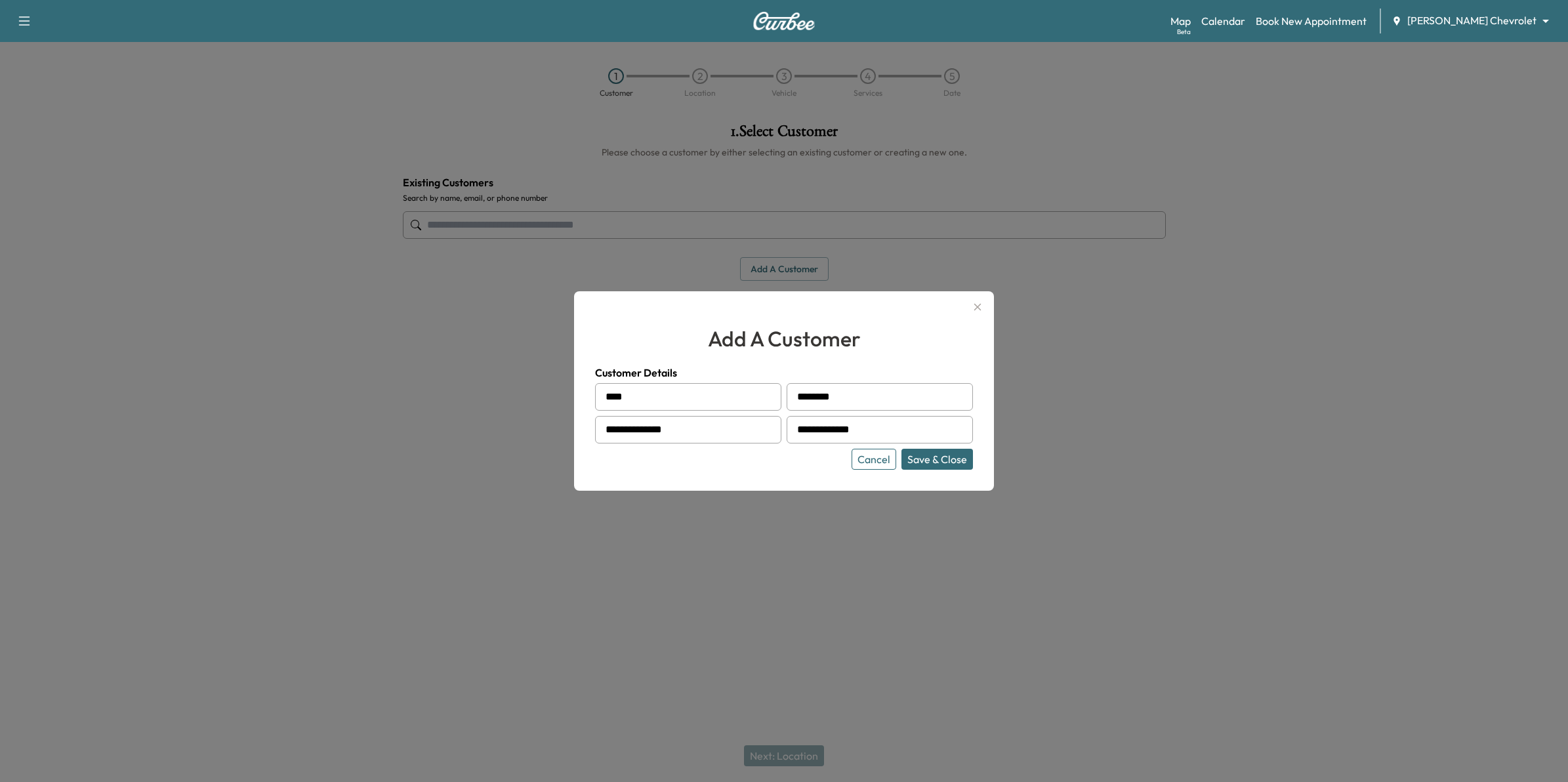
type input "**********"
click at [915, 454] on button "Save & Close" at bounding box center [936, 459] width 71 height 21
type input "**********"
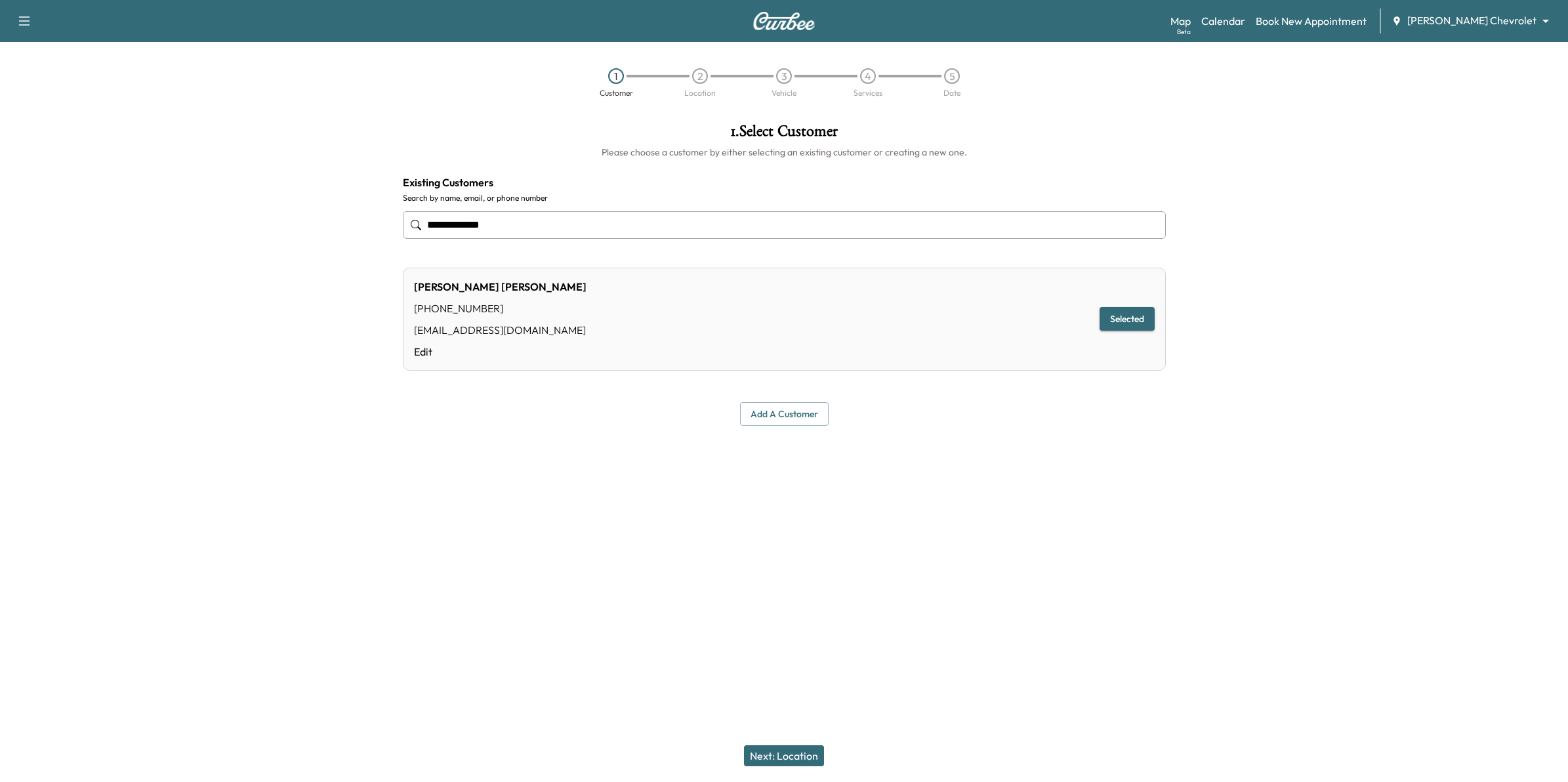
click at [1129, 309] on button "Selected" at bounding box center [1127, 319] width 55 height 25
drag, startPoint x: 529, startPoint y: 230, endPoint x: 325, endPoint y: 222, distance: 204.2
click at [325, 222] on div "**********" at bounding box center [784, 308] width 1568 height 391
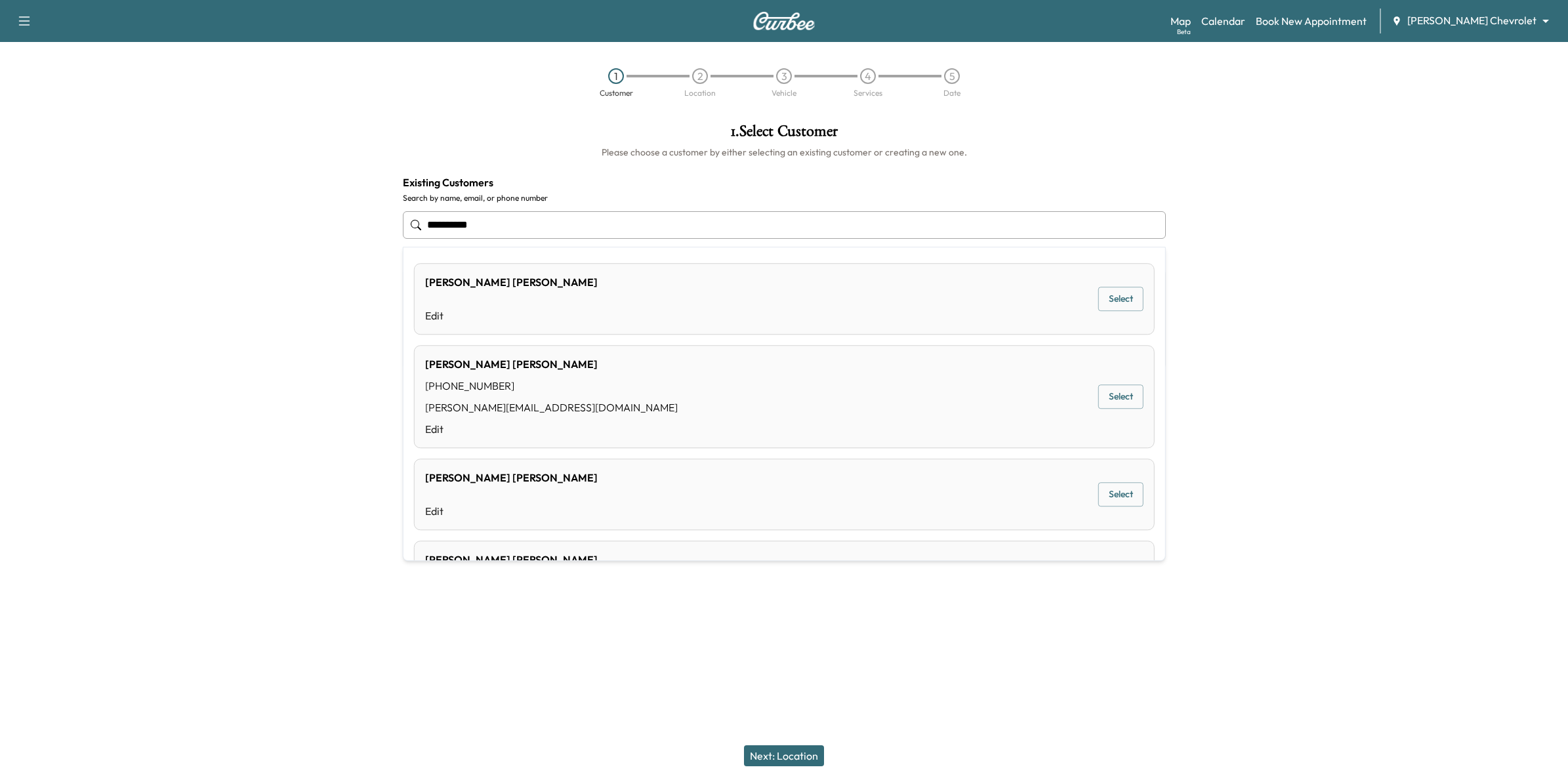
click at [479, 289] on div "Ryan Schmitt" at bounding box center [511, 282] width 173 height 16
type input "**********"
type input "****"
type input "*******"
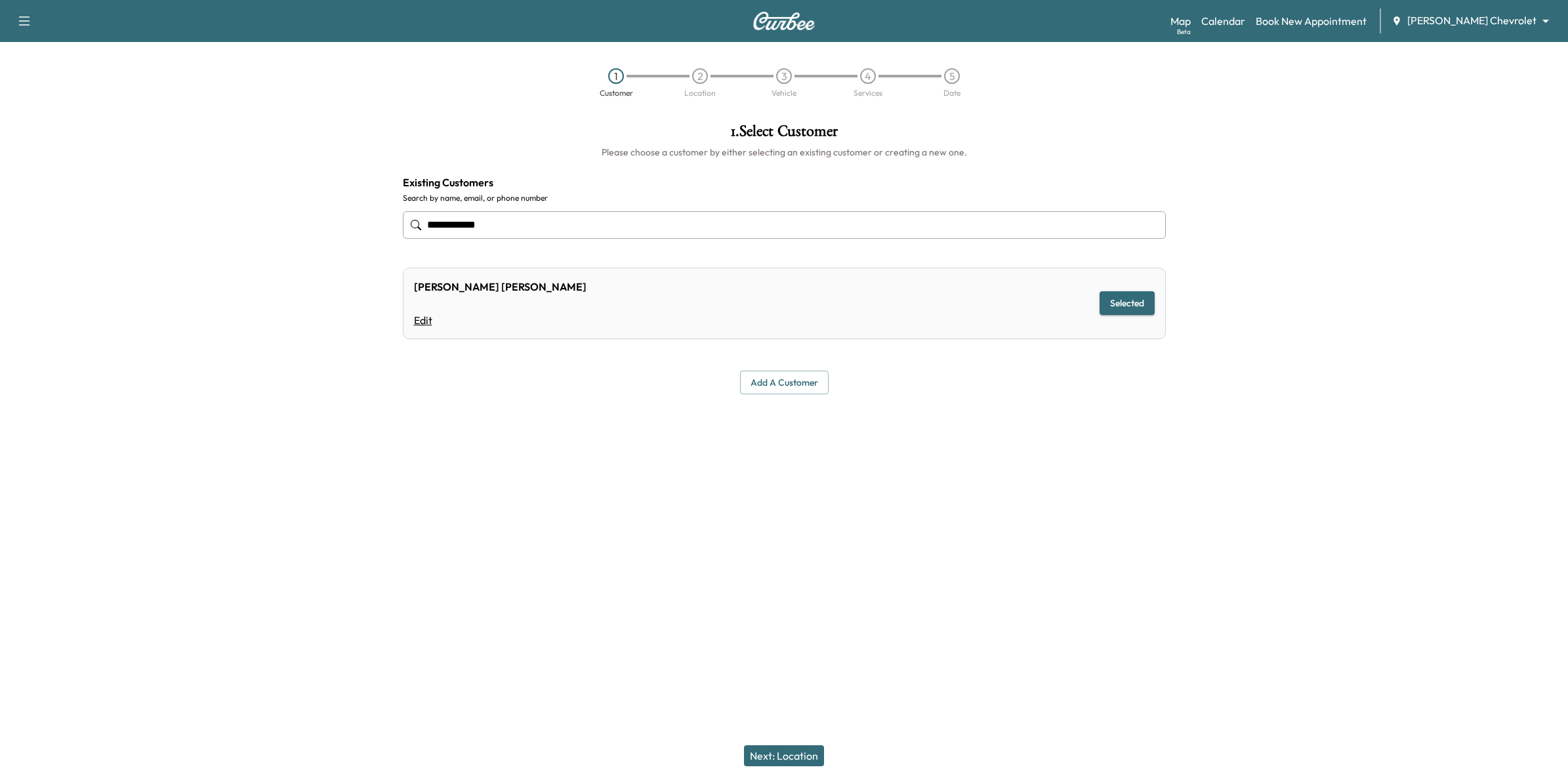
type input "**********"
click at [428, 322] on link "Edit" at bounding box center [500, 320] width 173 height 16
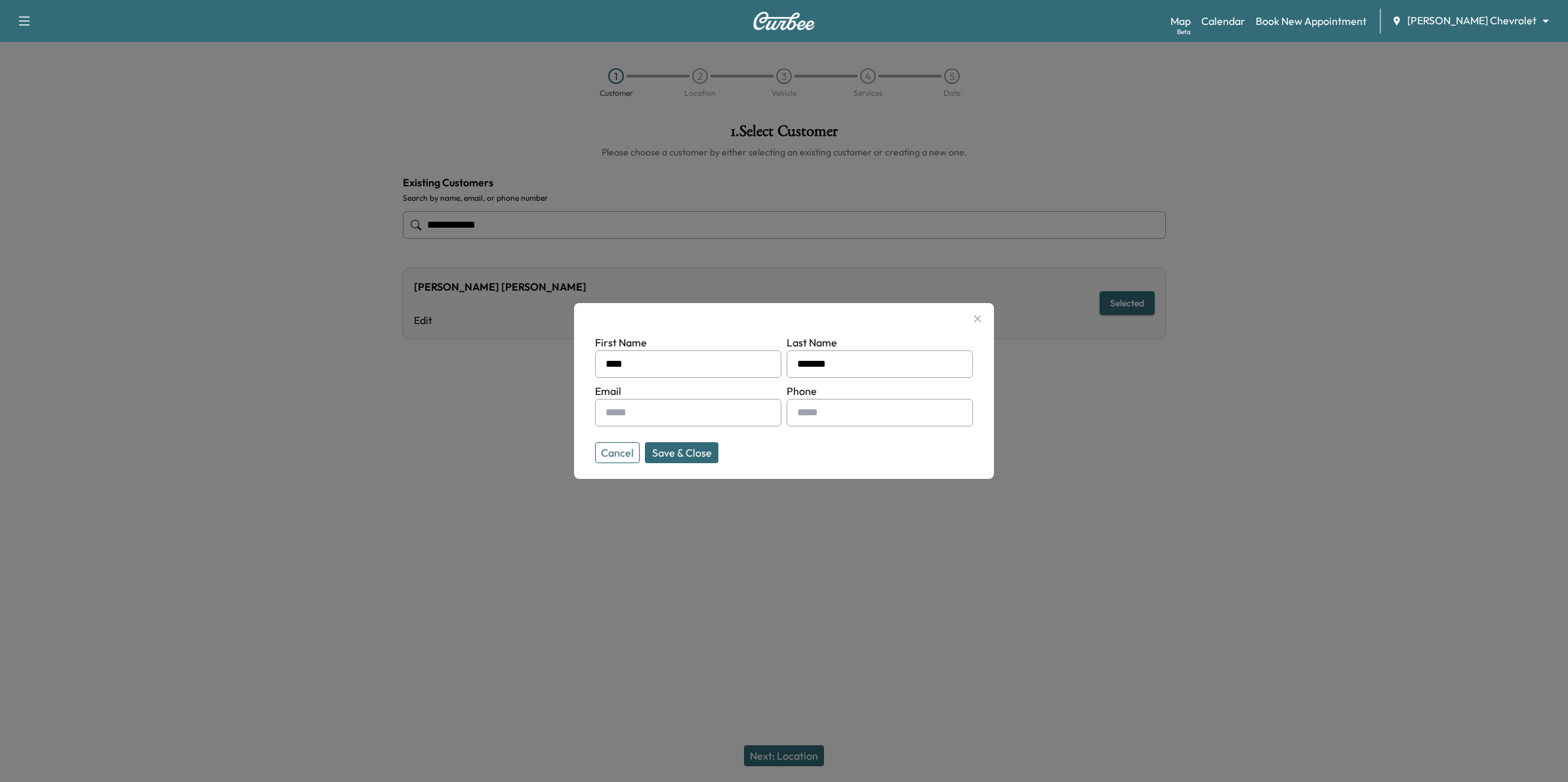
drag, startPoint x: 887, startPoint y: 414, endPoint x: 902, endPoint y: 418, distance: 15.5
click at [887, 414] on input "text" at bounding box center [879, 412] width 186 height 27
type input "**********"
click at [758, 414] on input "text" at bounding box center [687, 412] width 186 height 27
type input "**********"
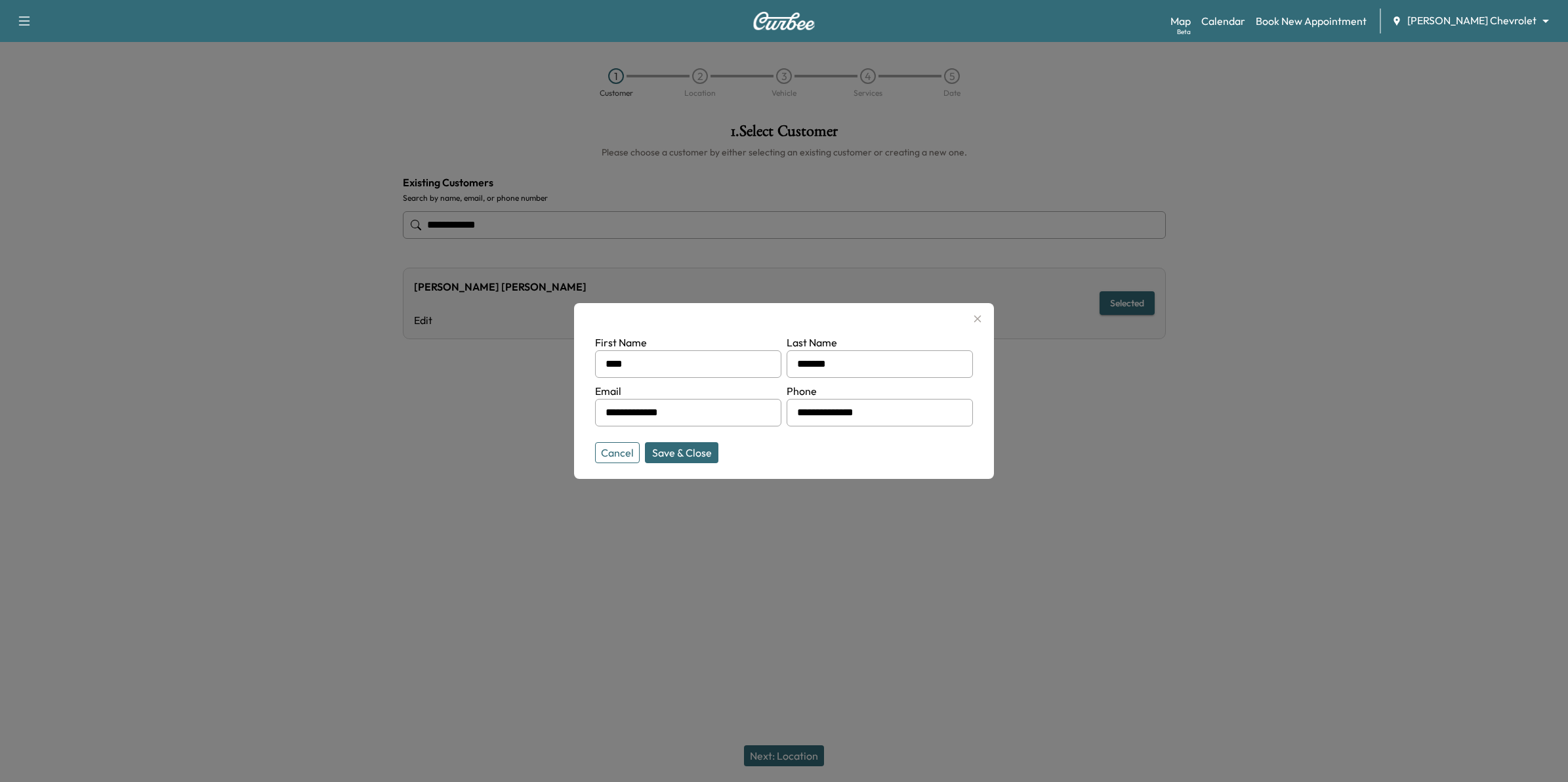
click at [699, 459] on button "Save & Close" at bounding box center [681, 453] width 73 height 21
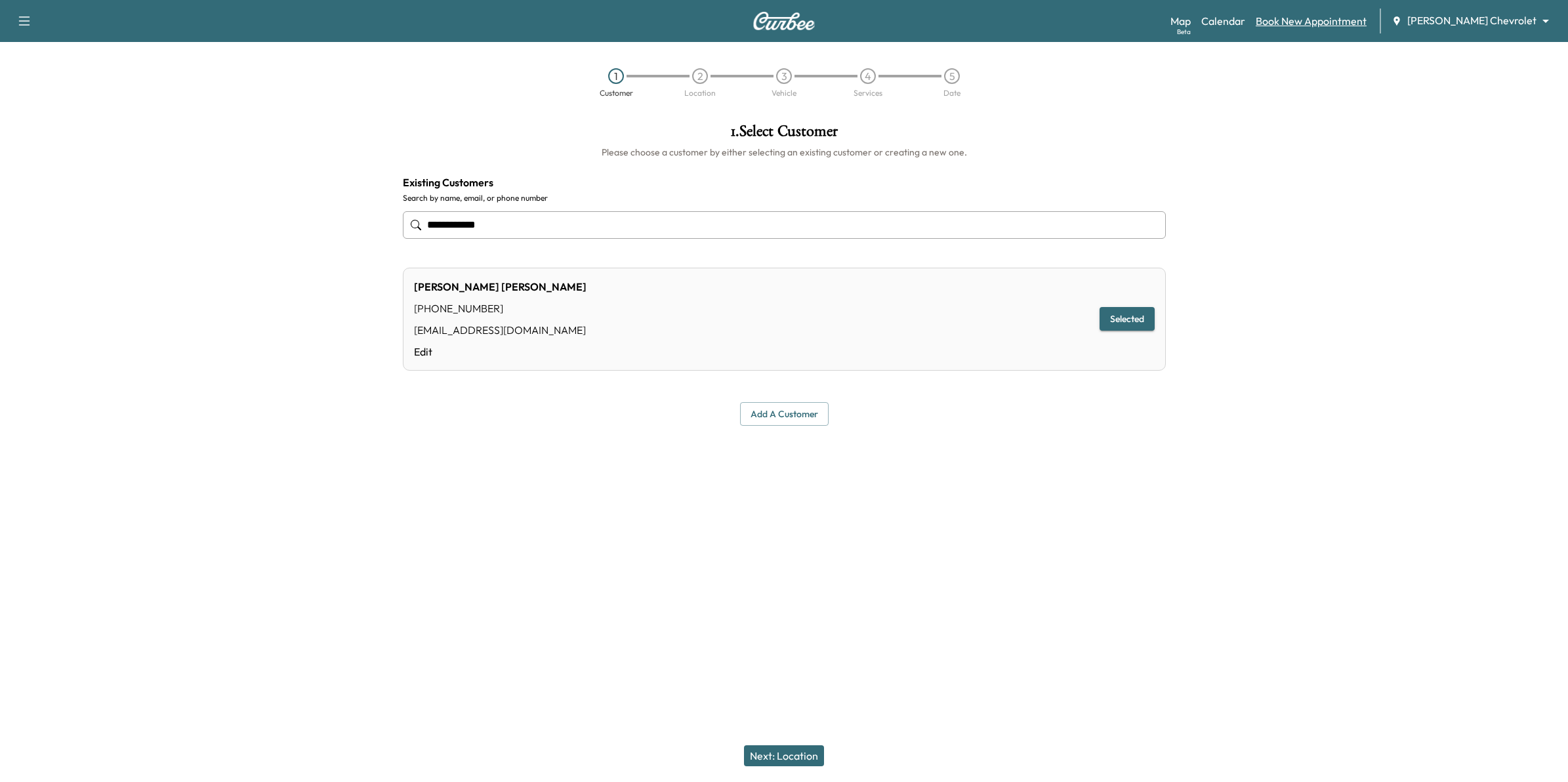
click at [1317, 13] on link "Book New Appointment" at bounding box center [1311, 21] width 111 height 16
click at [1245, 22] on link "Calendar" at bounding box center [1223, 21] width 44 height 16
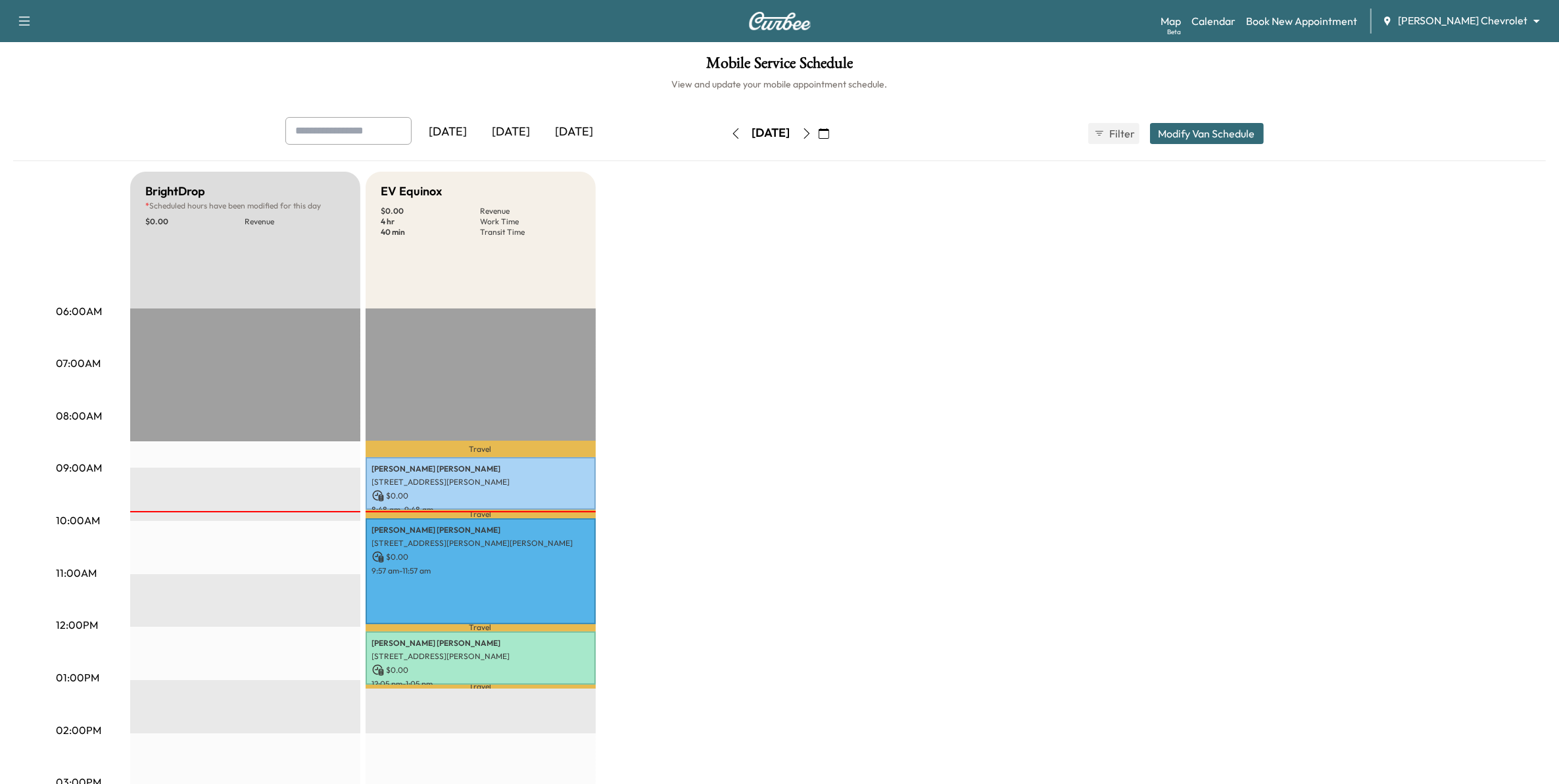
click at [813, 132] on icon "button" at bounding box center [807, 133] width 11 height 11
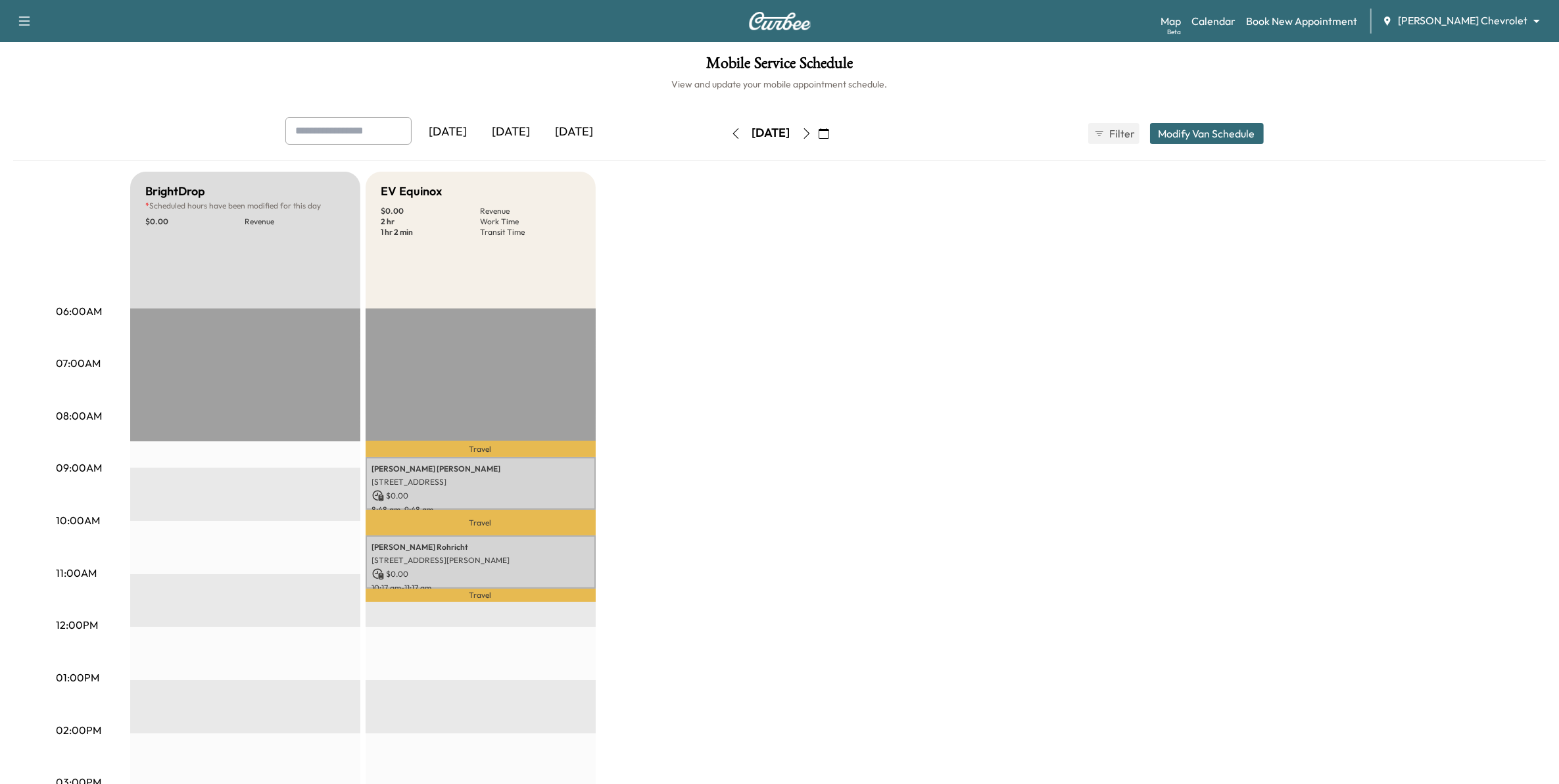
click at [818, 130] on button "button" at bounding box center [806, 133] width 22 height 21
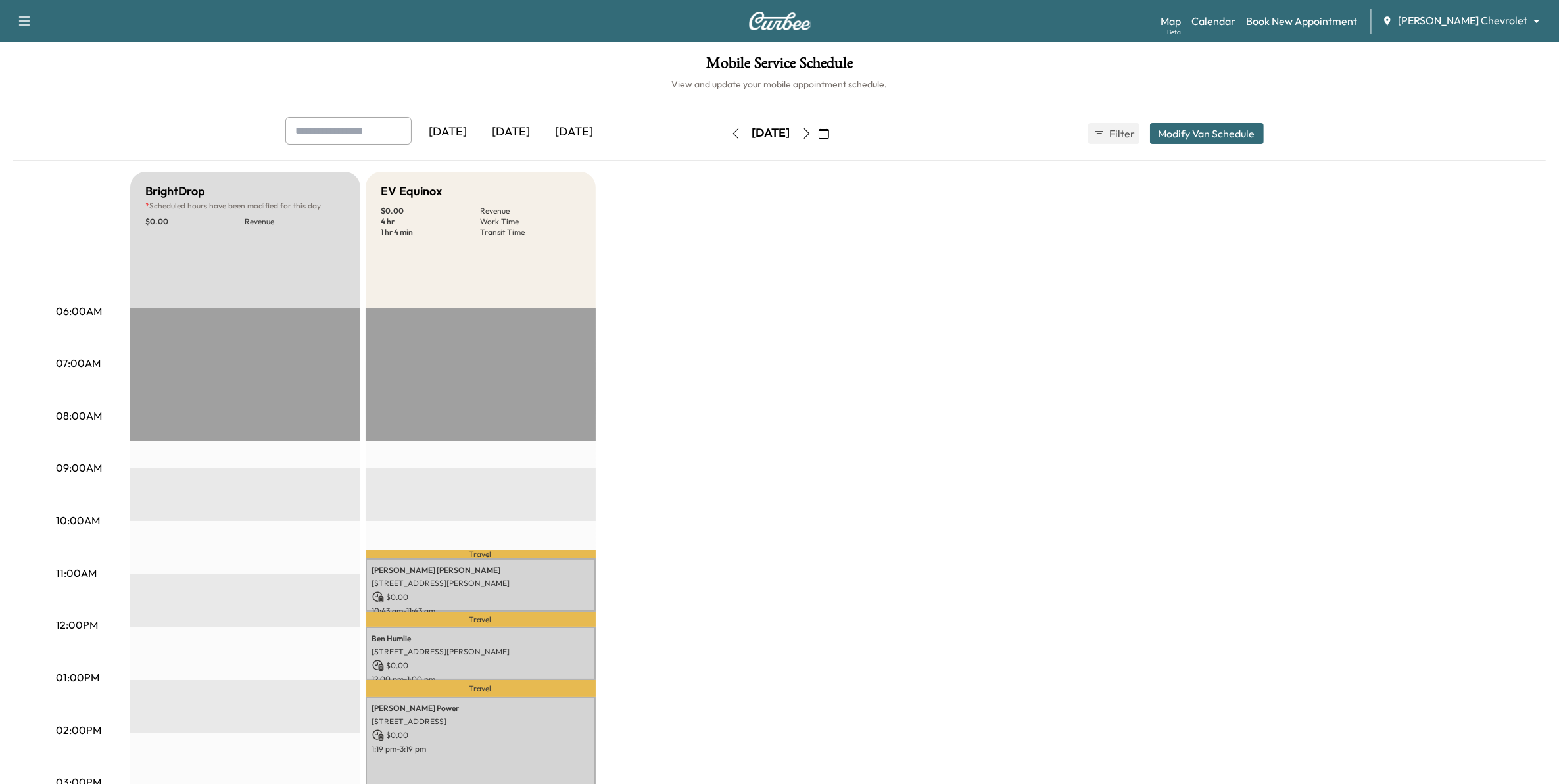
click at [836, 130] on button "button" at bounding box center [823, 133] width 22 height 21
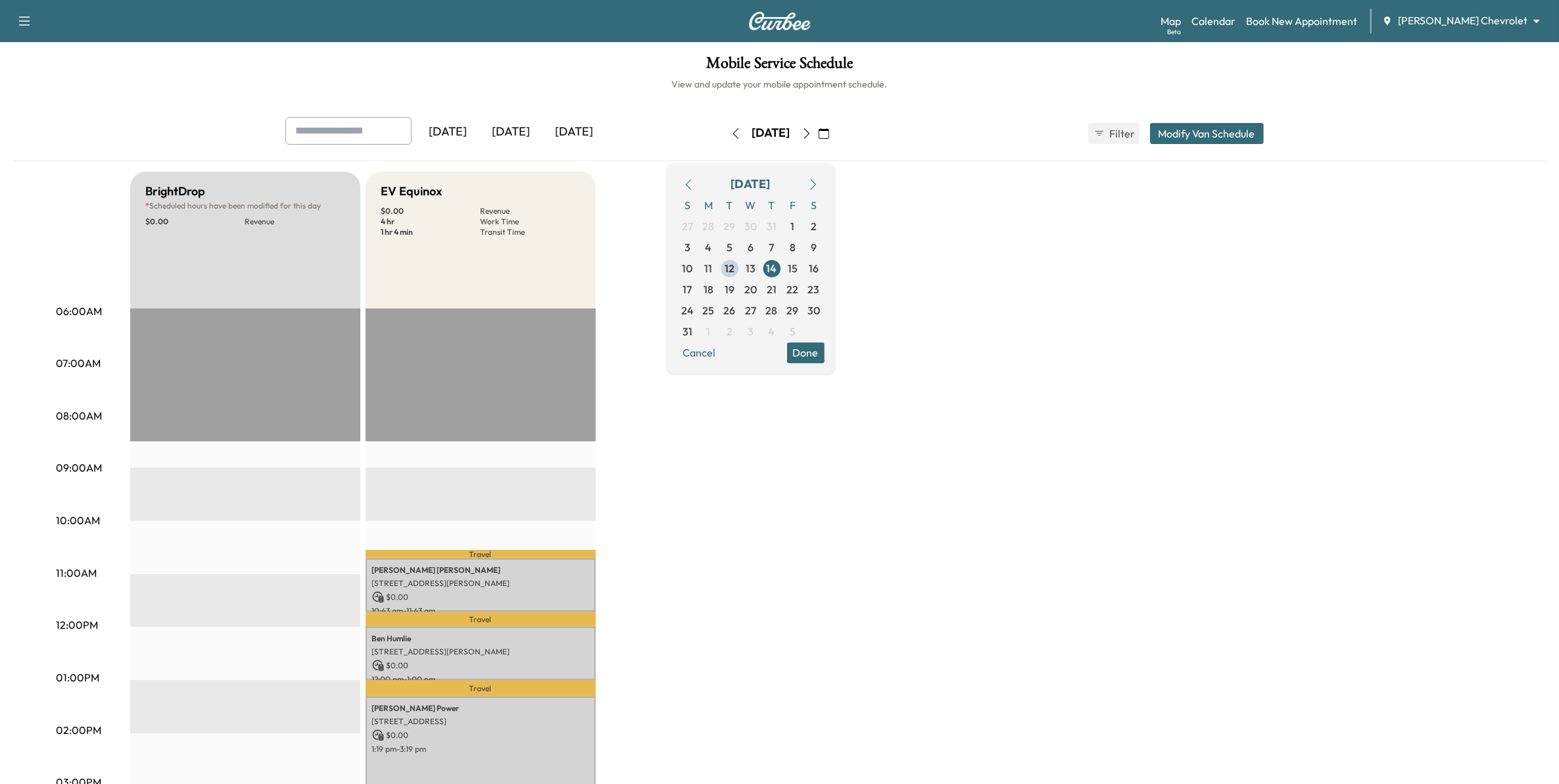
click at [813, 132] on icon "button" at bounding box center [807, 133] width 11 height 11
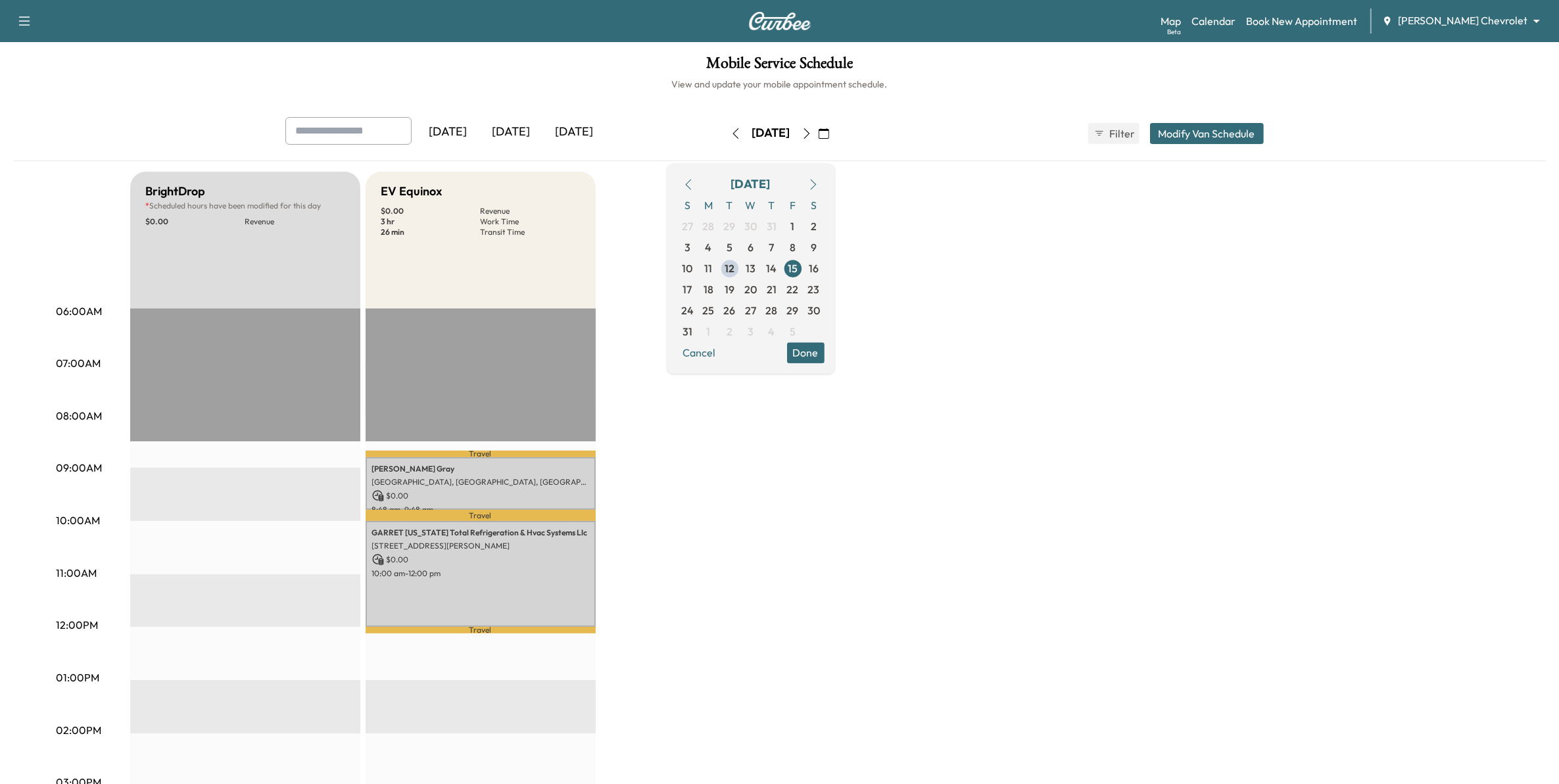
click at [836, 132] on button "button" at bounding box center [823, 133] width 22 height 21
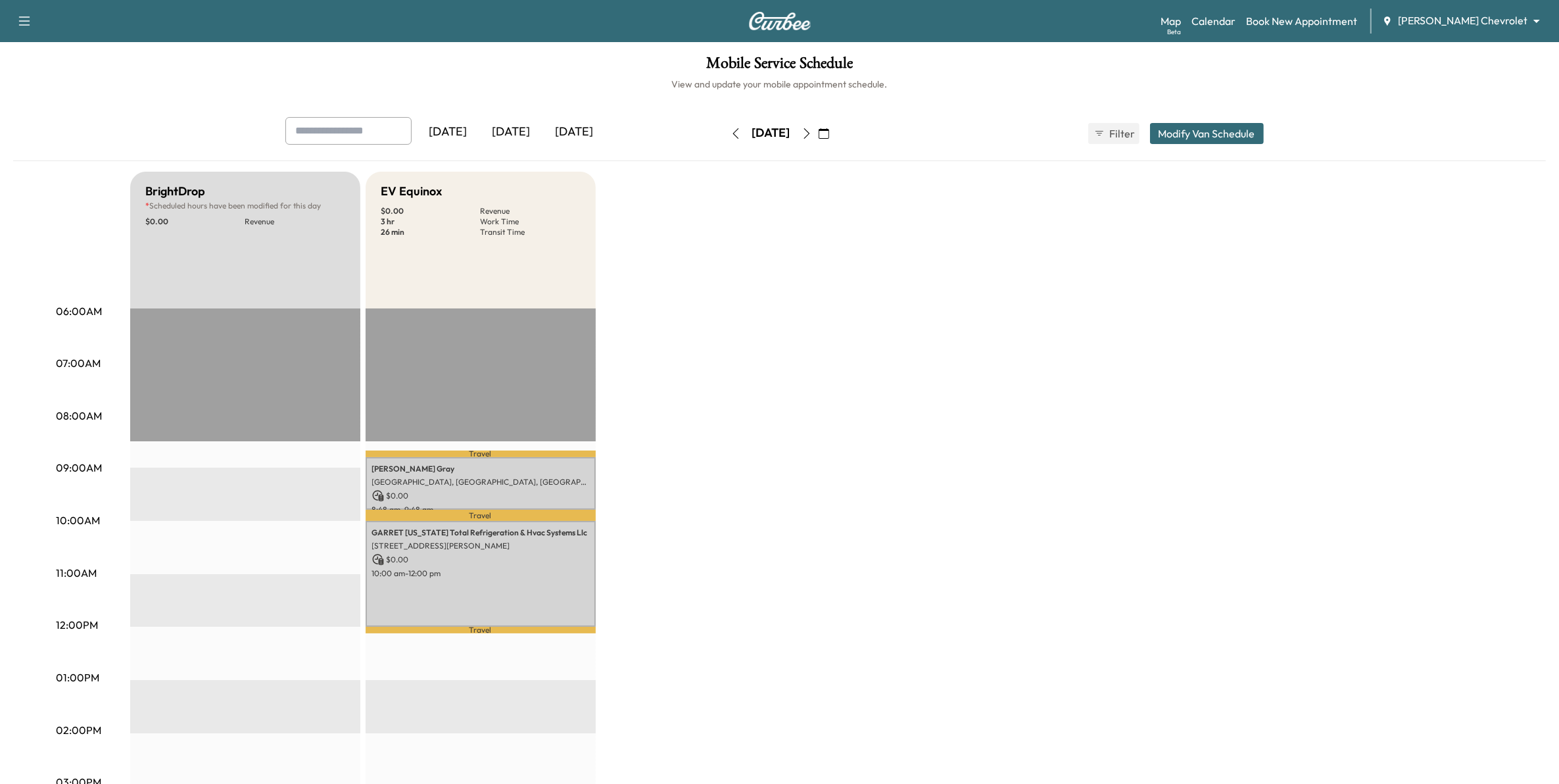
click at [818, 135] on button "button" at bounding box center [806, 133] width 22 height 21
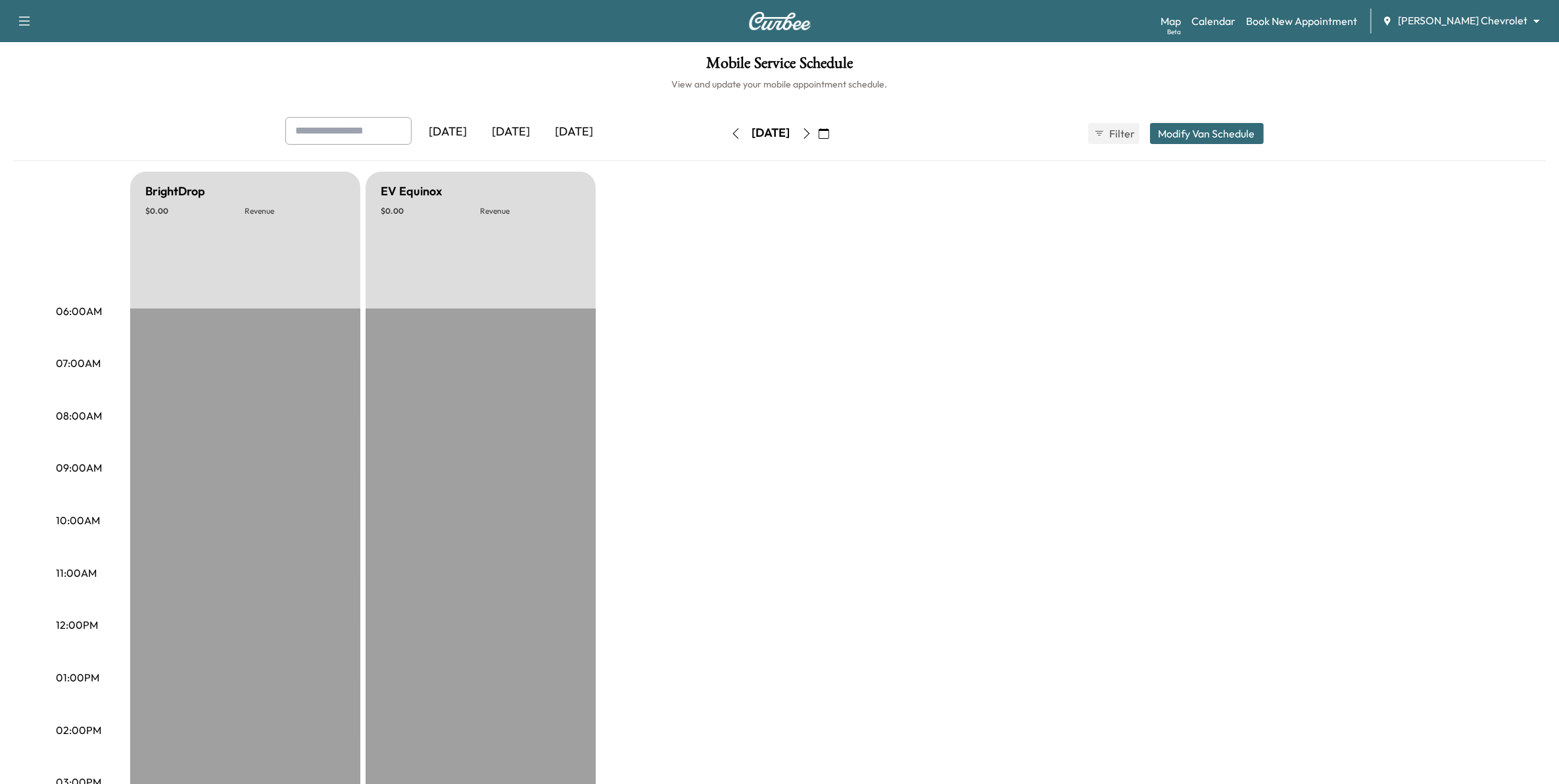
click at [818, 135] on button "button" at bounding box center [806, 133] width 22 height 21
click at [813, 135] on icon "button" at bounding box center [807, 133] width 11 height 11
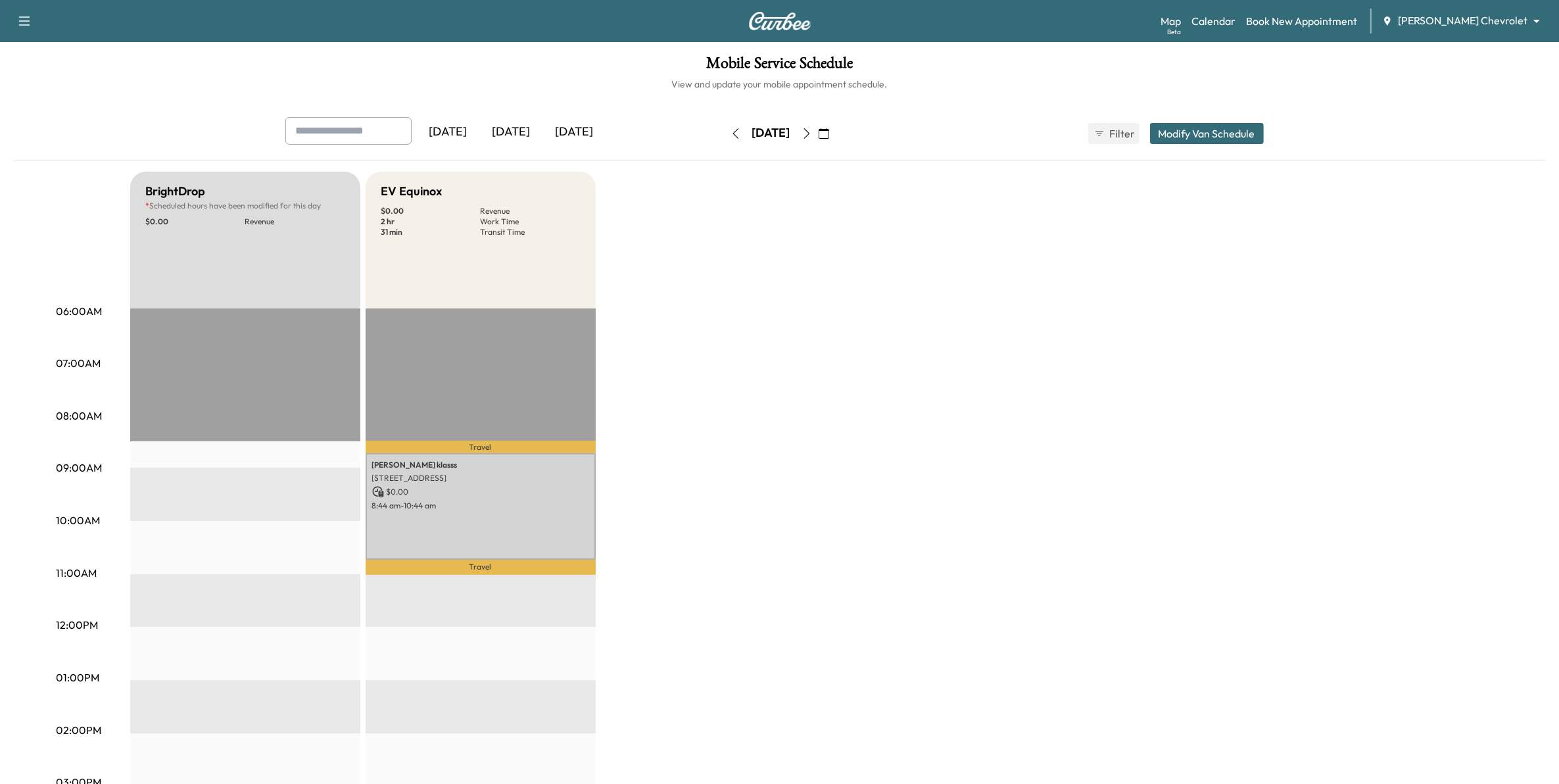
click at [813, 135] on icon "button" at bounding box center [807, 133] width 11 height 11
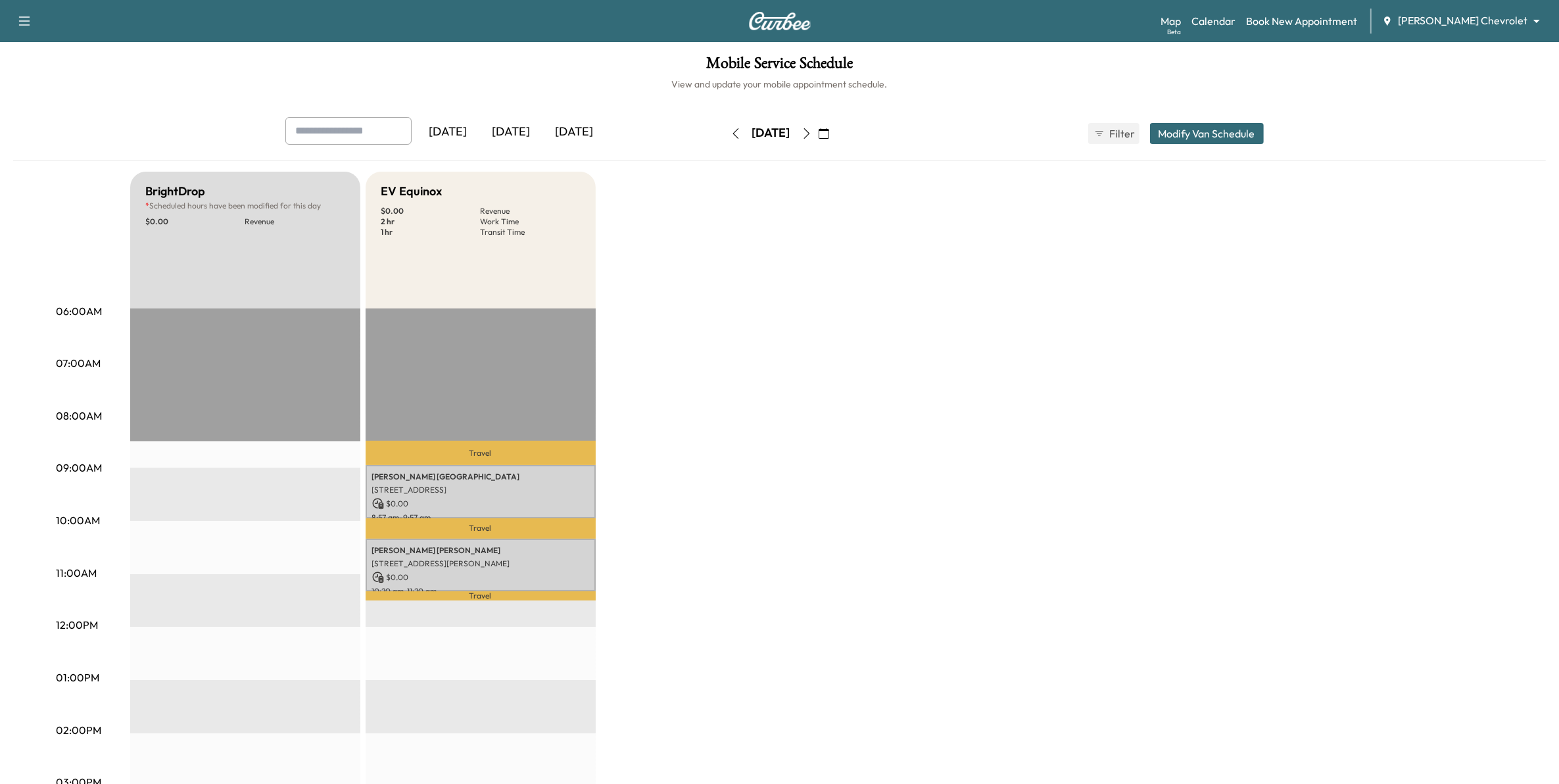
click at [813, 135] on icon "button" at bounding box center [807, 133] width 11 height 11
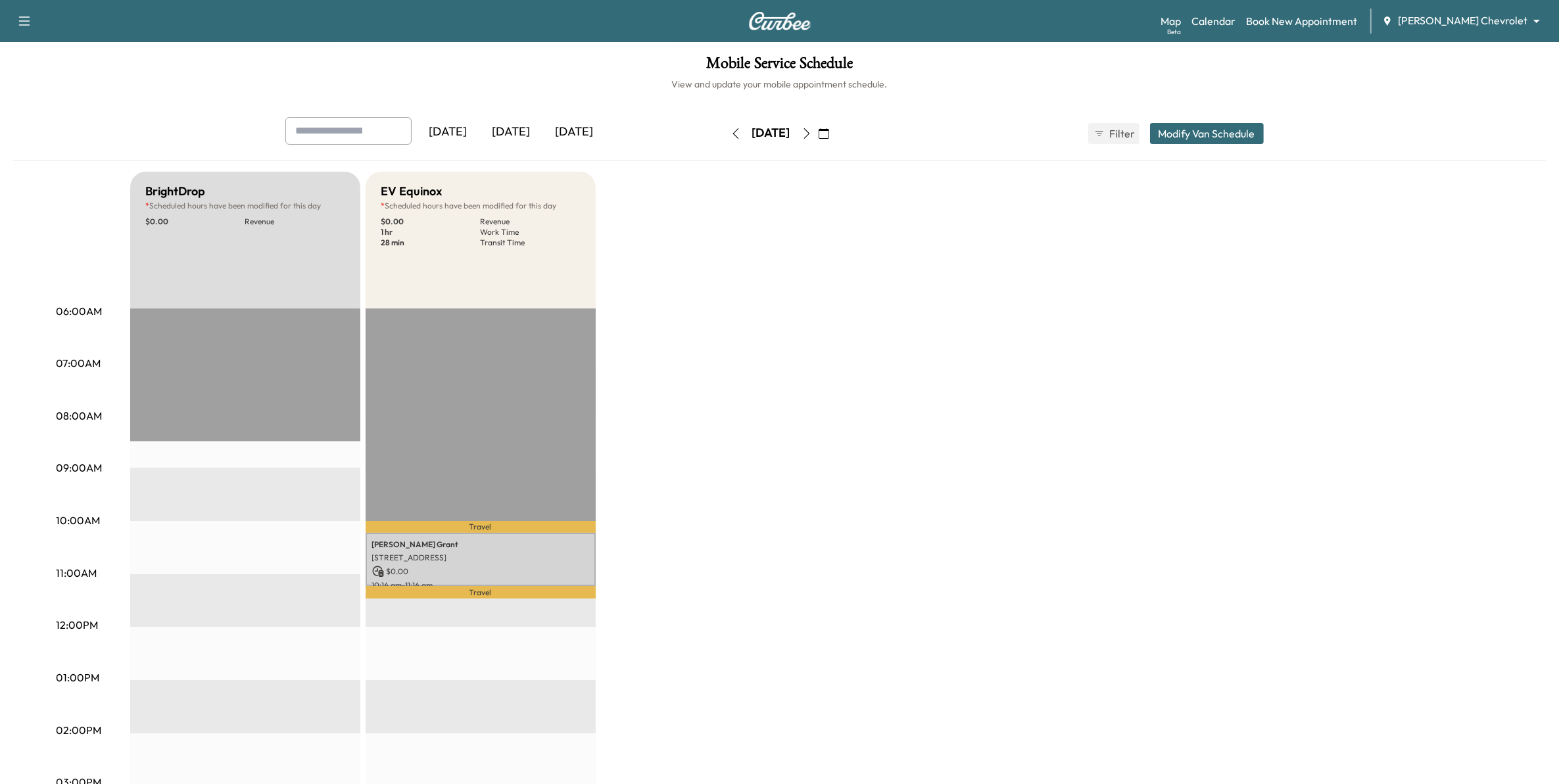
click at [813, 135] on icon "button" at bounding box center [807, 133] width 11 height 11
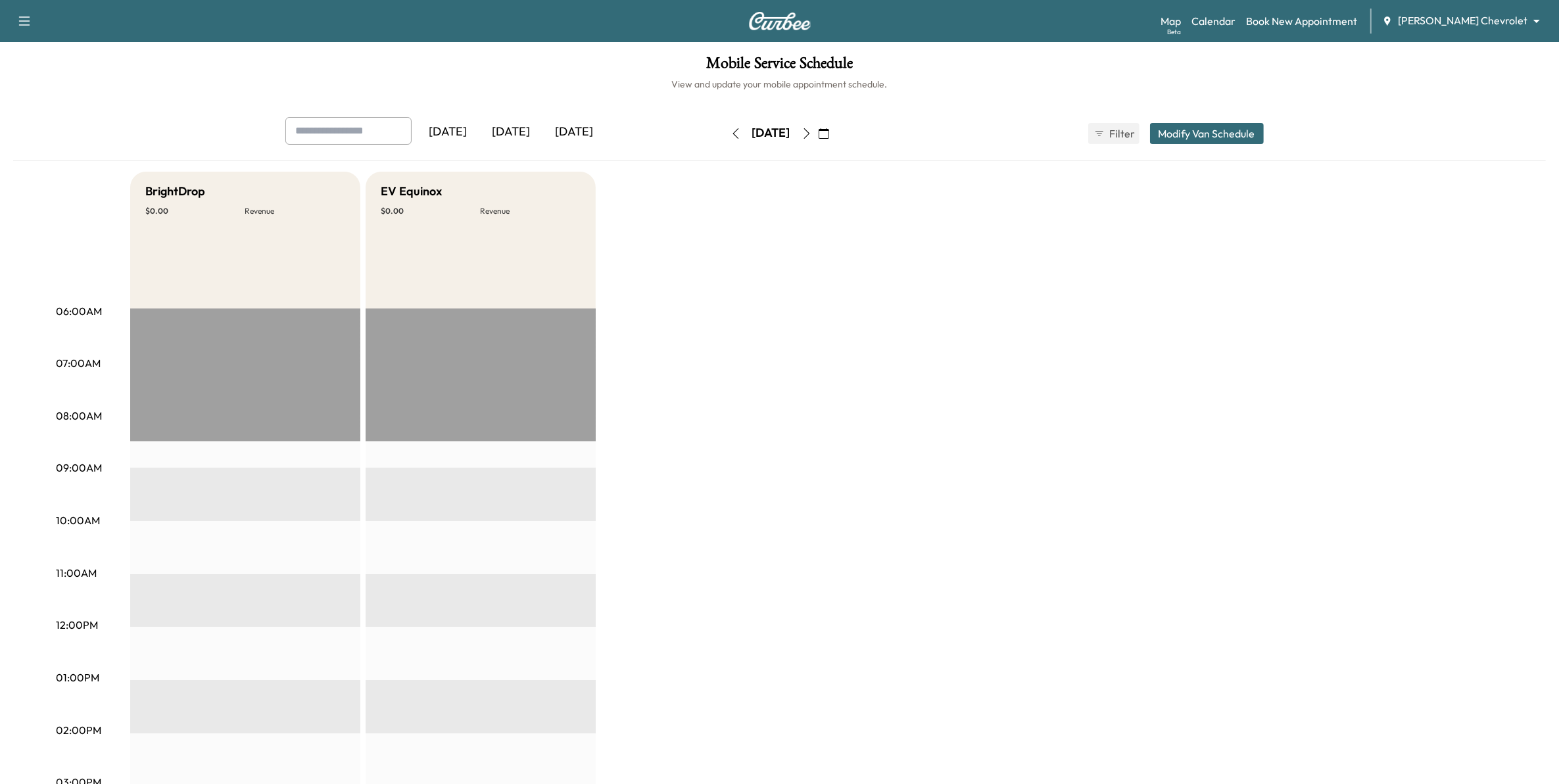
click at [730, 133] on icon "button" at bounding box center [736, 133] width 11 height 11
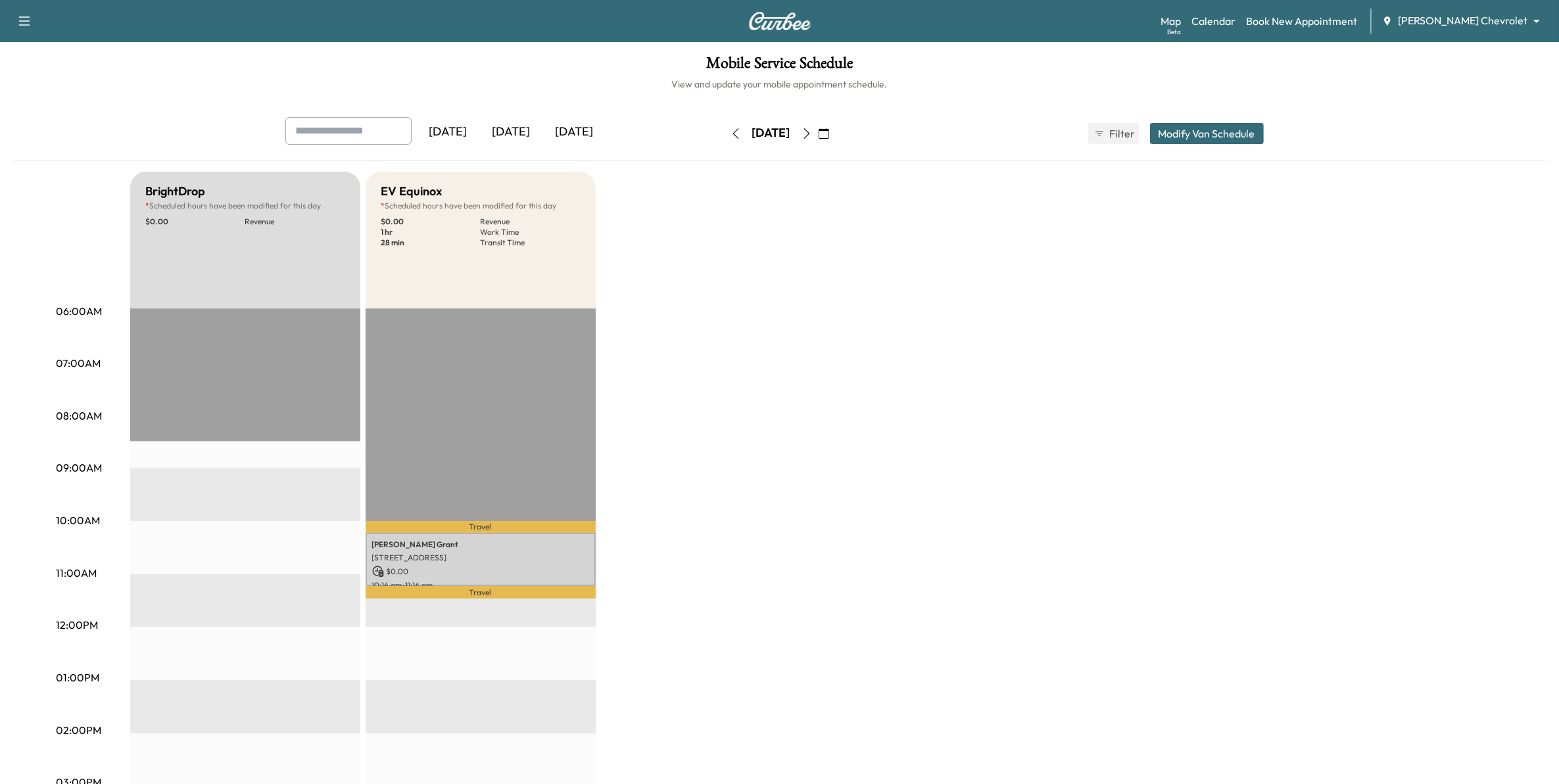
click at [730, 133] on icon "button" at bounding box center [736, 133] width 11 height 11
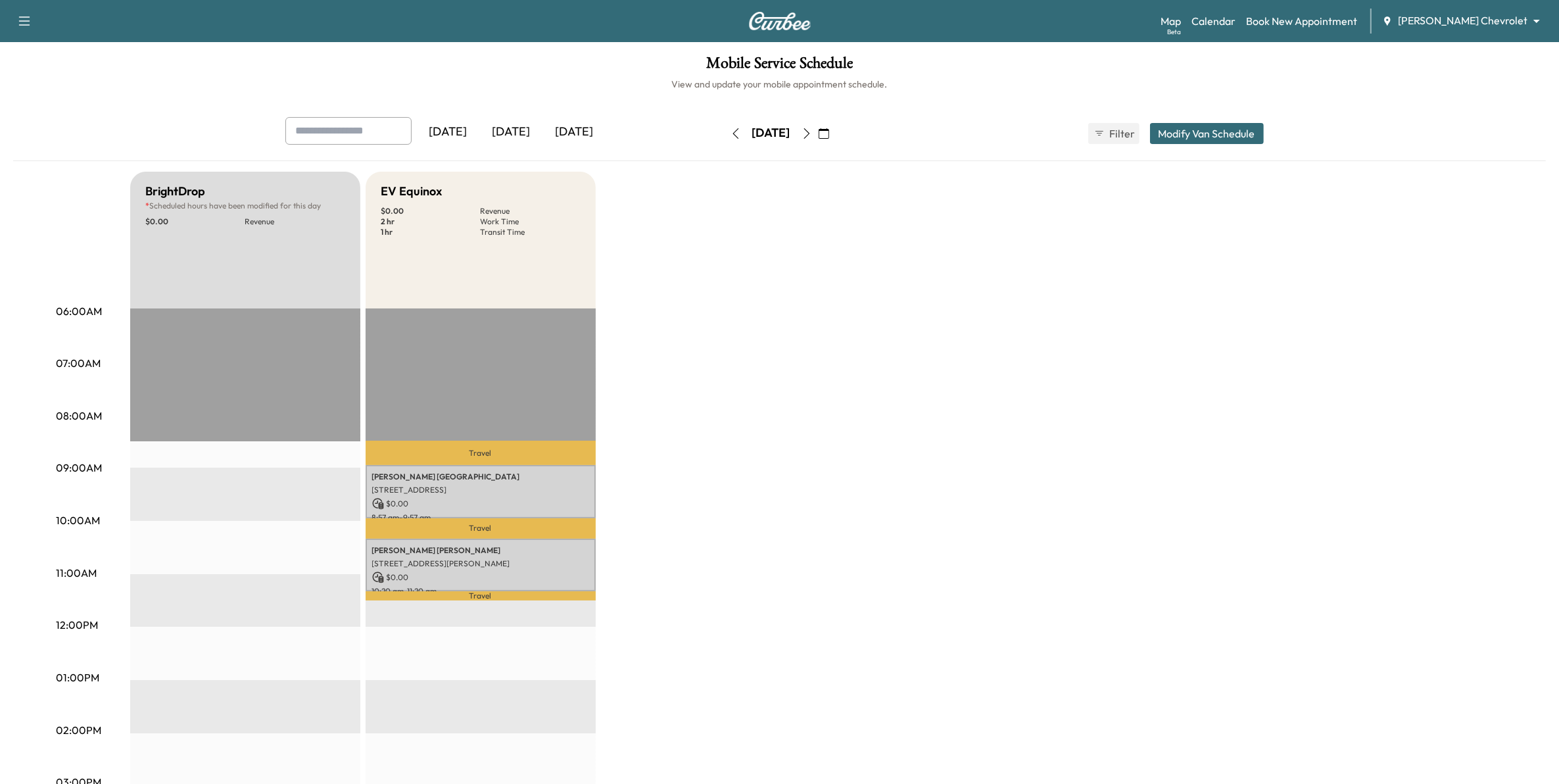
click at [730, 133] on icon "button" at bounding box center [736, 133] width 11 height 11
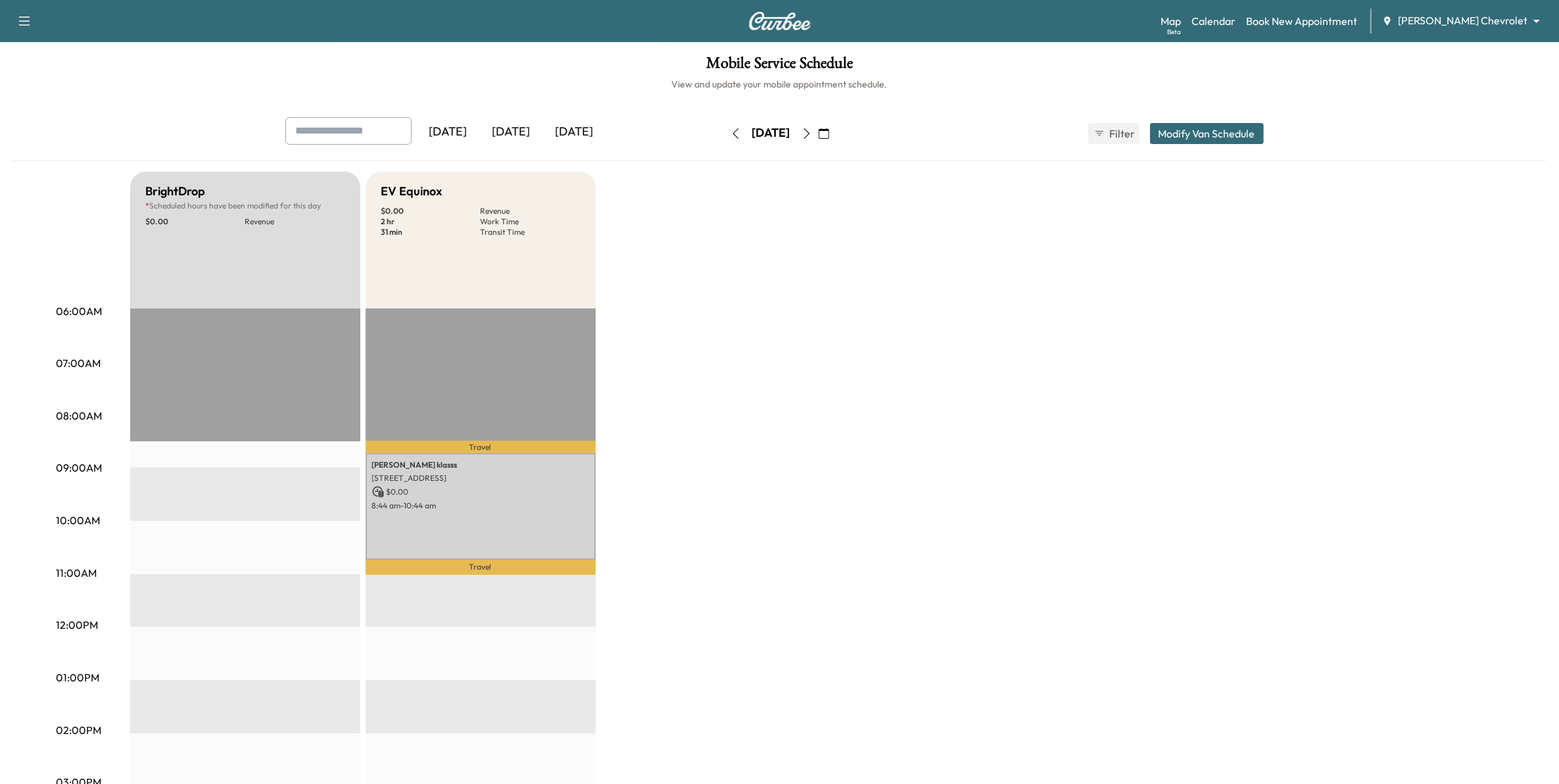
click at [725, 133] on button "button" at bounding box center [736, 133] width 22 height 21
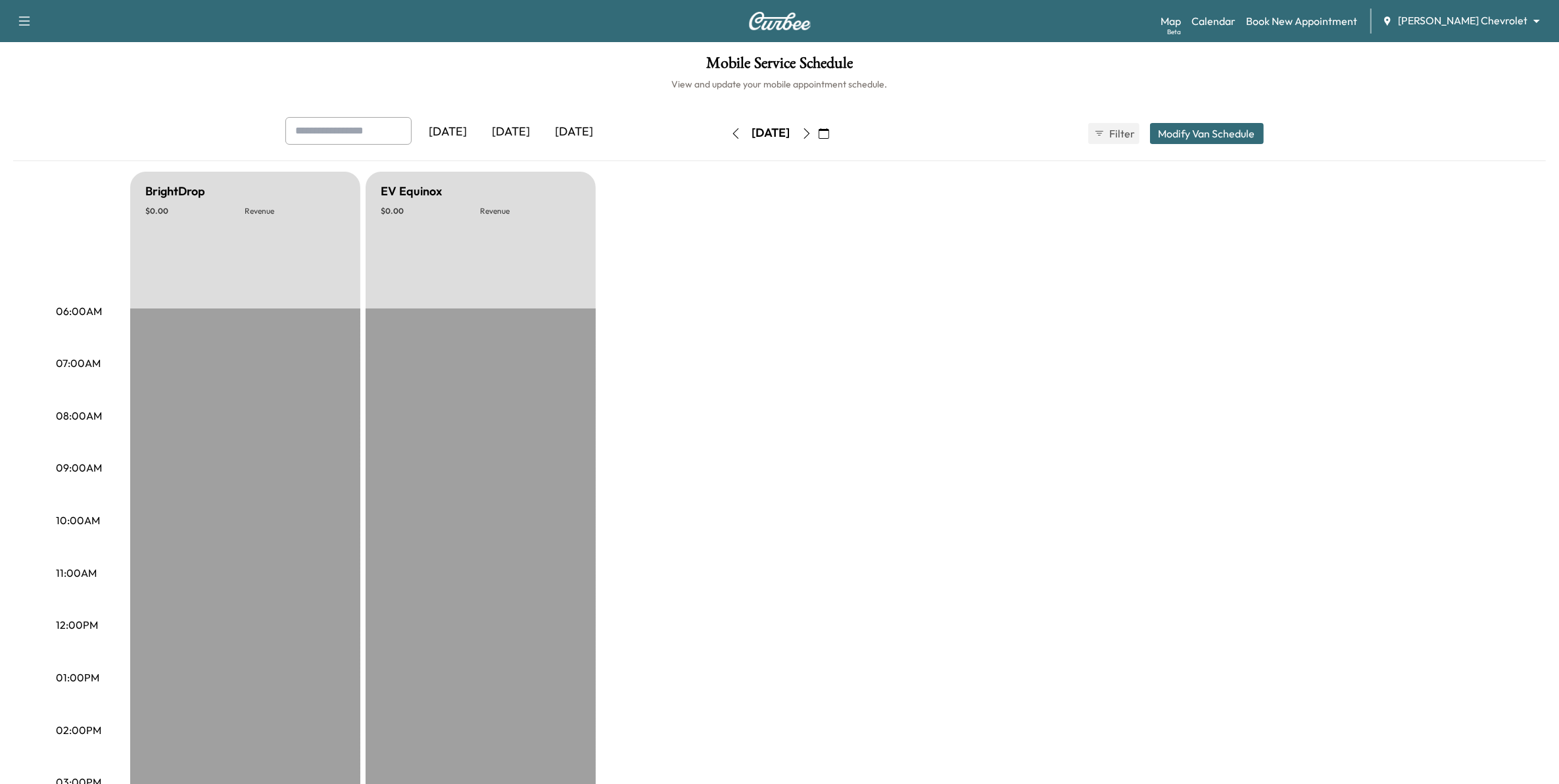
click at [836, 139] on button "button" at bounding box center [823, 133] width 22 height 21
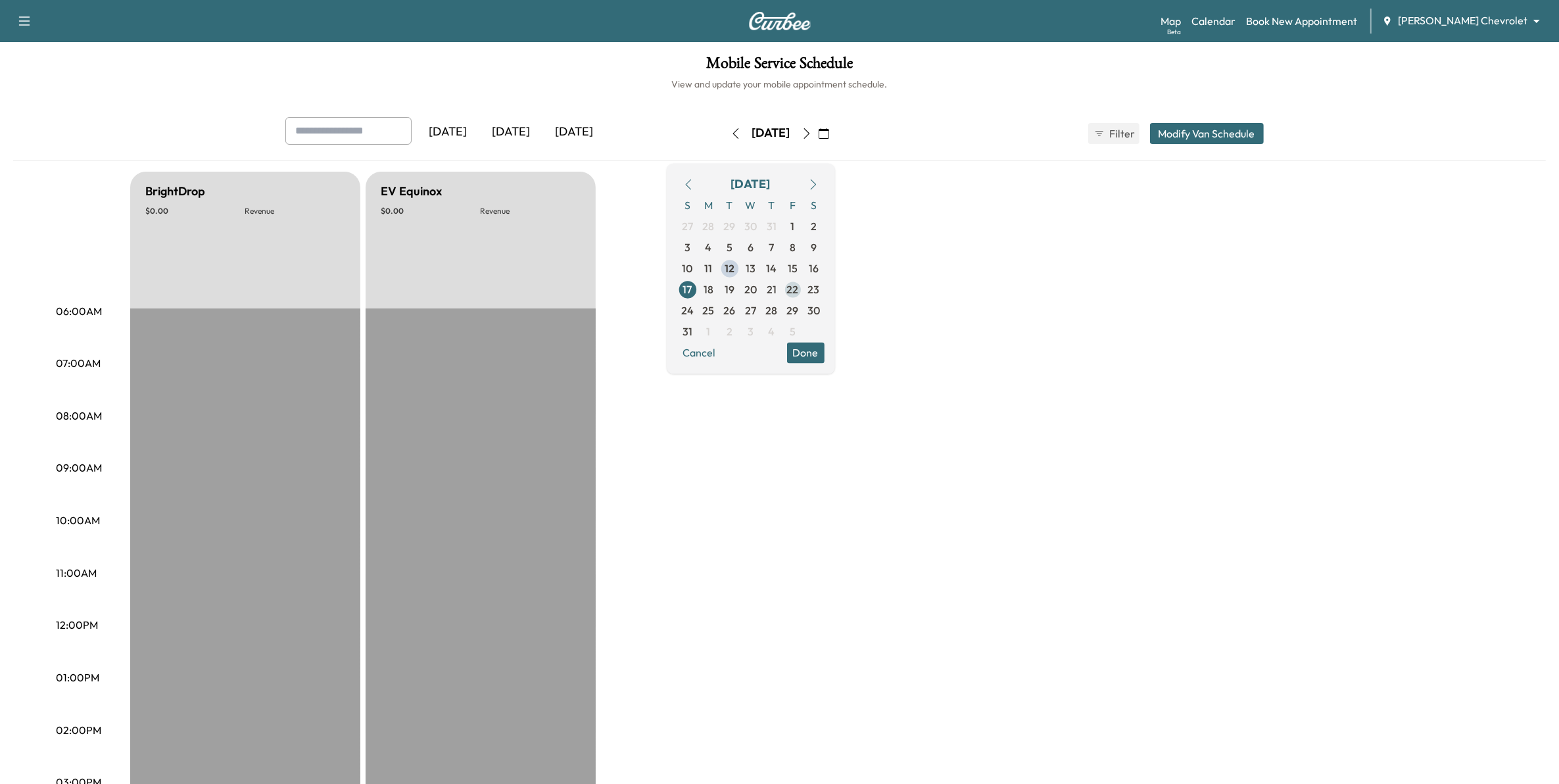
click at [799, 292] on span "22" at bounding box center [792, 290] width 11 height 16
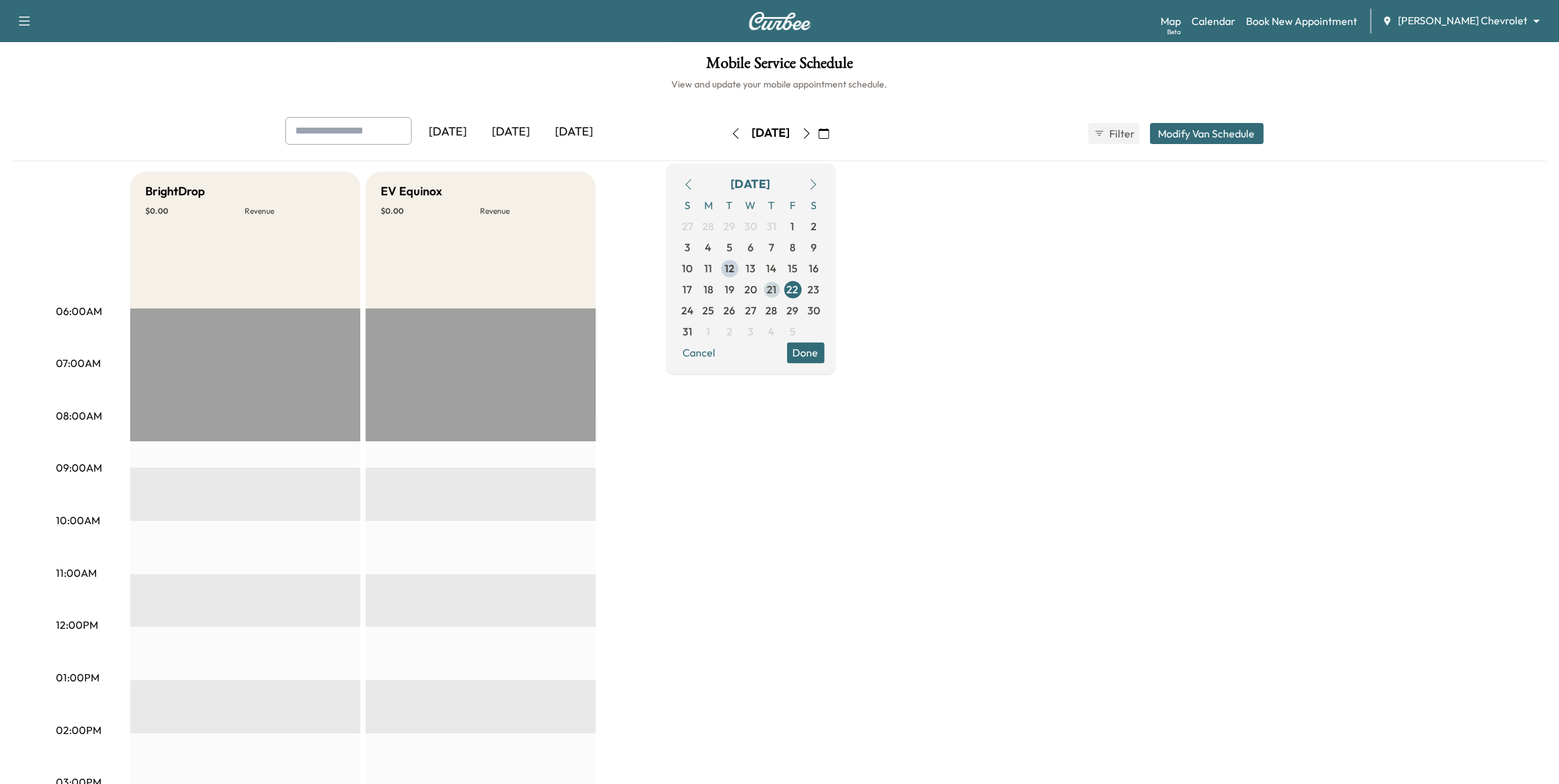
click at [776, 292] on span "21" at bounding box center [771, 290] width 10 height 16
click at [757, 290] on span "20" at bounding box center [751, 290] width 12 height 16
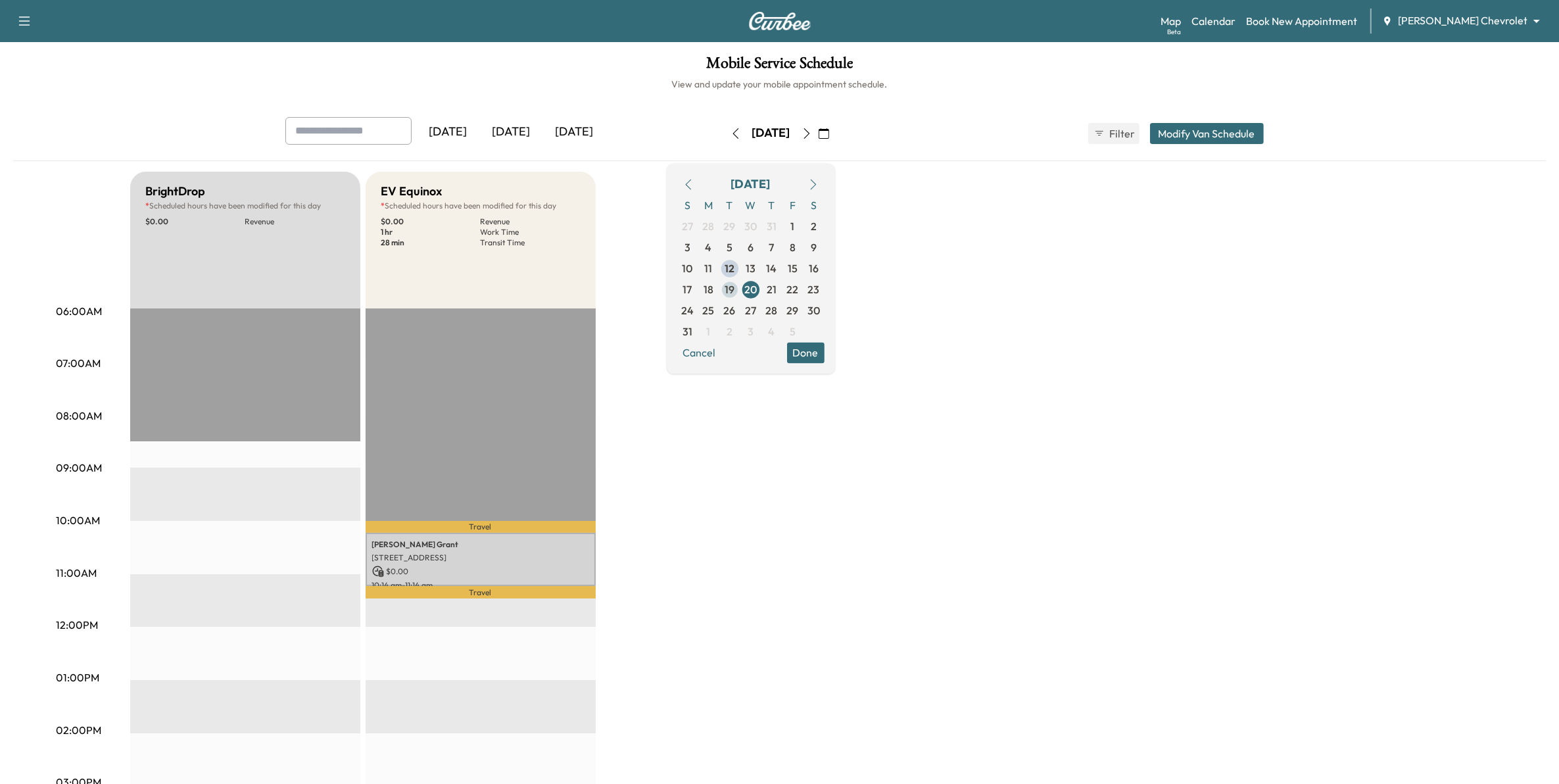
click at [735, 290] on span "19" at bounding box center [730, 290] width 10 height 16
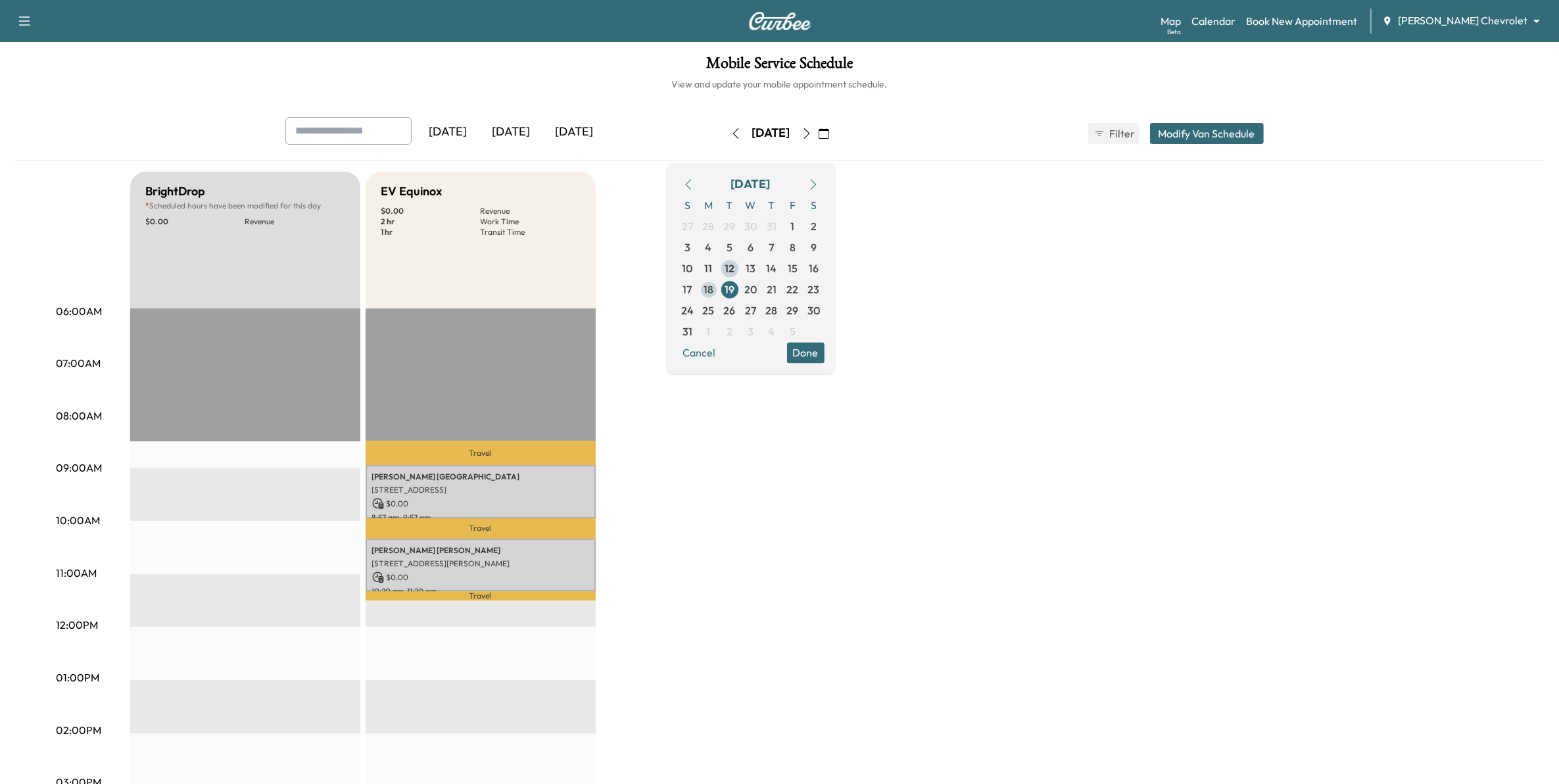
click at [714, 290] on span "18" at bounding box center [708, 290] width 10 height 16
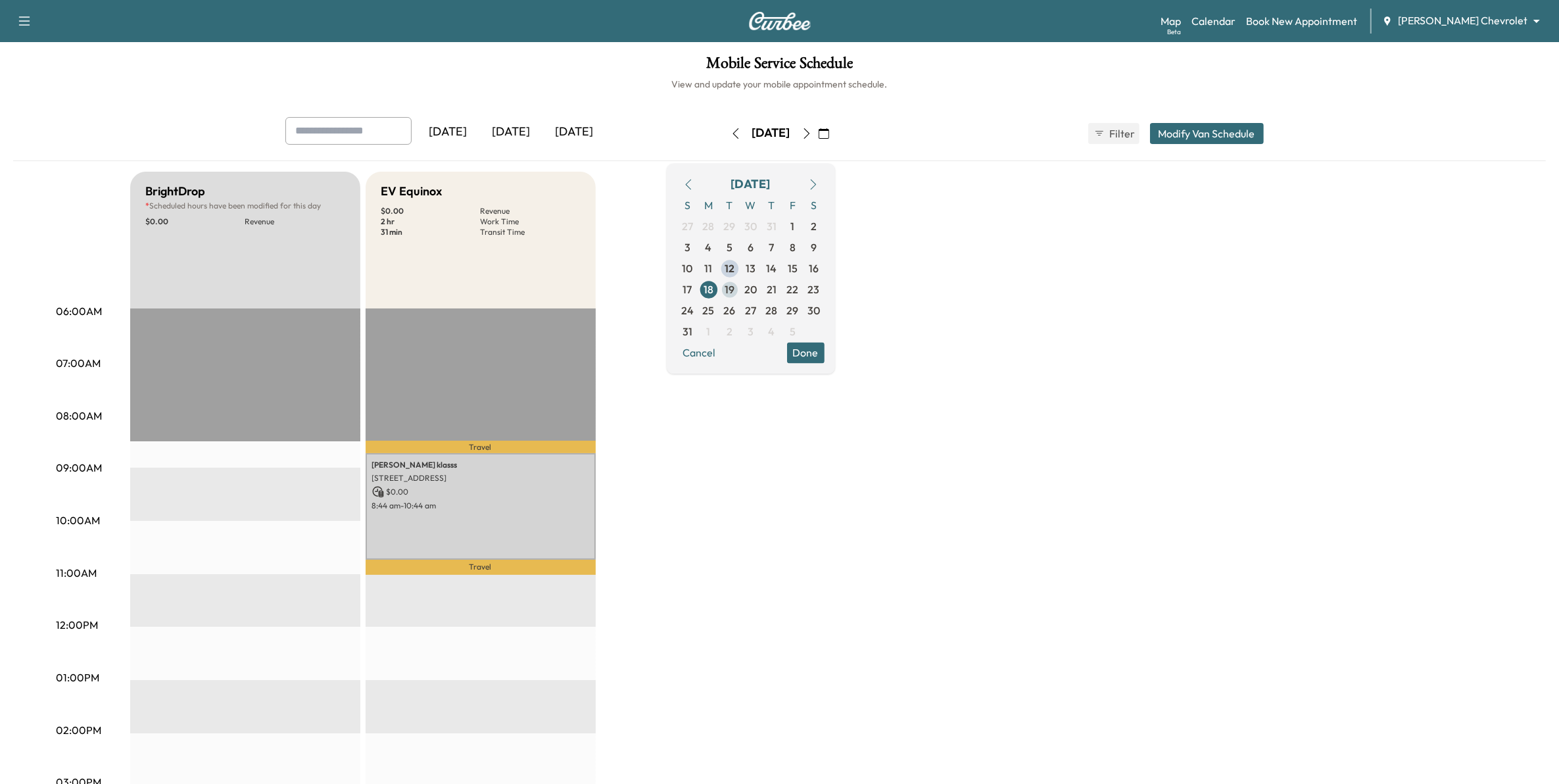
click at [735, 284] on span "19" at bounding box center [730, 290] width 10 height 16
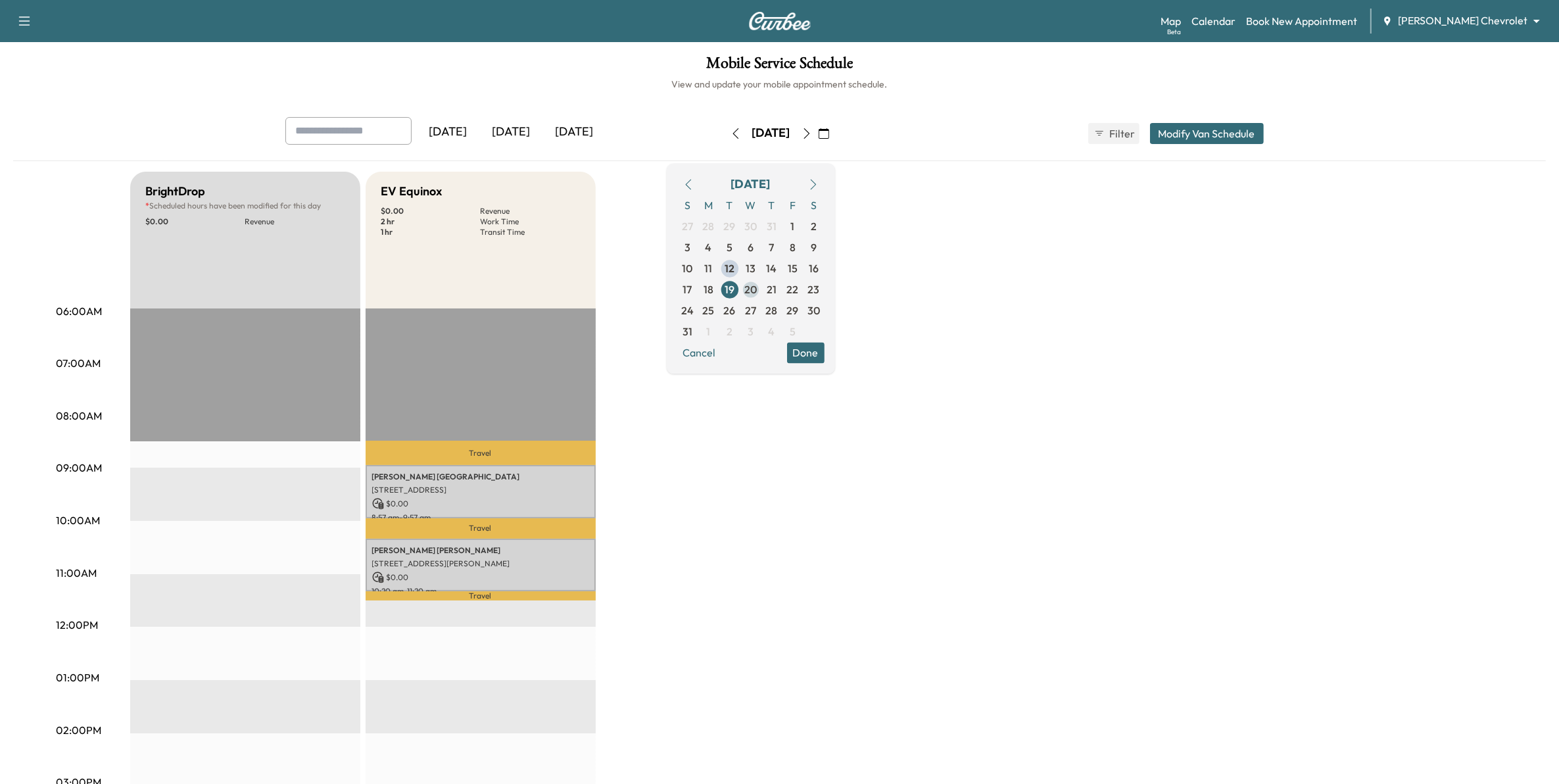
click at [757, 291] on span "20" at bounding box center [751, 290] width 12 height 16
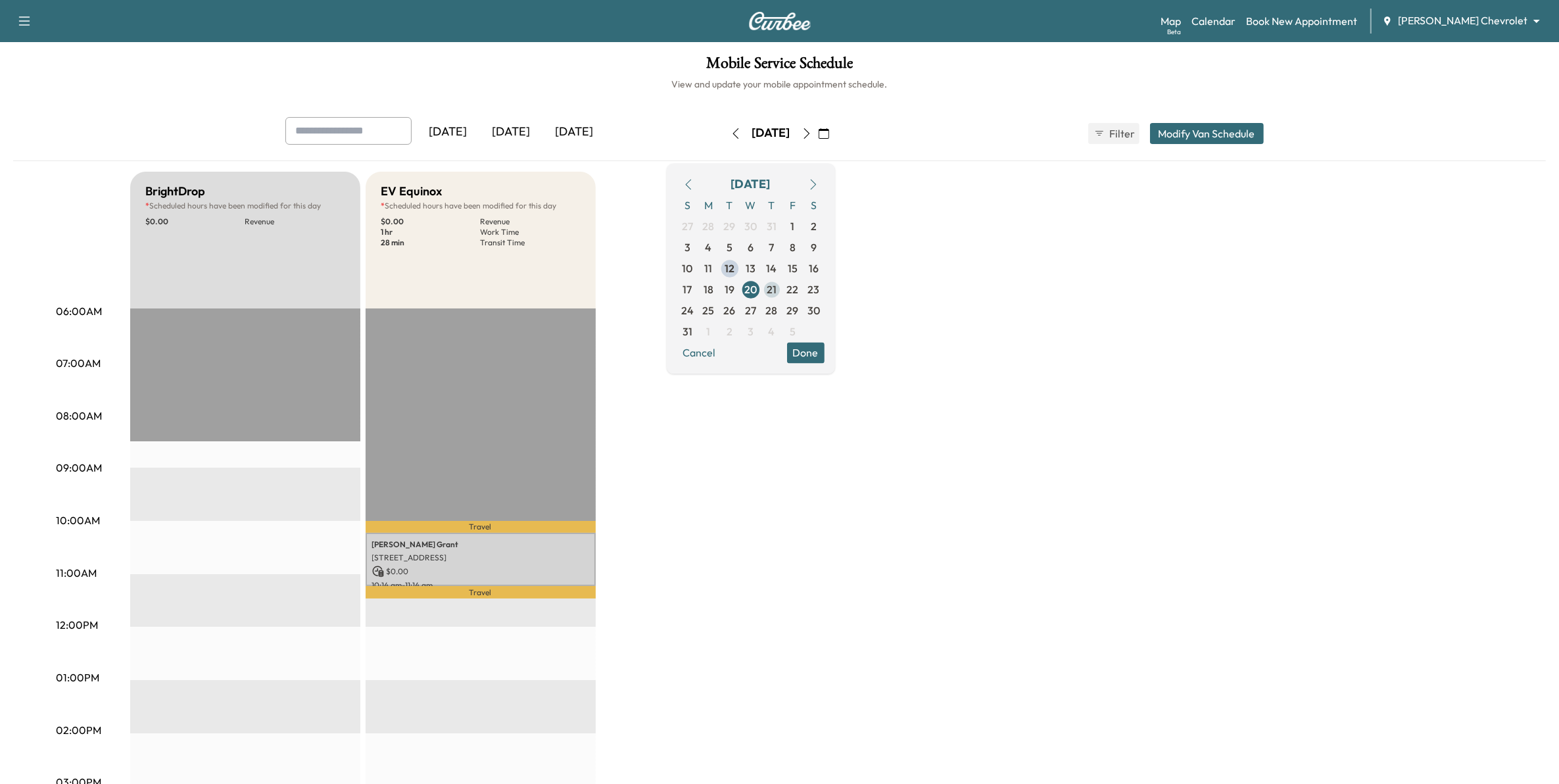
click at [783, 290] on span "21" at bounding box center [772, 290] width 21 height 21
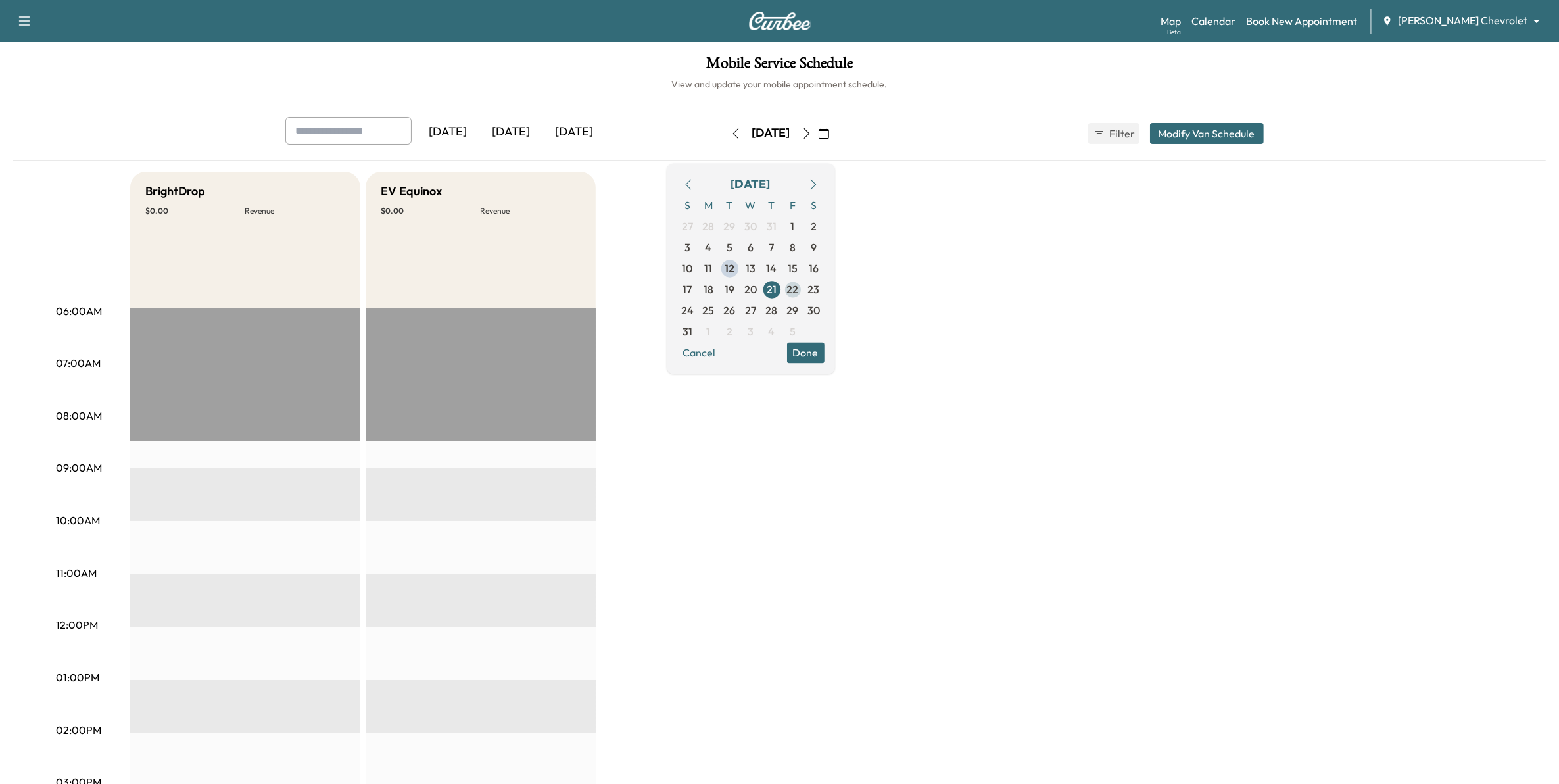
click at [804, 292] on span "22" at bounding box center [793, 290] width 21 height 21
click at [821, 292] on span "23" at bounding box center [814, 290] width 11 height 16
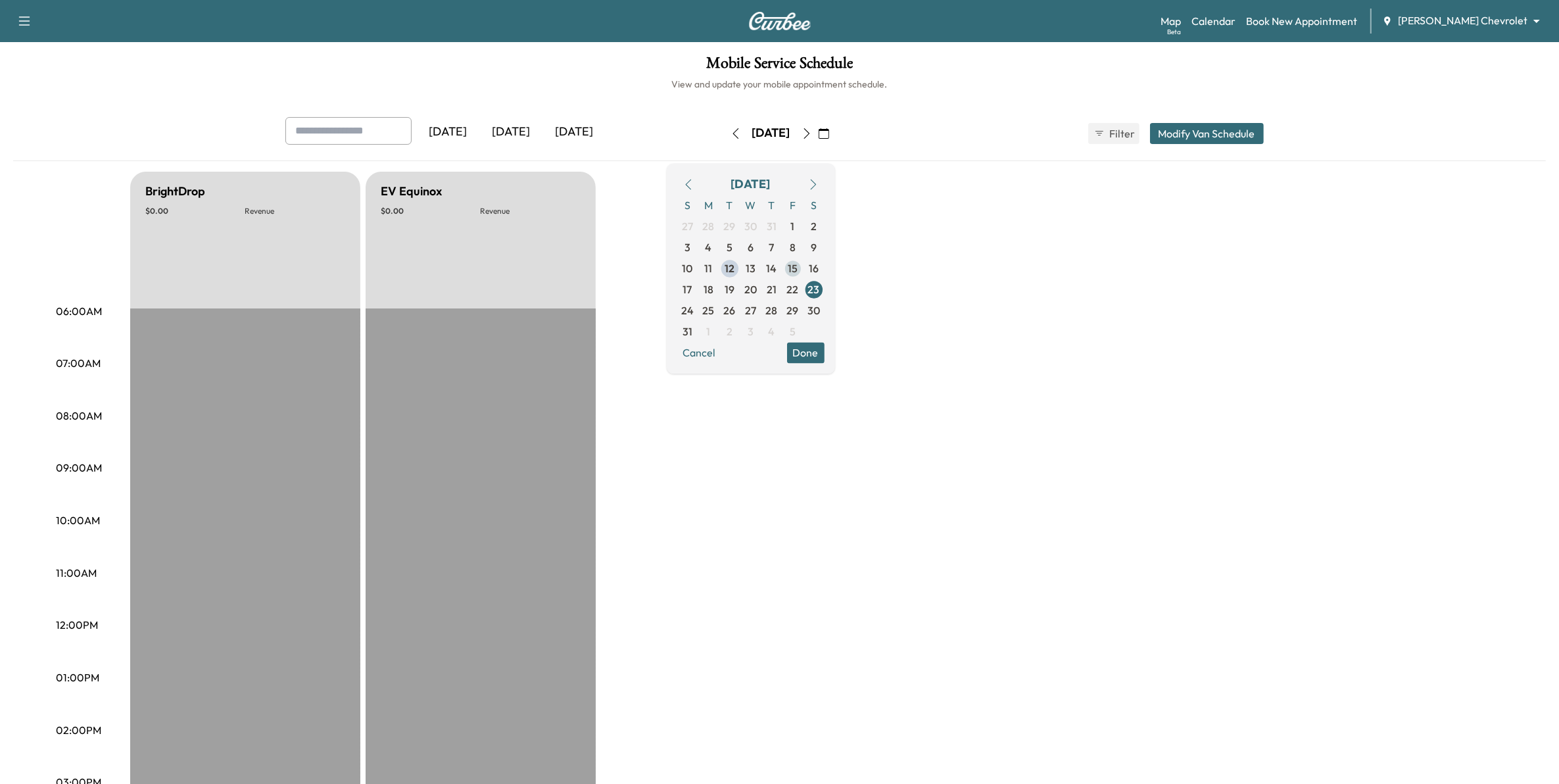
click at [804, 268] on span "15" at bounding box center [793, 268] width 21 height 21
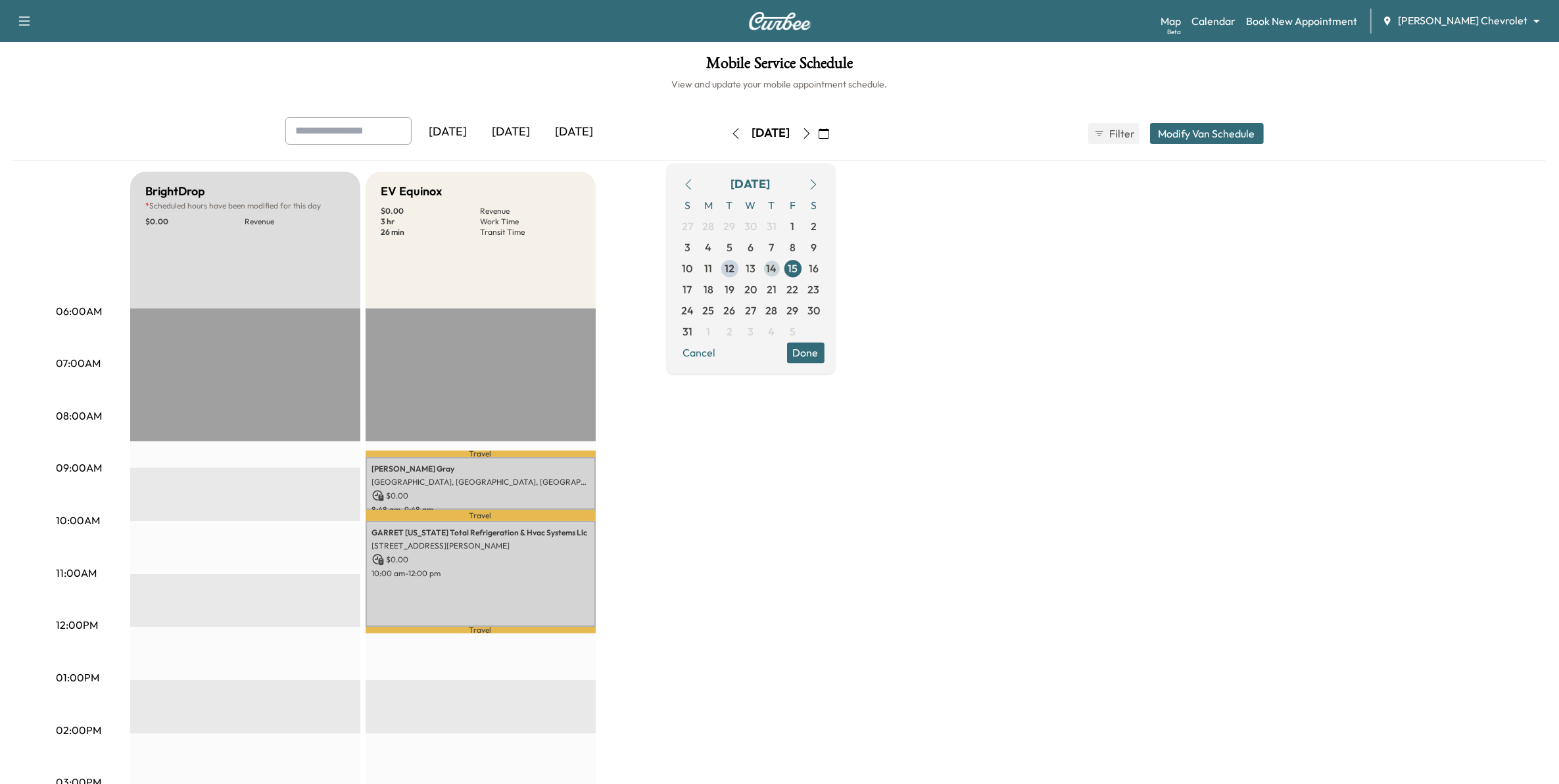
click at [783, 268] on span "14" at bounding box center [772, 268] width 21 height 21
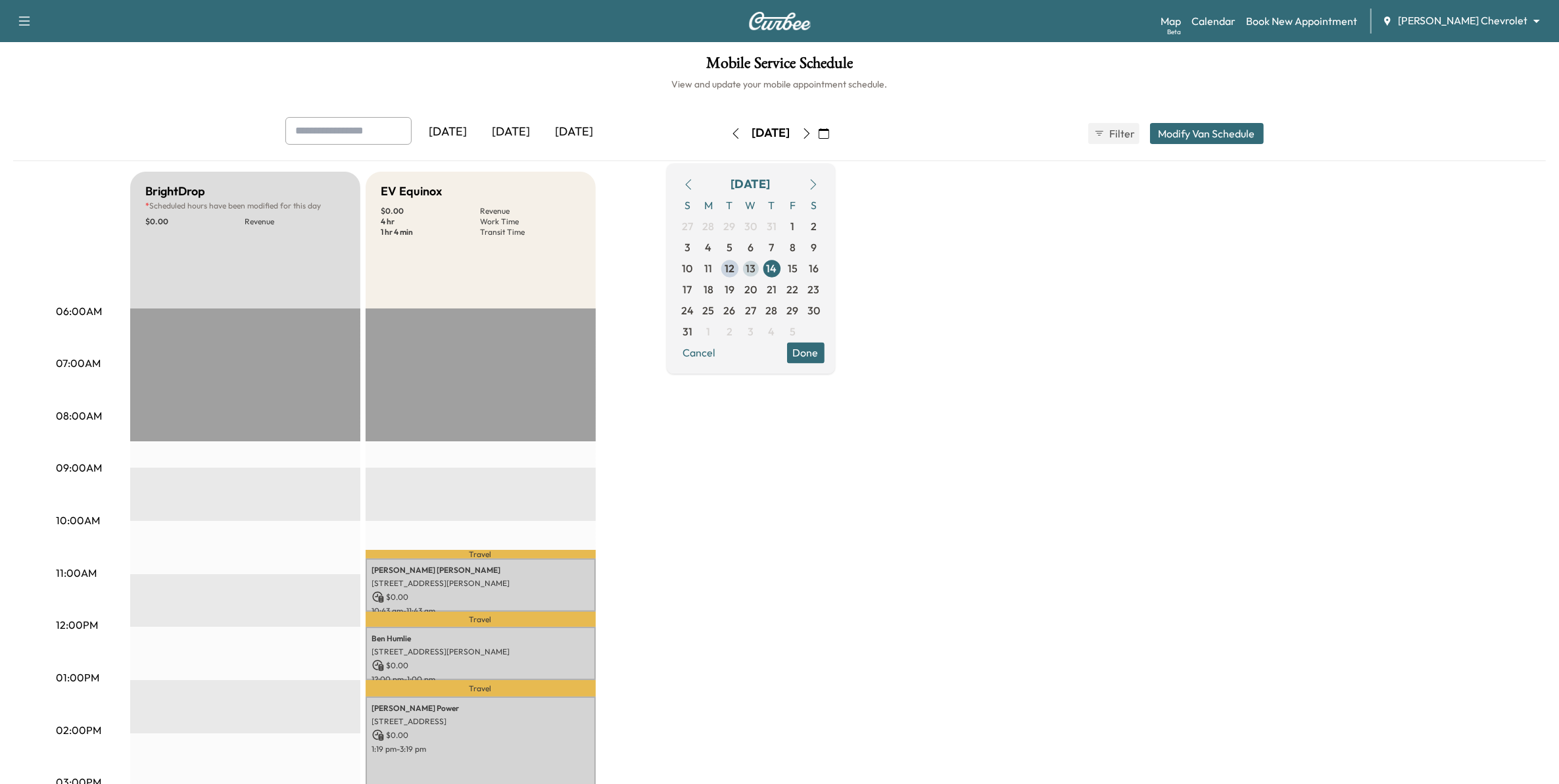
click at [756, 267] on span "13" at bounding box center [750, 268] width 10 height 16
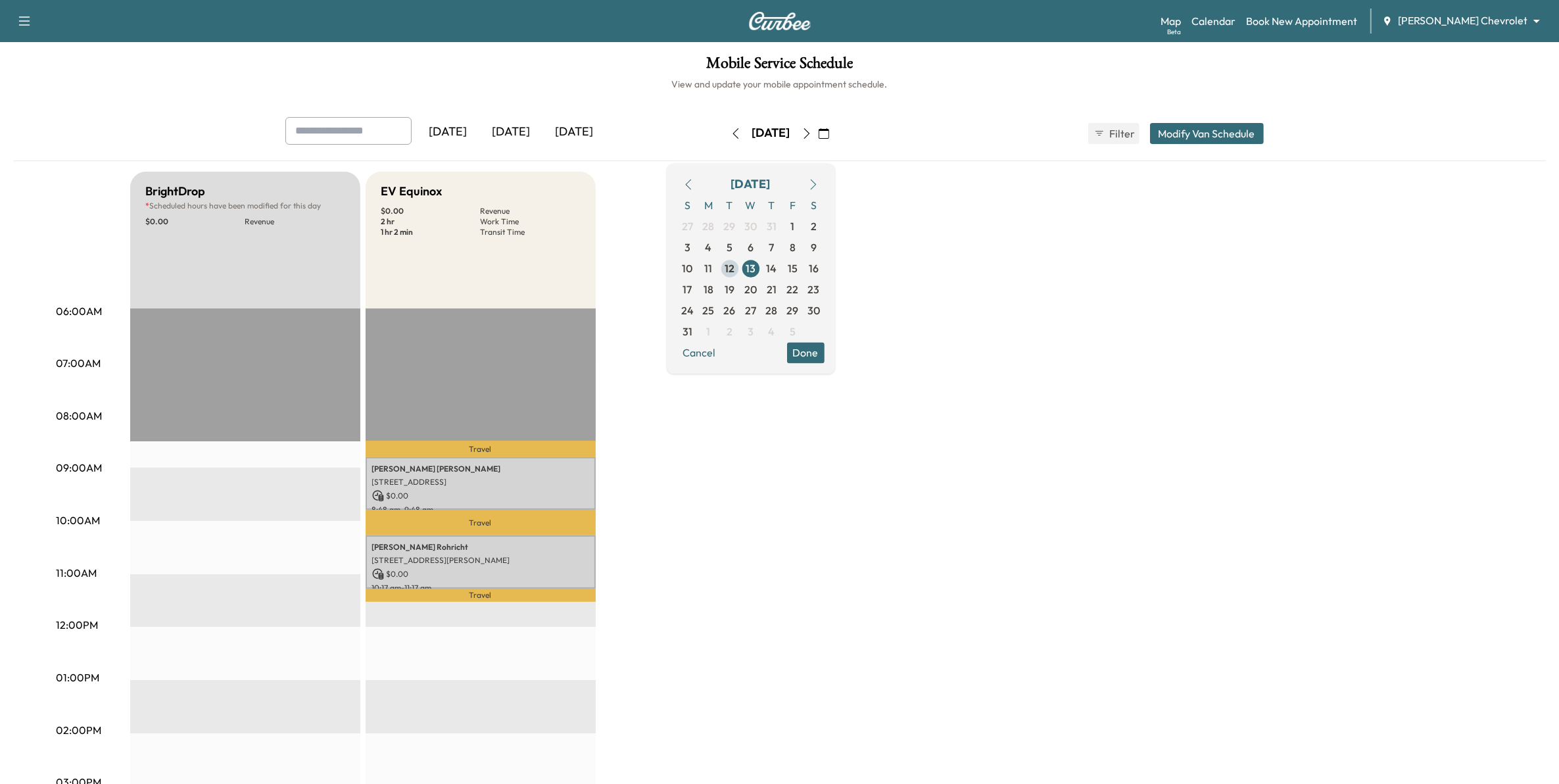
click at [735, 267] on span "12" at bounding box center [730, 268] width 10 height 16
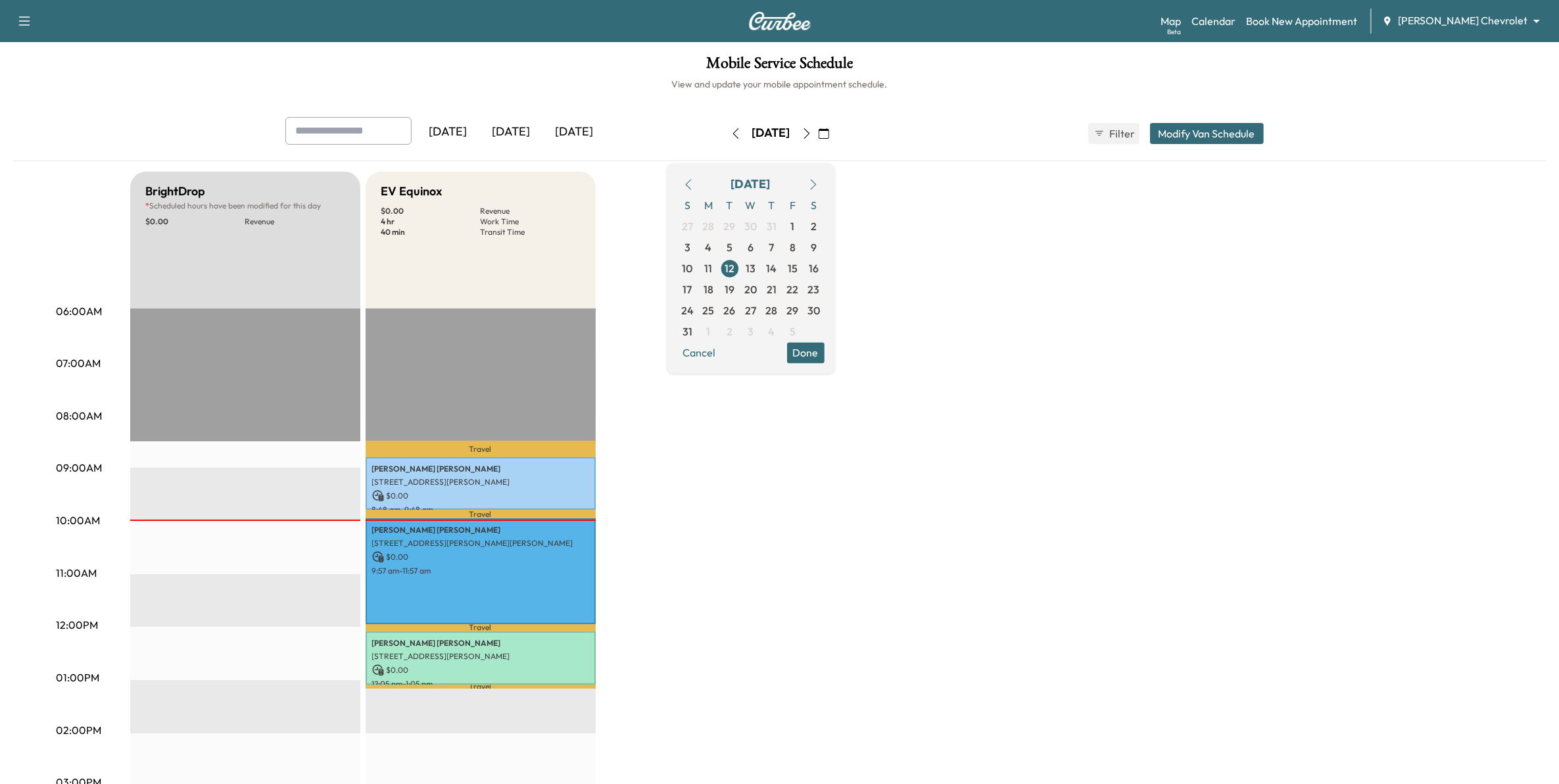
click at [825, 346] on button "Done" at bounding box center [806, 352] width 37 height 21
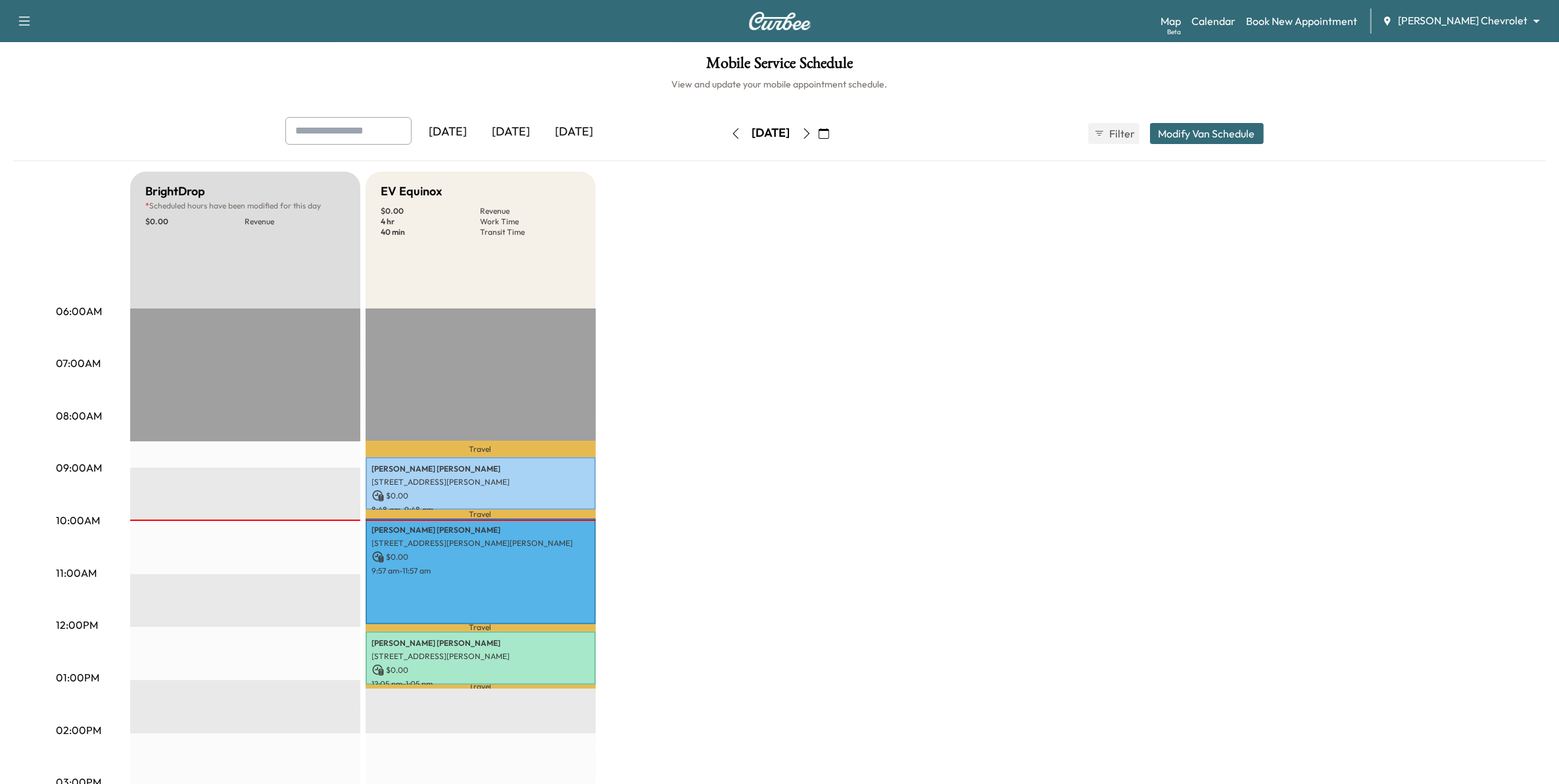
click at [732, 129] on icon "button" at bounding box center [735, 133] width 6 height 11
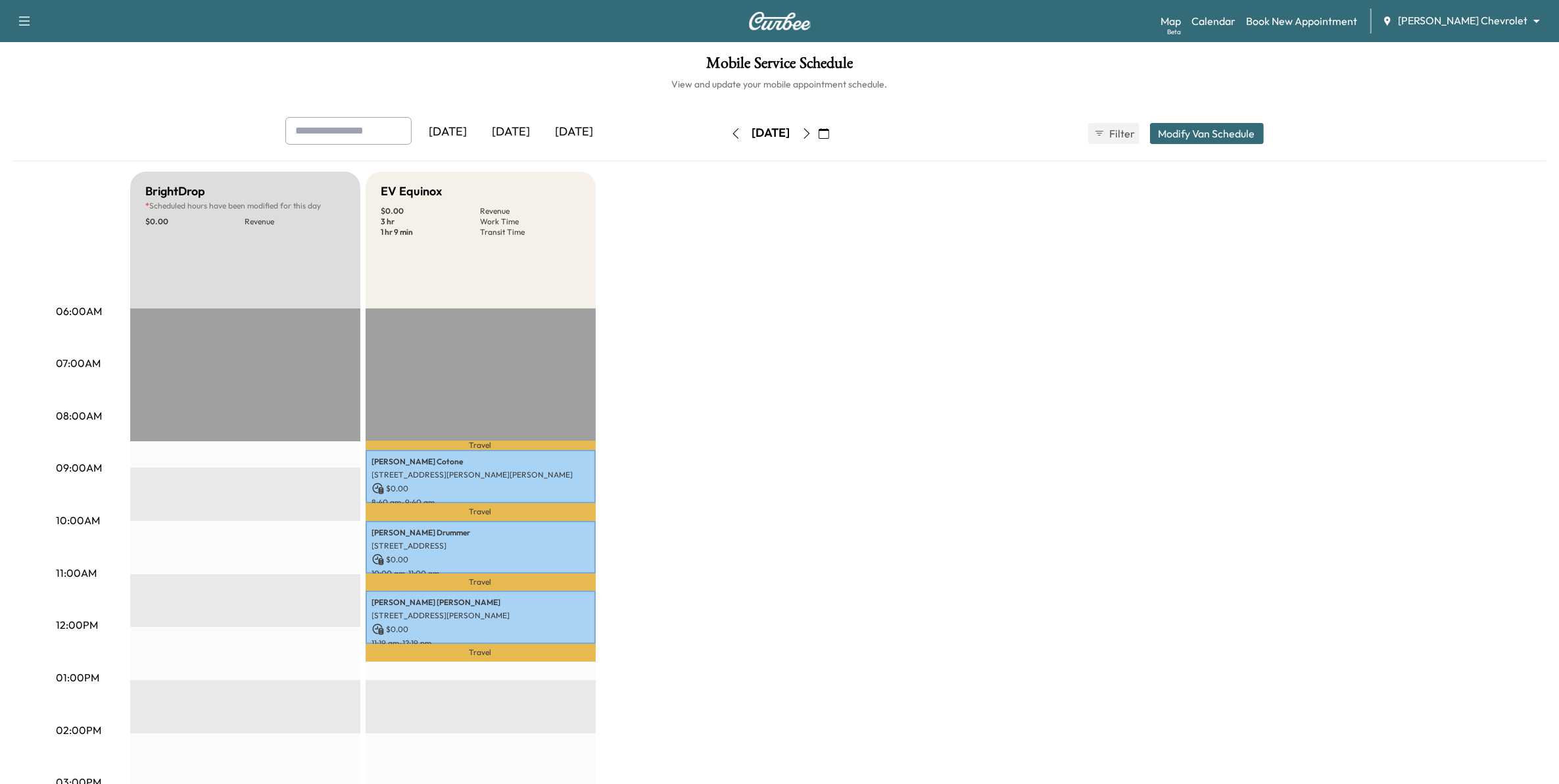
click at [813, 129] on icon "button" at bounding box center [807, 133] width 11 height 11
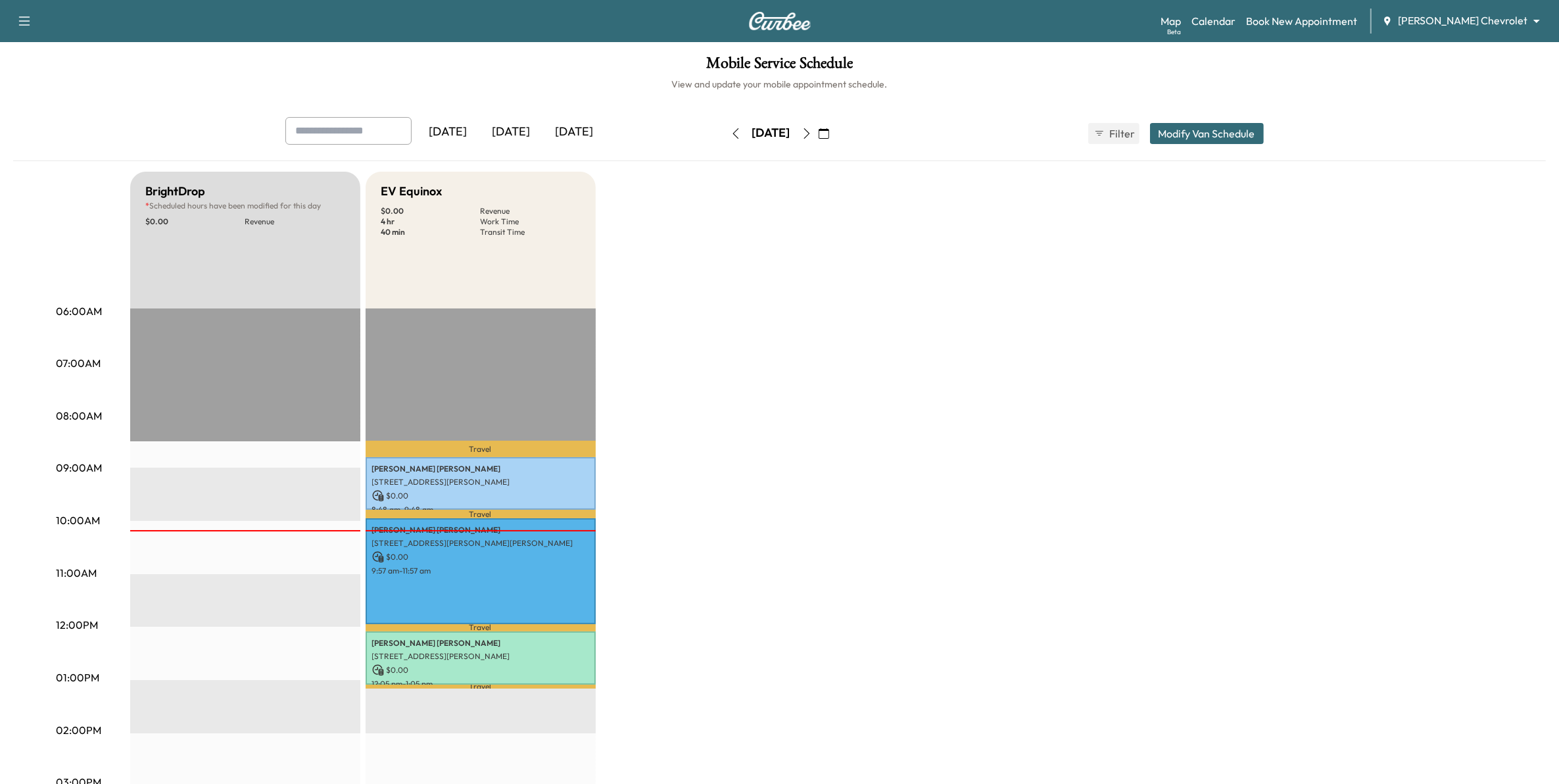
click at [810, 130] on icon "button" at bounding box center [806, 133] width 6 height 11
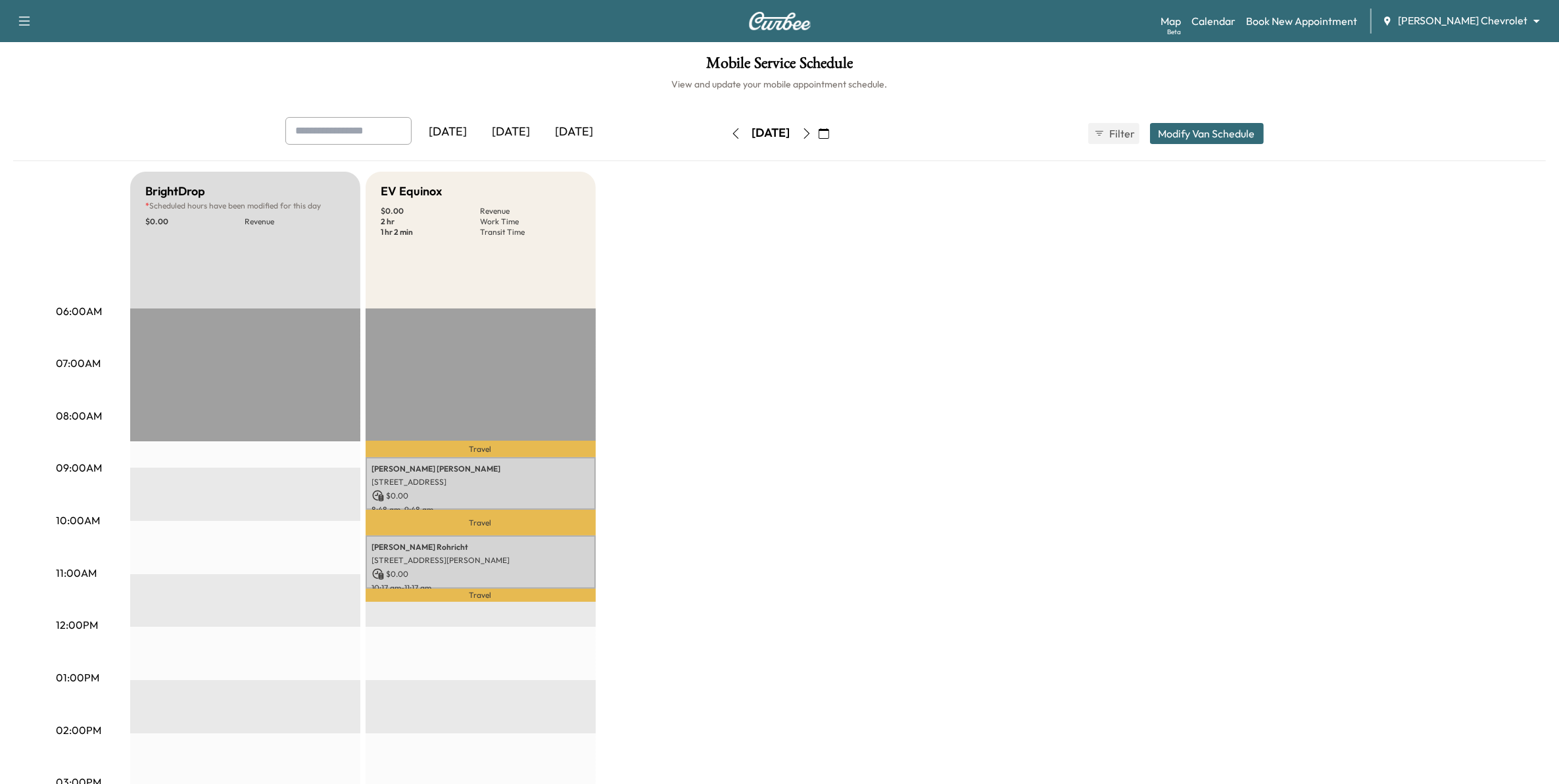
click at [810, 130] on icon "button" at bounding box center [806, 133] width 6 height 11
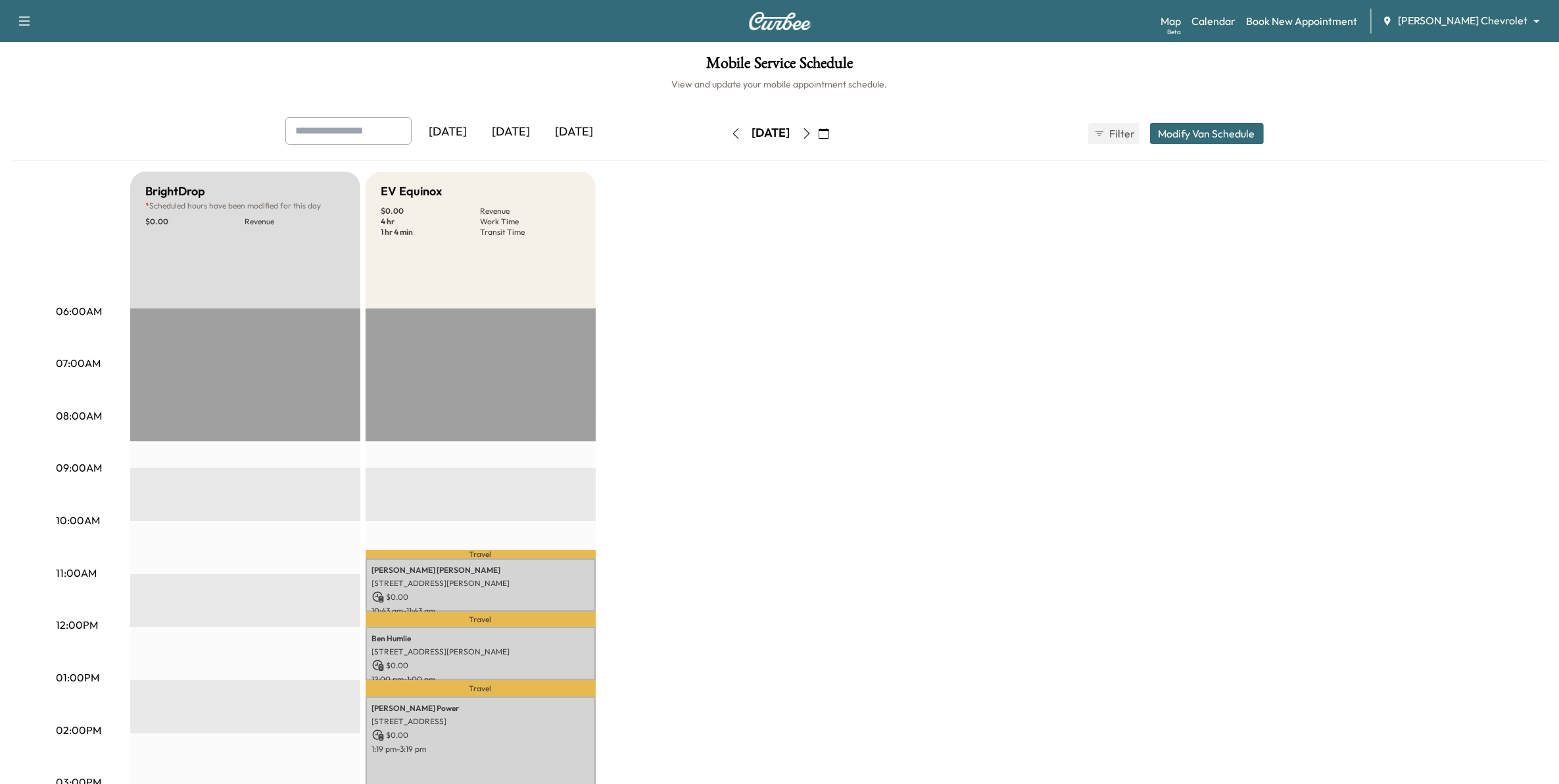
click at [813, 130] on icon "button" at bounding box center [807, 133] width 11 height 11
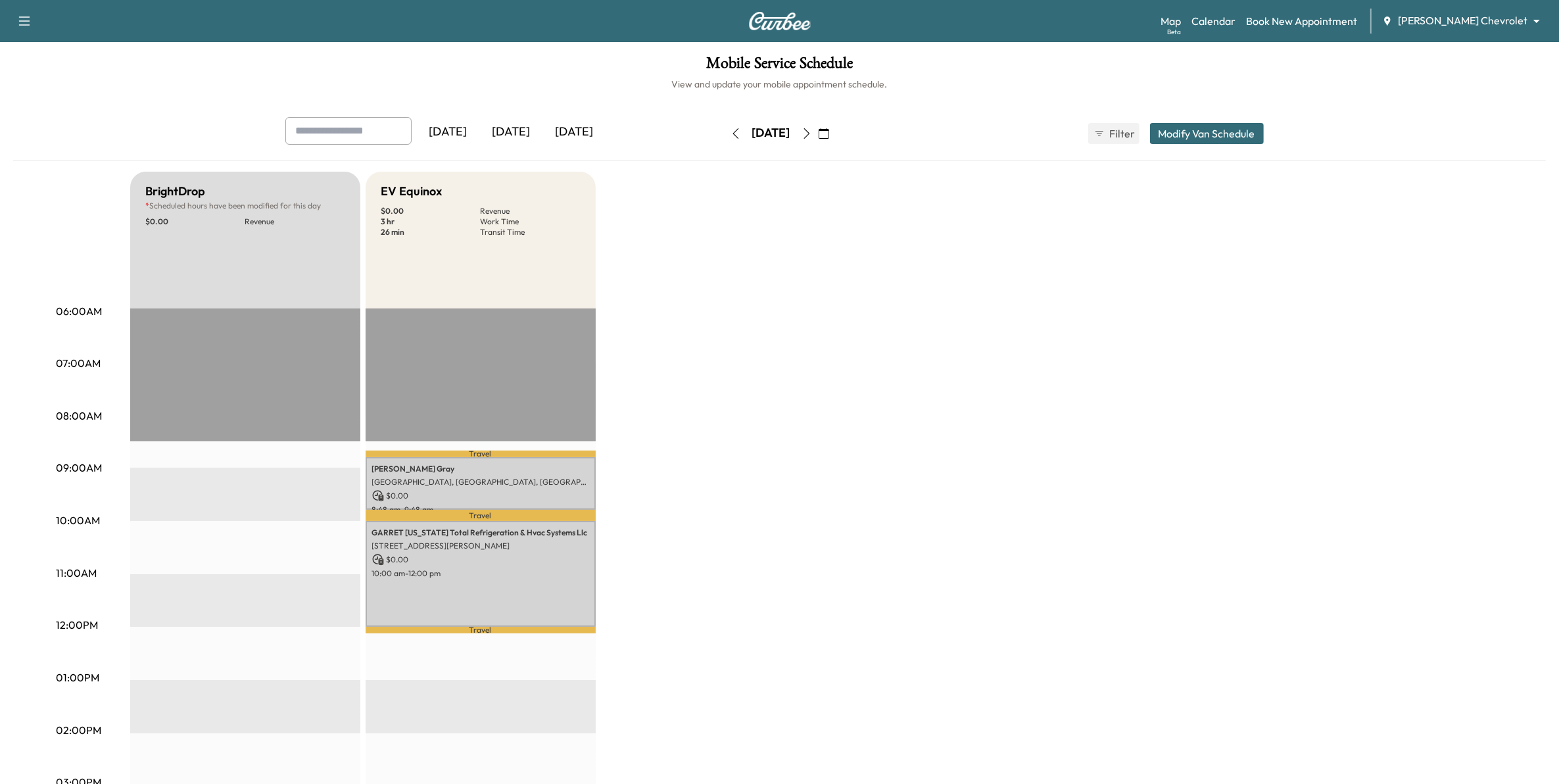
click at [836, 132] on button "button" at bounding box center [823, 133] width 22 height 21
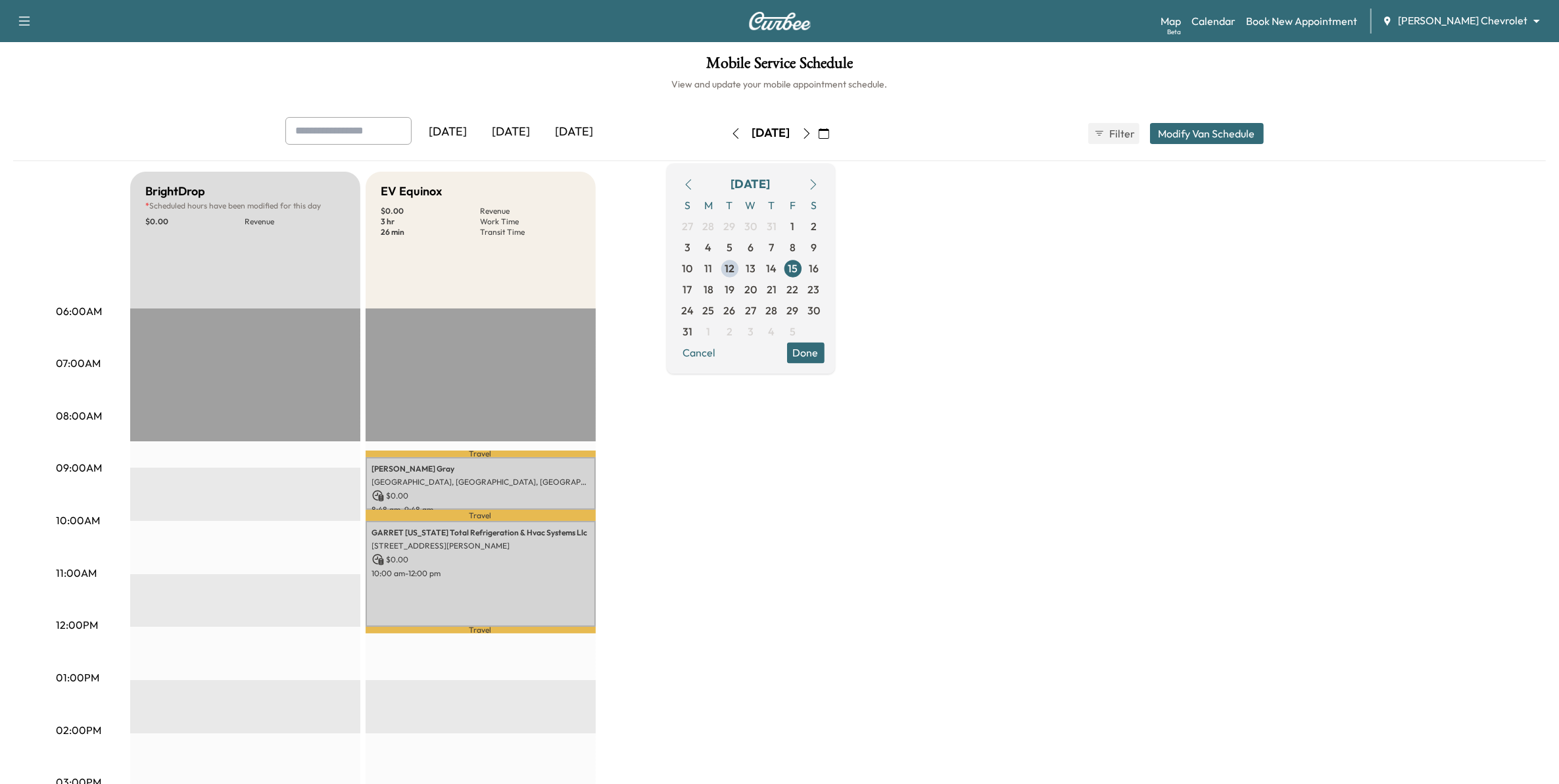
click at [813, 136] on icon "button" at bounding box center [807, 133] width 11 height 11
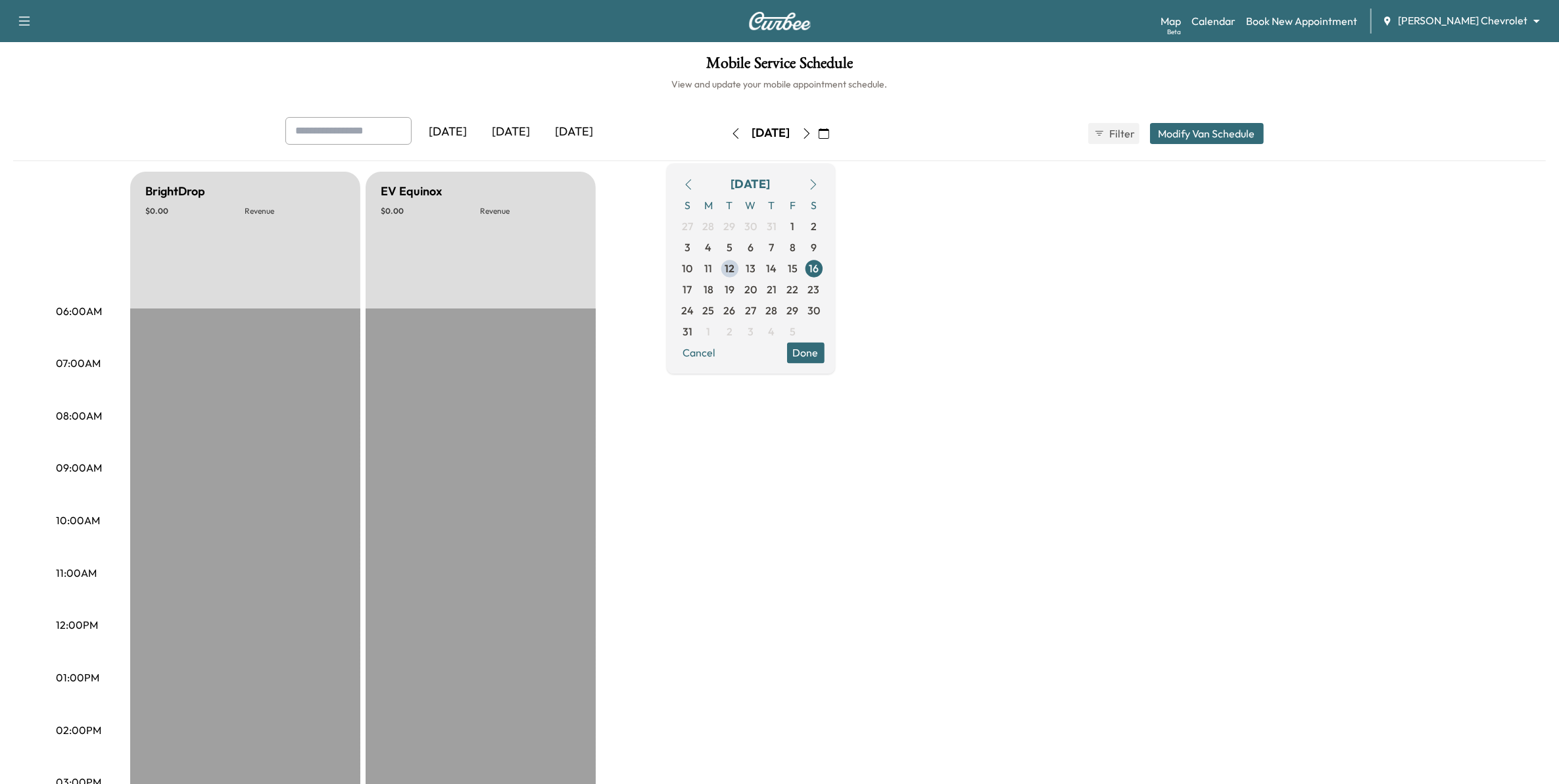
click at [818, 136] on button "button" at bounding box center [806, 133] width 22 height 21
click at [813, 136] on icon "button" at bounding box center [807, 133] width 11 height 11
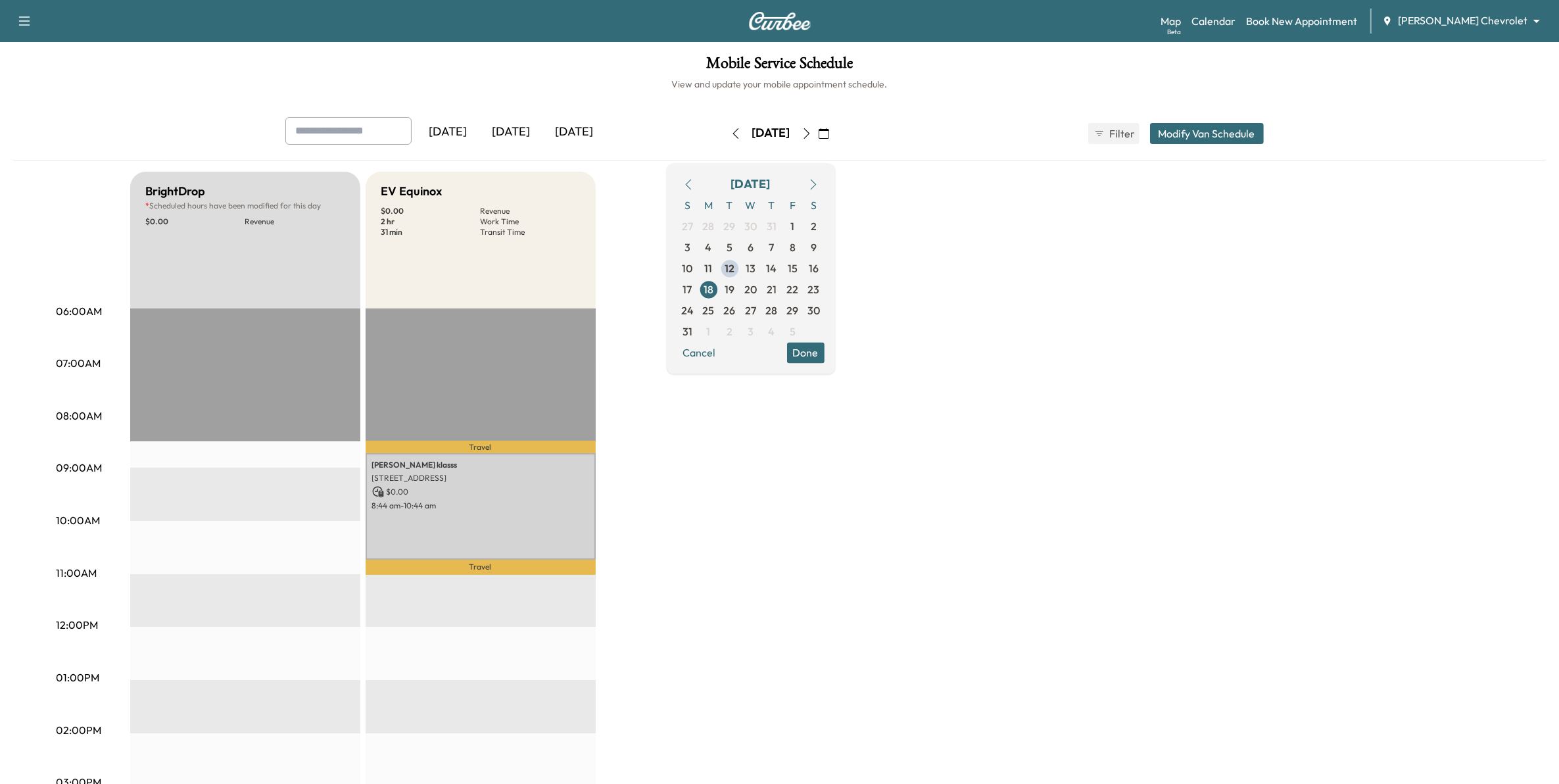
click at [813, 136] on icon "button" at bounding box center [807, 133] width 11 height 11
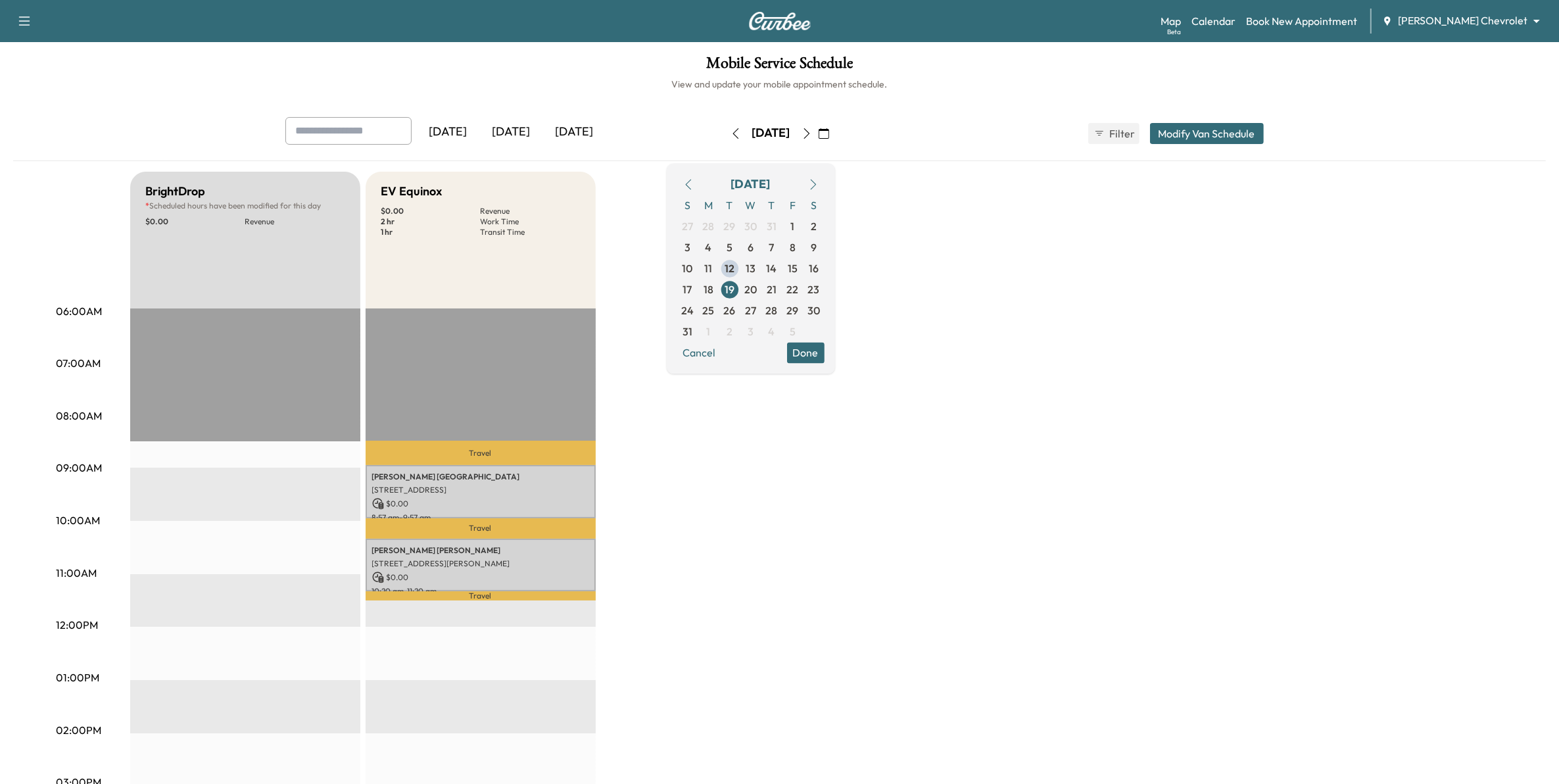
click at [818, 136] on button "button" at bounding box center [806, 133] width 22 height 21
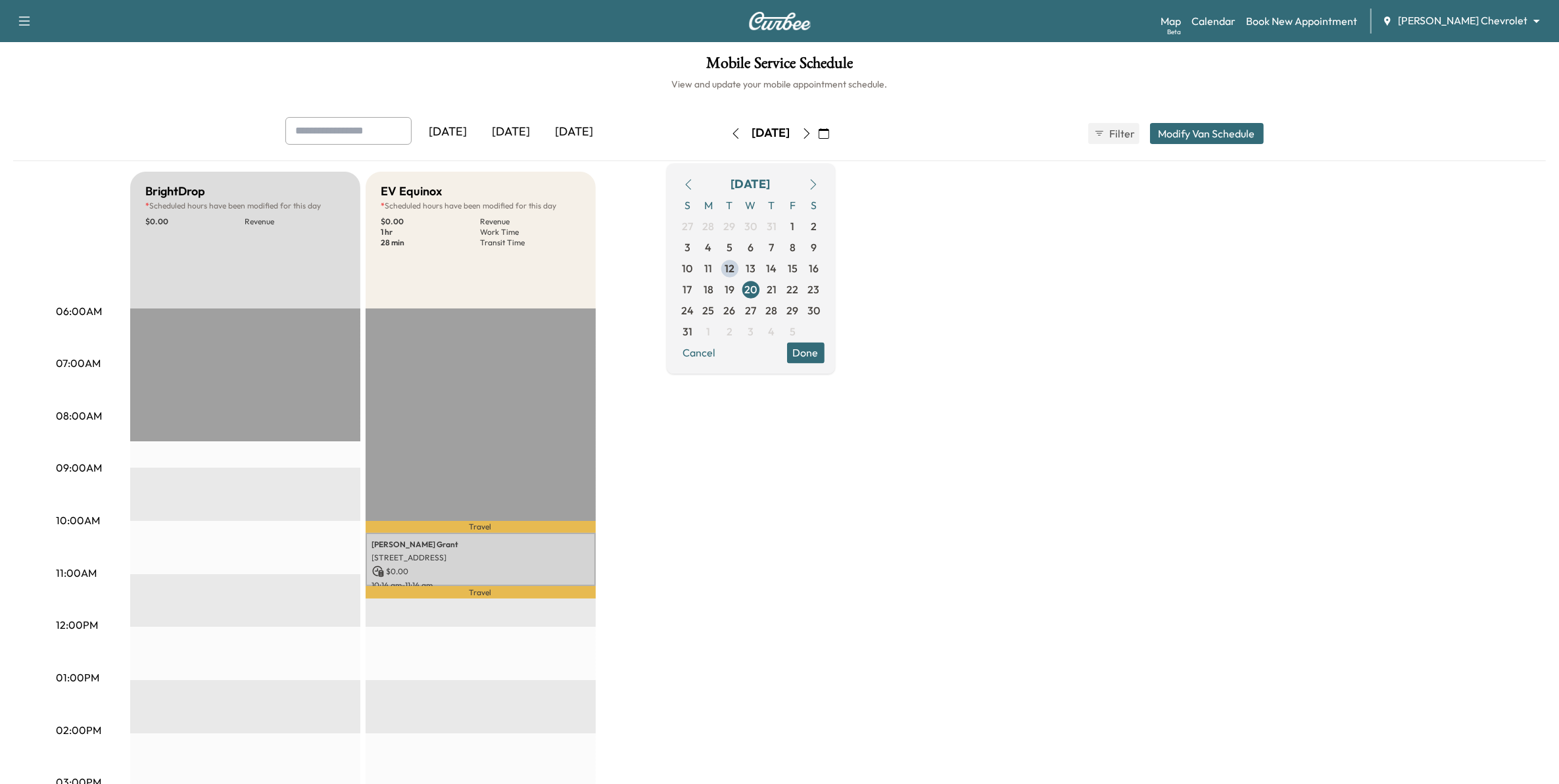
click at [791, 136] on div "Wednesday, August 20" at bounding box center [771, 132] width 38 height 17
click at [818, 128] on button "button" at bounding box center [806, 133] width 22 height 21
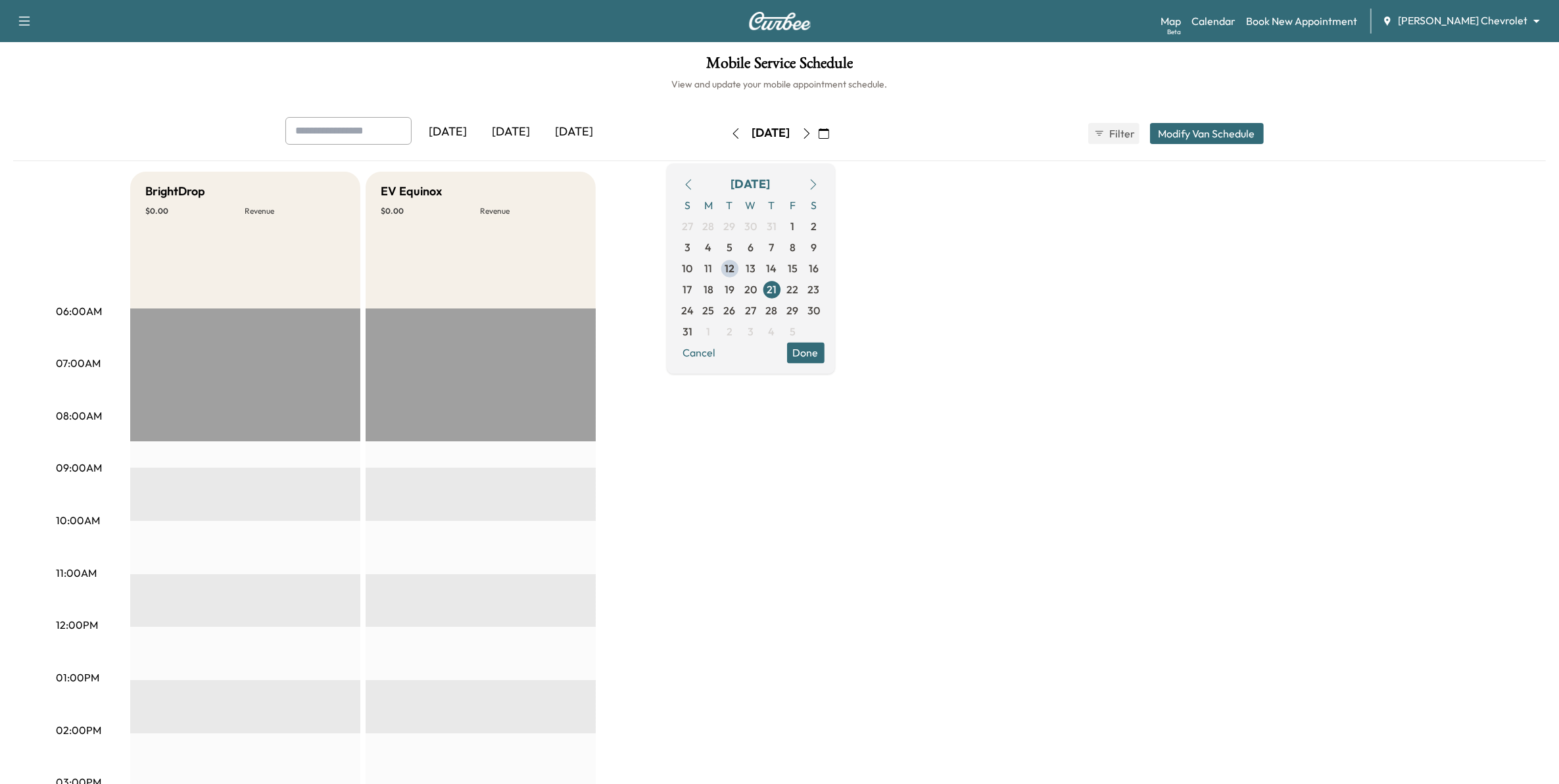
click at [813, 128] on icon "button" at bounding box center [807, 133] width 11 height 11
click at [810, 133] on icon "button" at bounding box center [806, 133] width 6 height 11
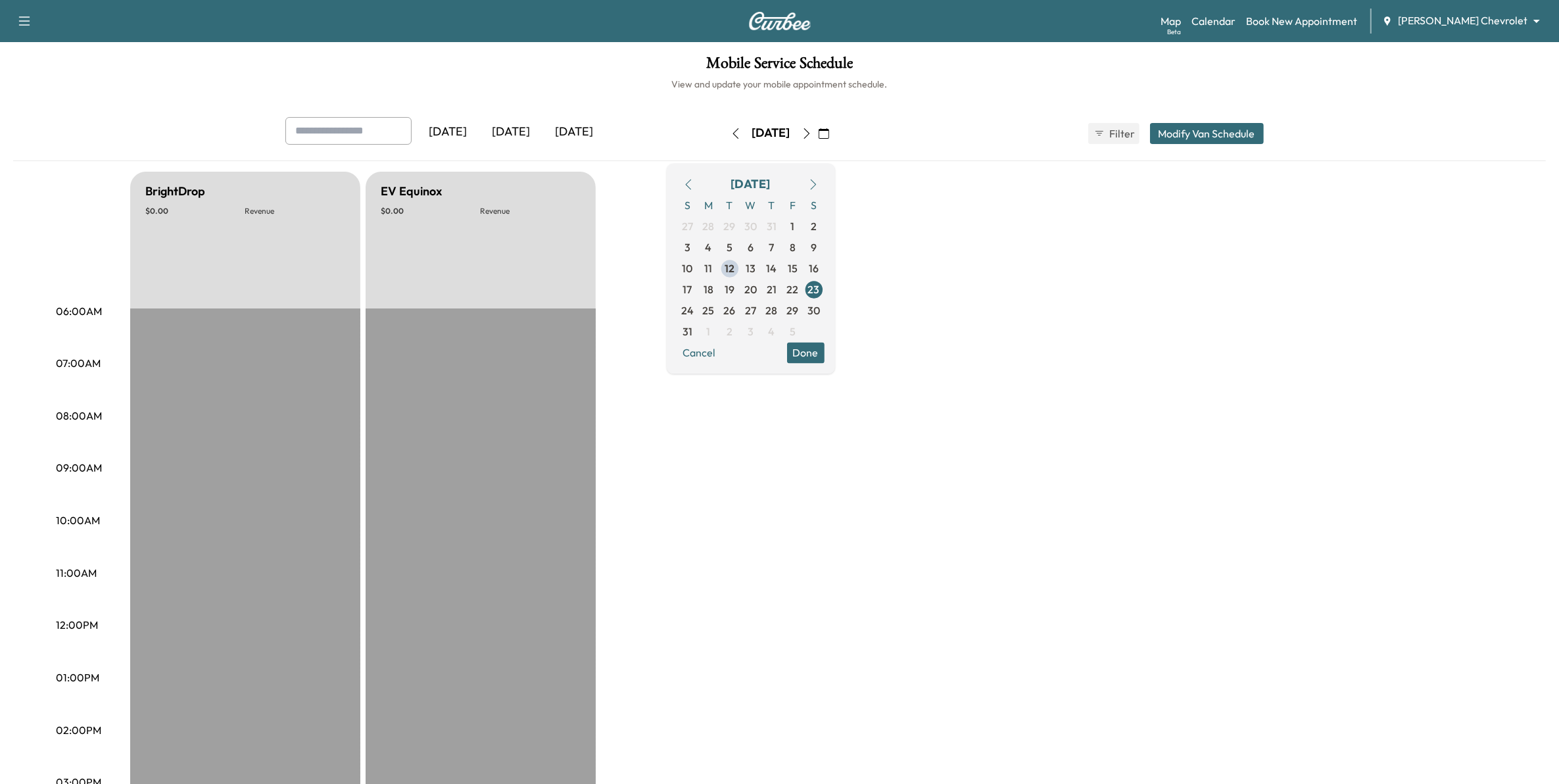
click at [813, 133] on icon "button" at bounding box center [807, 133] width 11 height 11
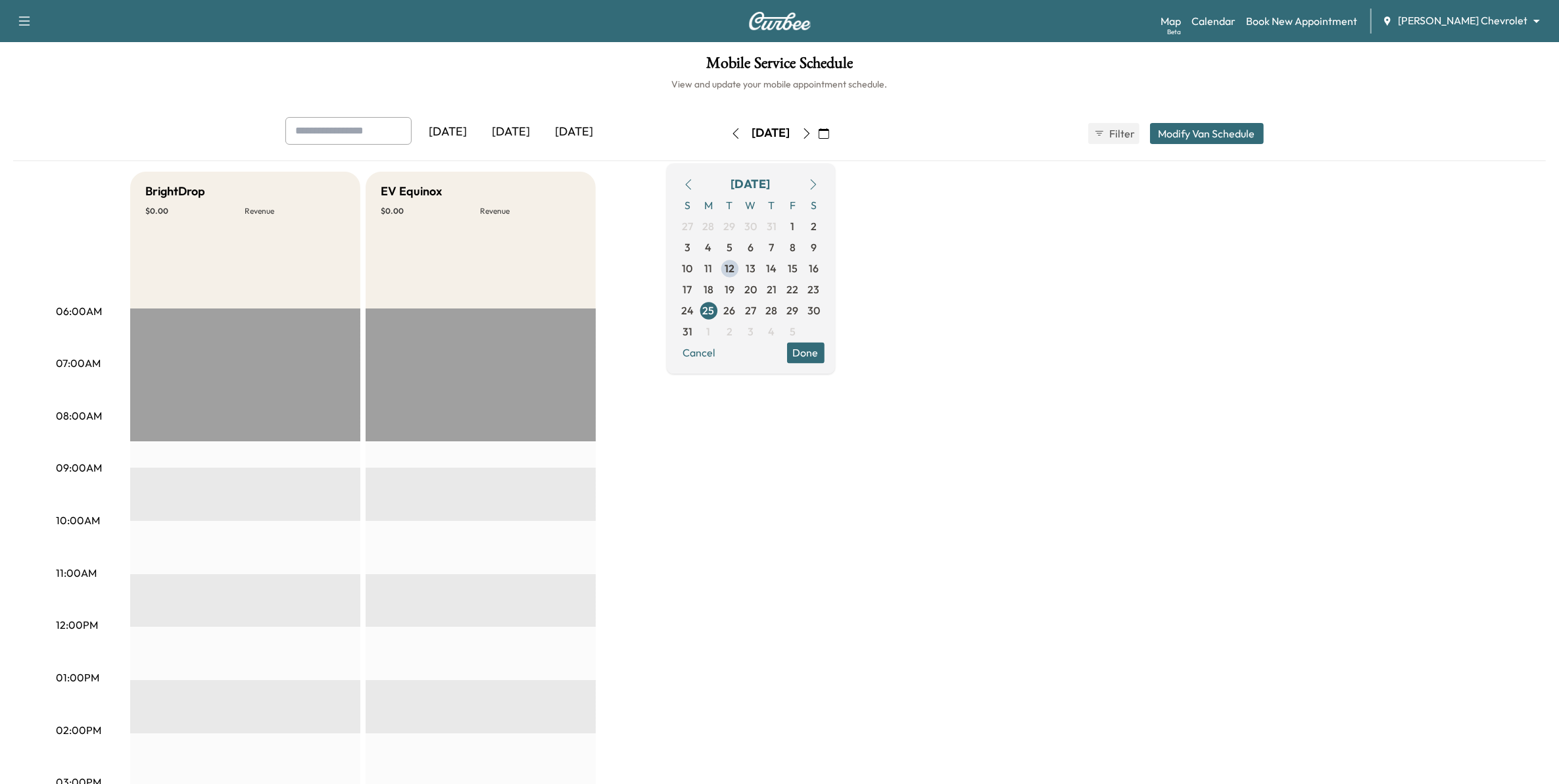
click at [813, 133] on icon "button" at bounding box center [807, 133] width 11 height 11
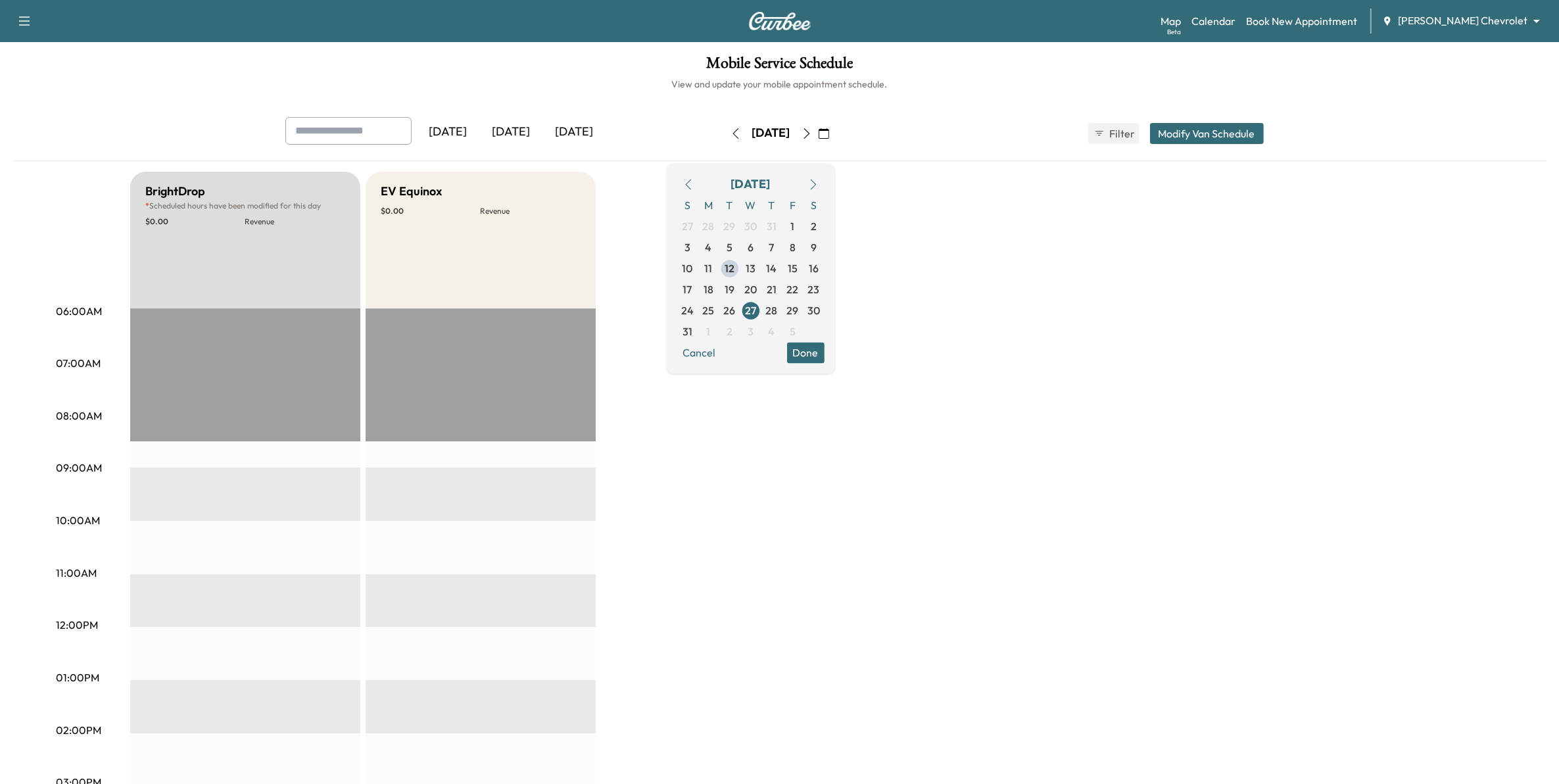
click at [818, 133] on div "Wednesday, August 27" at bounding box center [772, 133] width 94 height 21
click at [810, 129] on icon "button" at bounding box center [806, 133] width 6 height 11
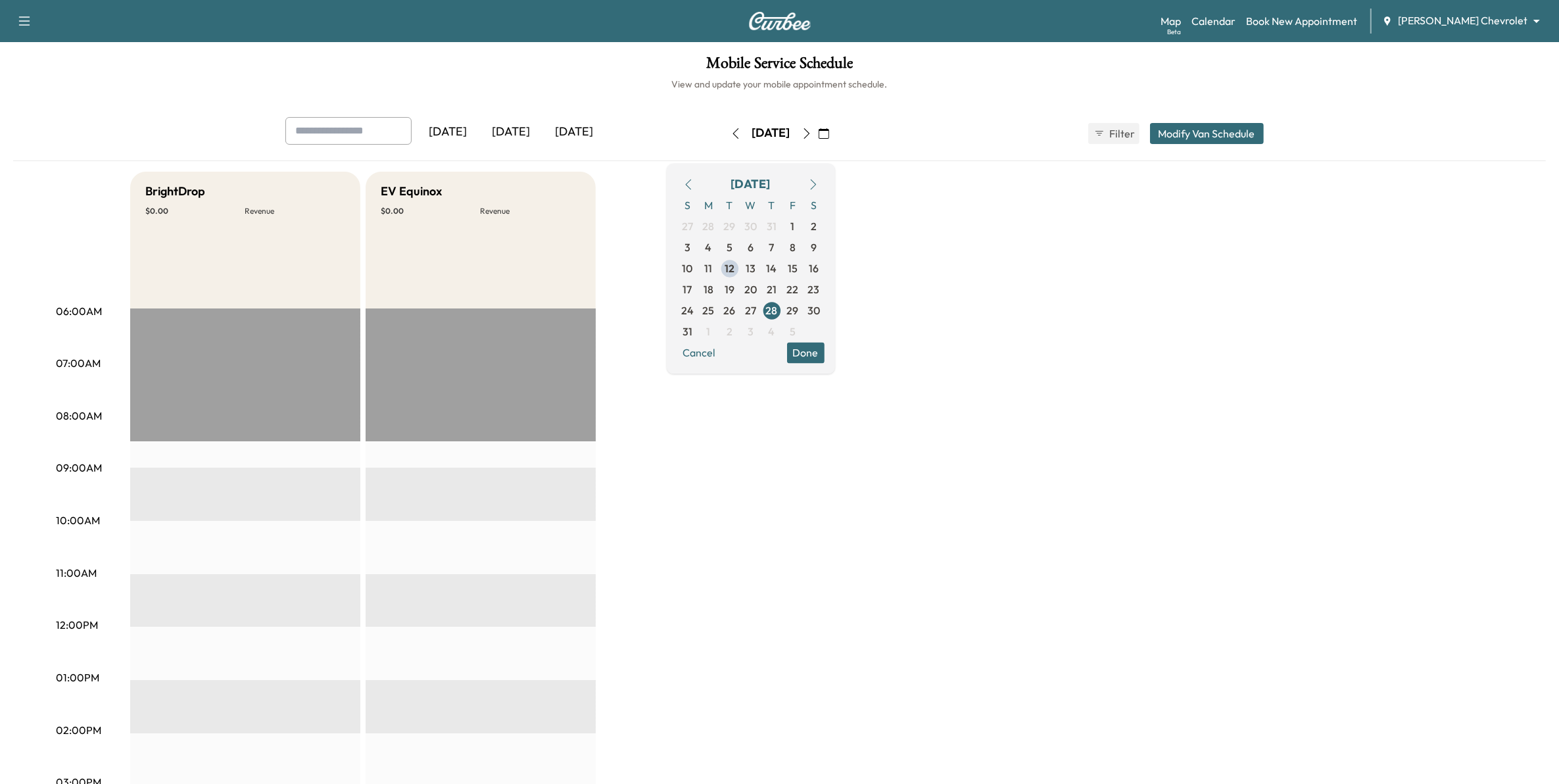
click at [813, 129] on icon "button" at bounding box center [807, 133] width 11 height 11
